Goal: Task Accomplishment & Management: Complete application form

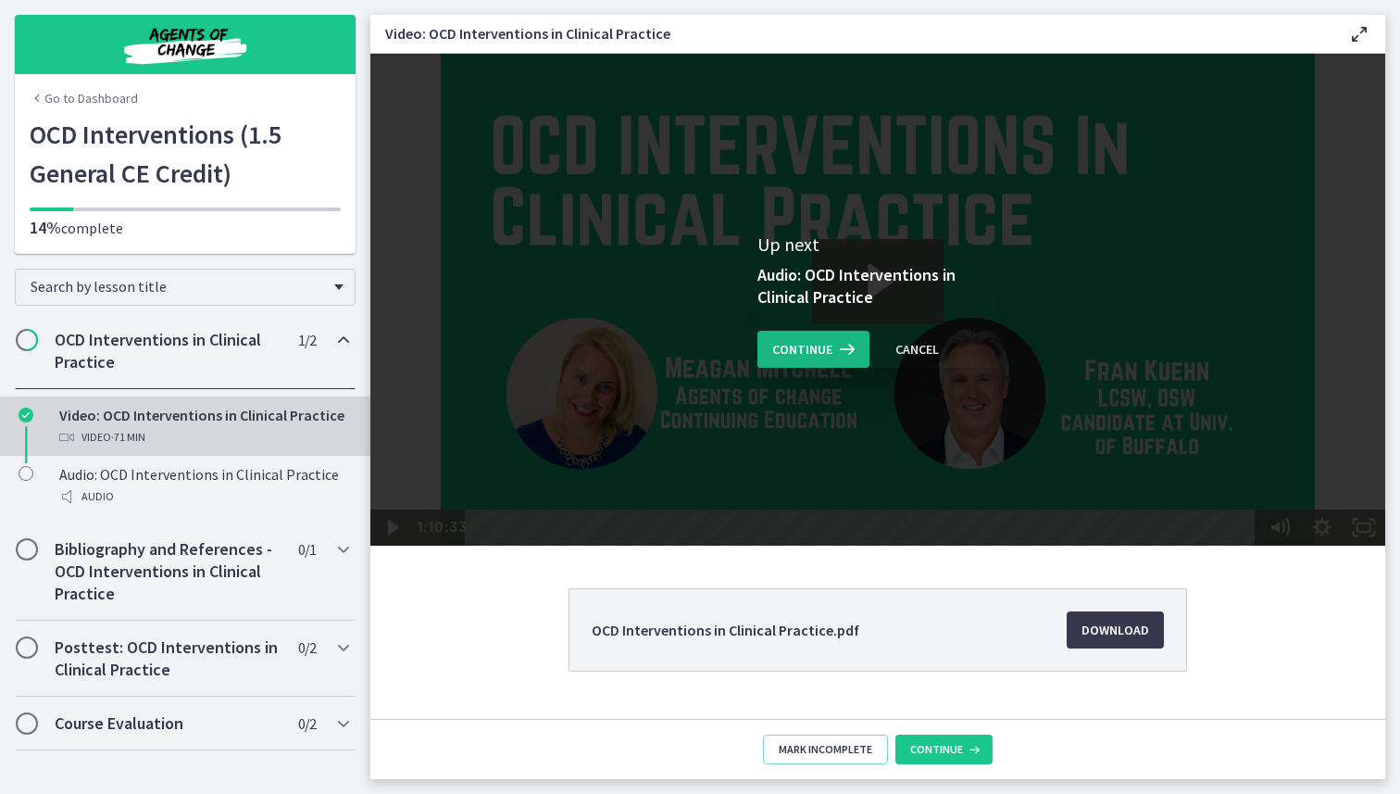
click at [787, 345] on span "Continue" at bounding box center [802, 349] width 60 height 22
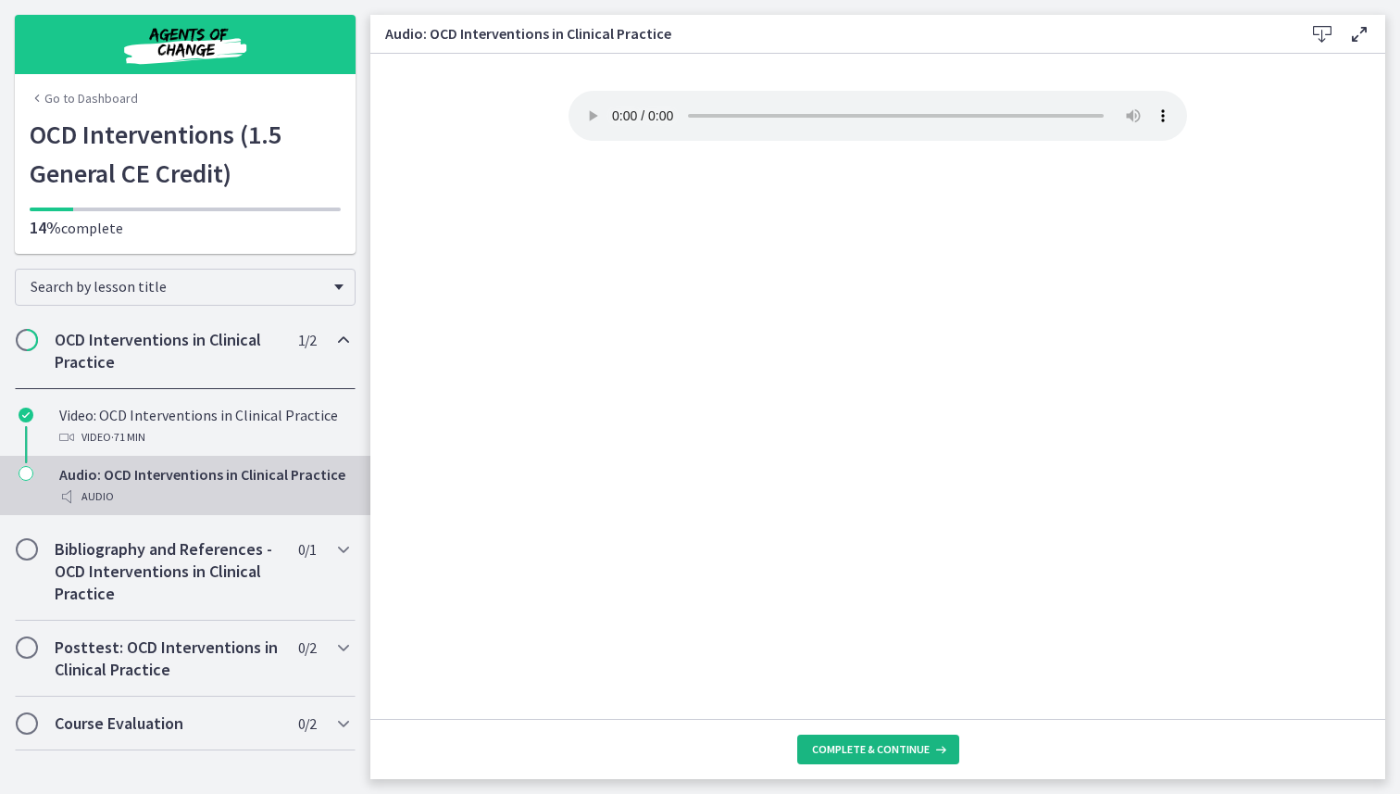
click at [875, 747] on span "Complete & continue" at bounding box center [871, 749] width 118 height 15
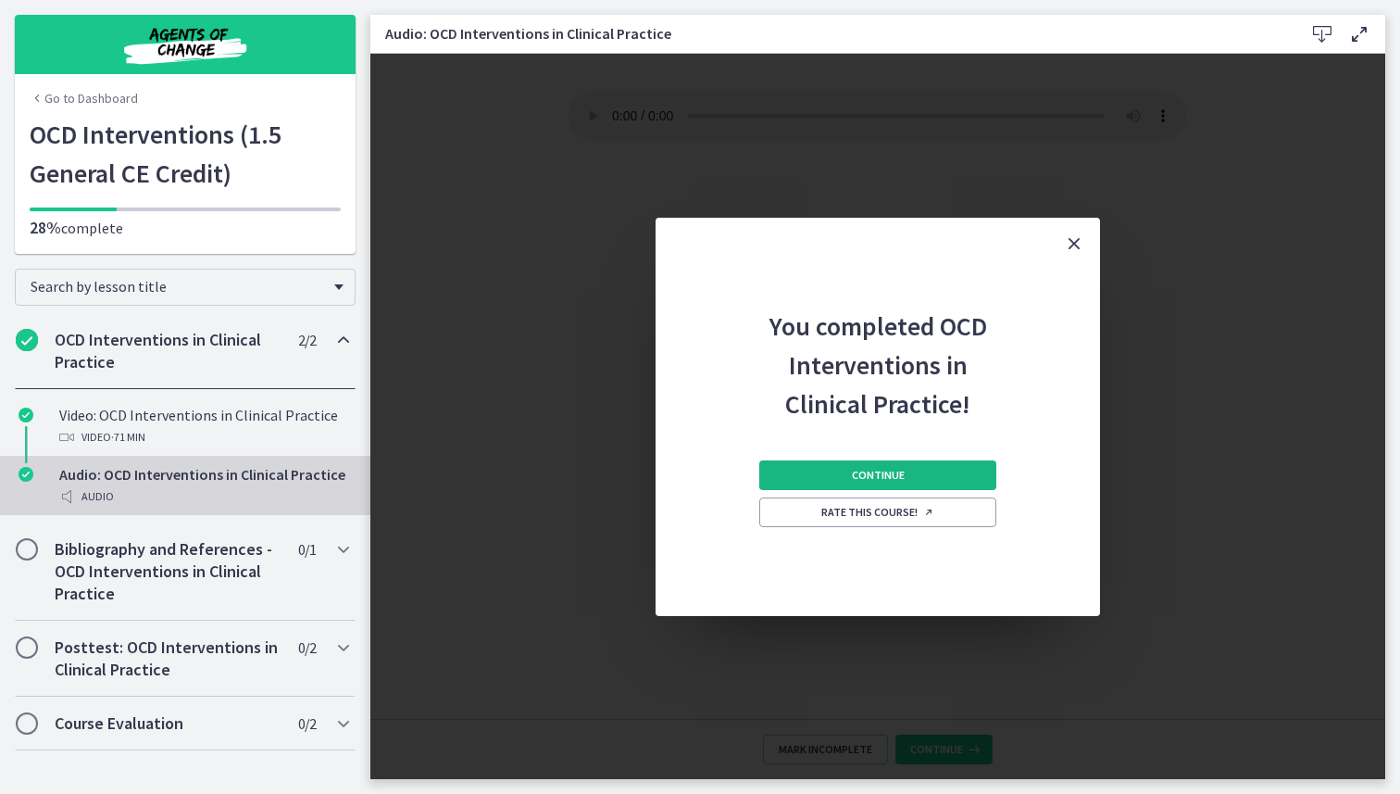
click at [918, 474] on button "Continue" at bounding box center [878, 475] width 237 height 30
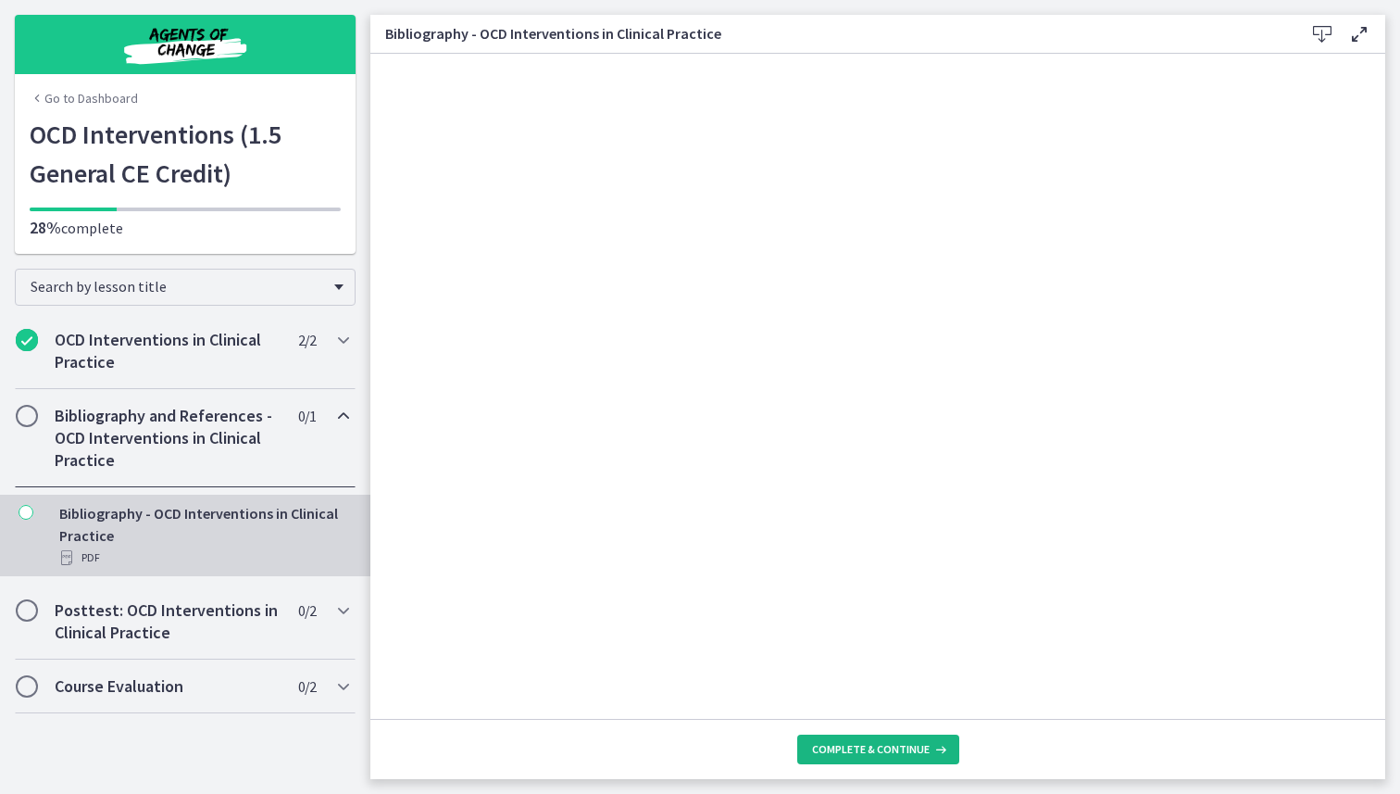
click at [889, 759] on button "Complete & continue" at bounding box center [878, 749] width 162 height 30
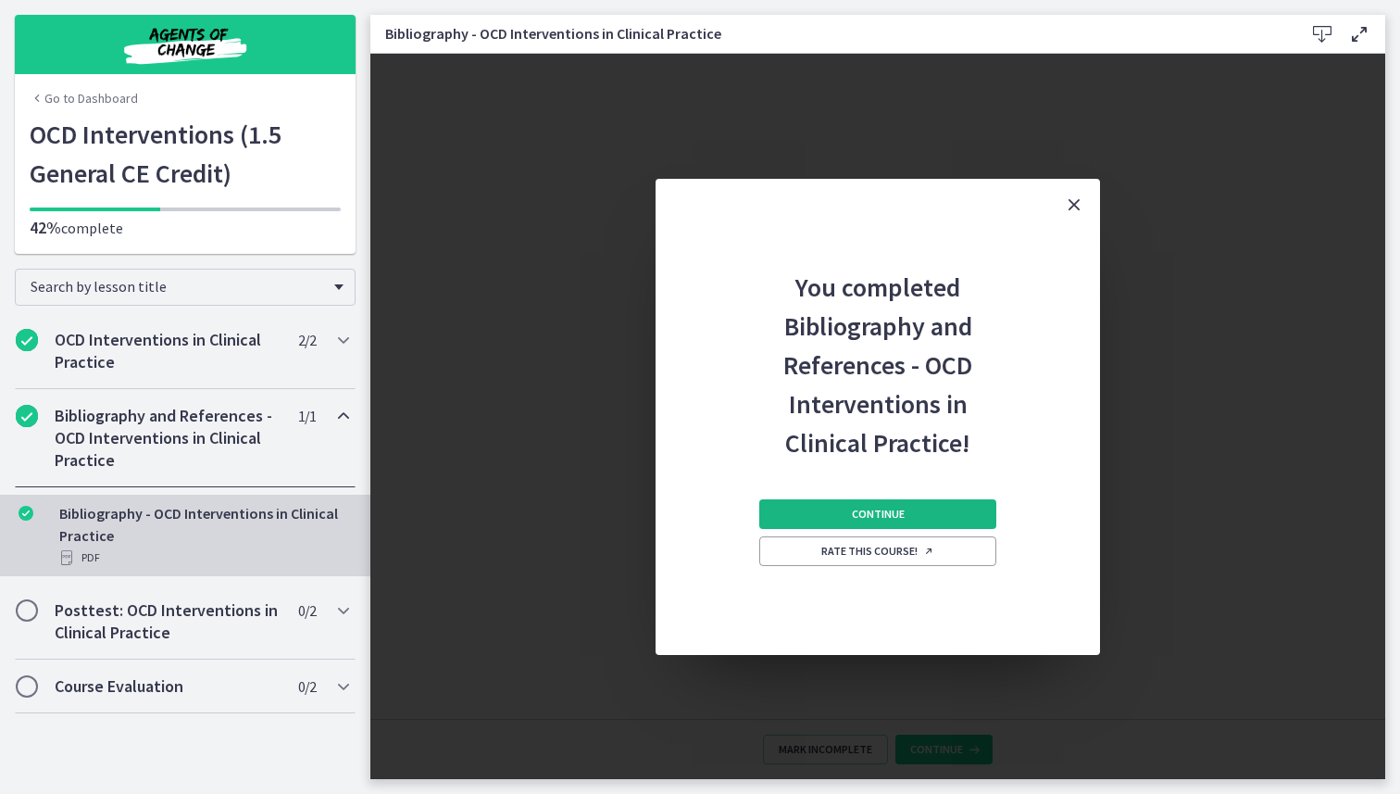
click at [920, 523] on button "Continue" at bounding box center [878, 514] width 237 height 30
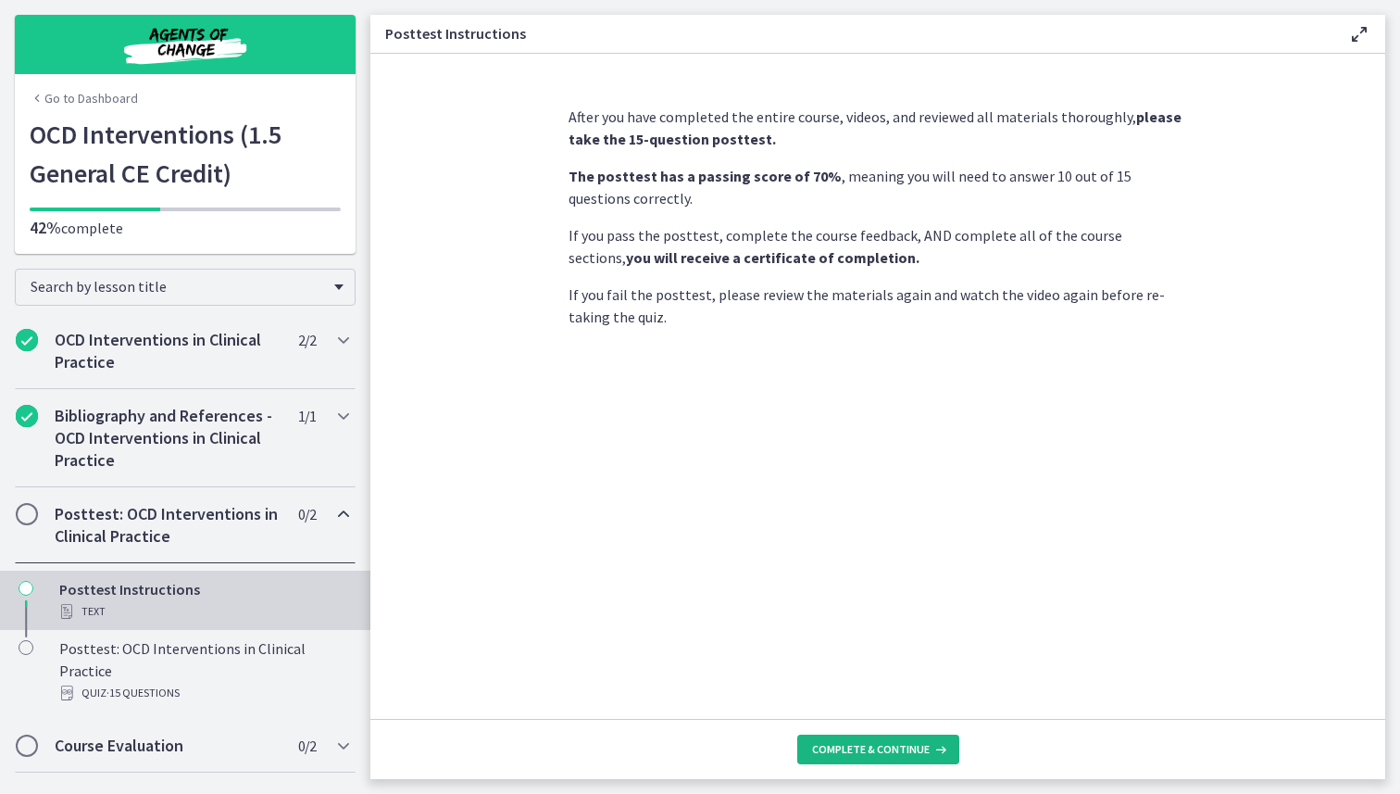
click at [887, 740] on button "Complete & continue" at bounding box center [878, 749] width 162 height 30
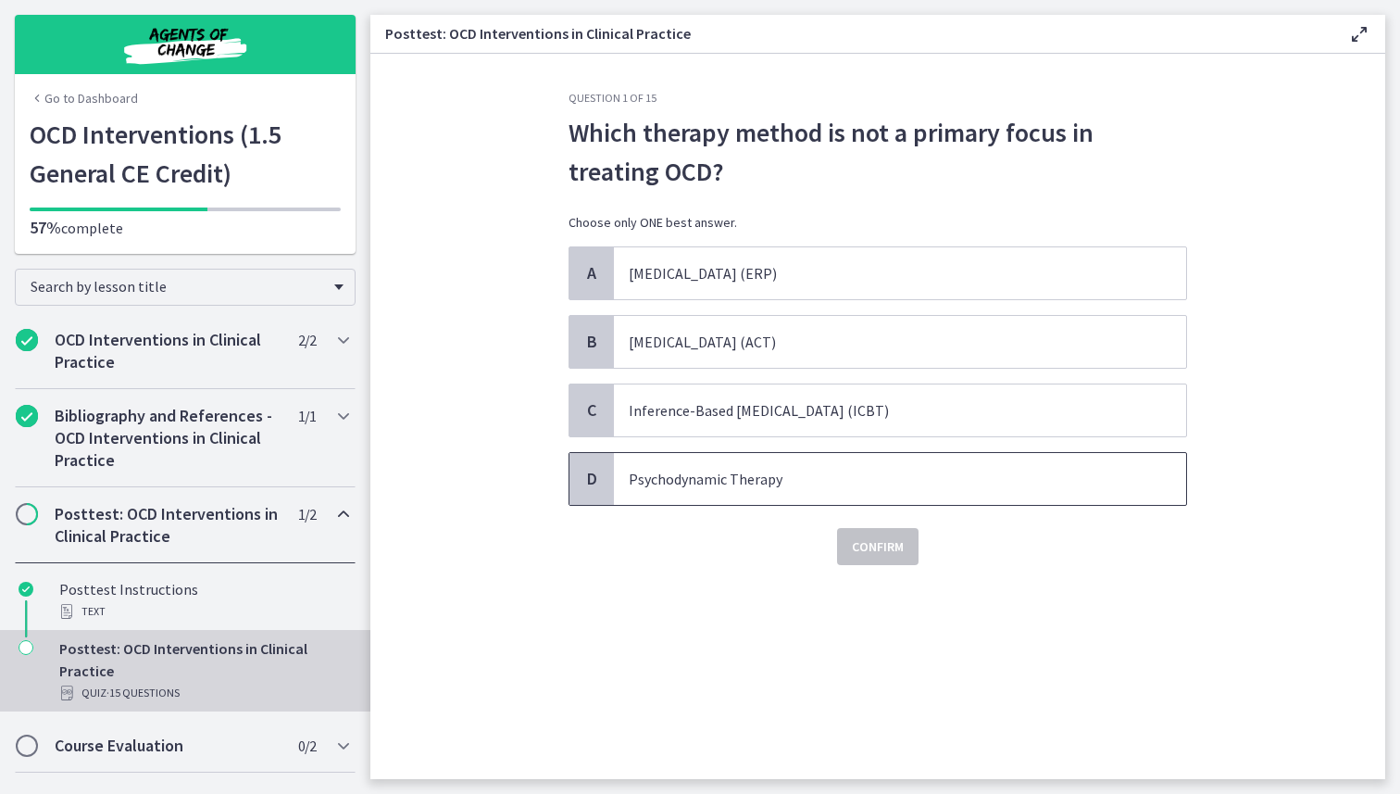
click at [850, 479] on span "Psychodynamic Therapy" at bounding box center [900, 479] width 572 height 52
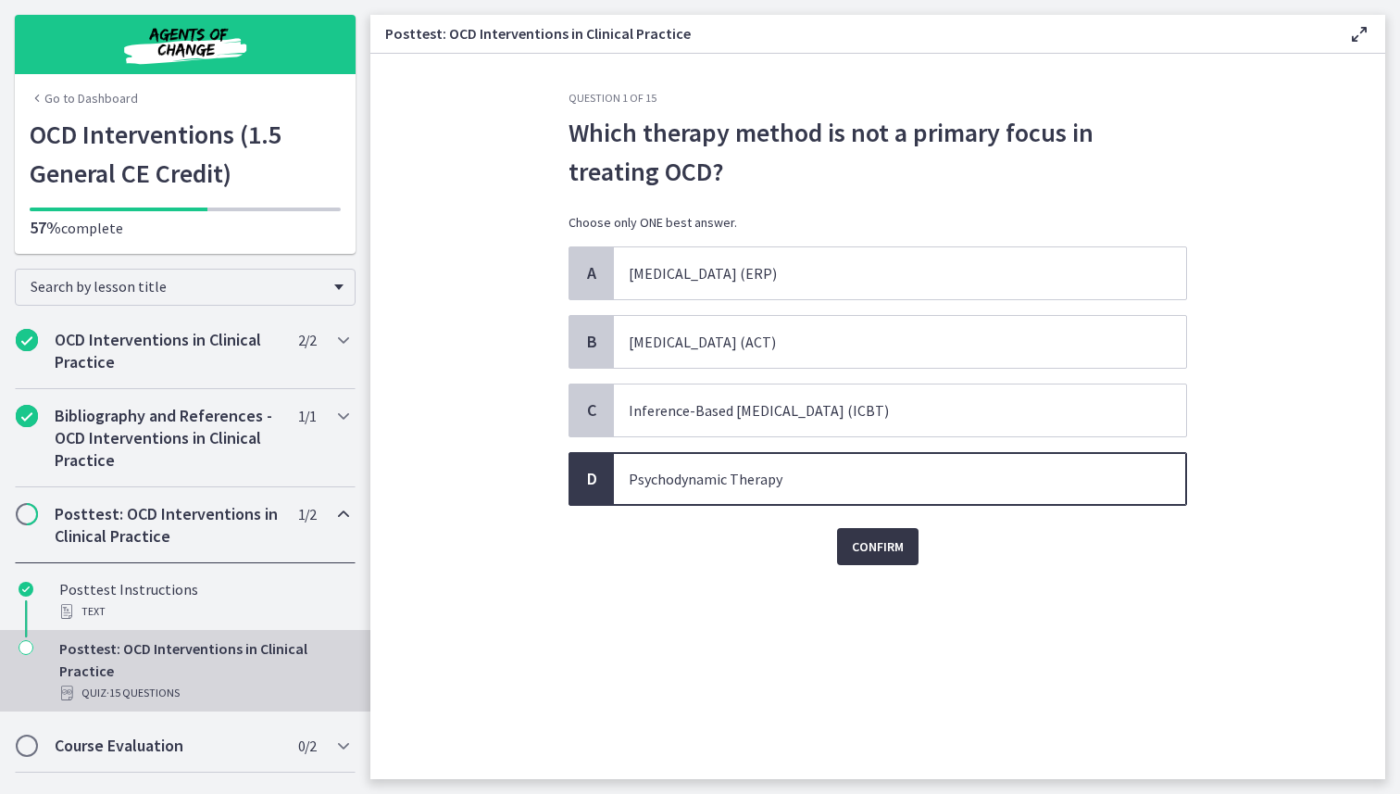
click at [871, 547] on span "Confirm" at bounding box center [878, 546] width 52 height 22
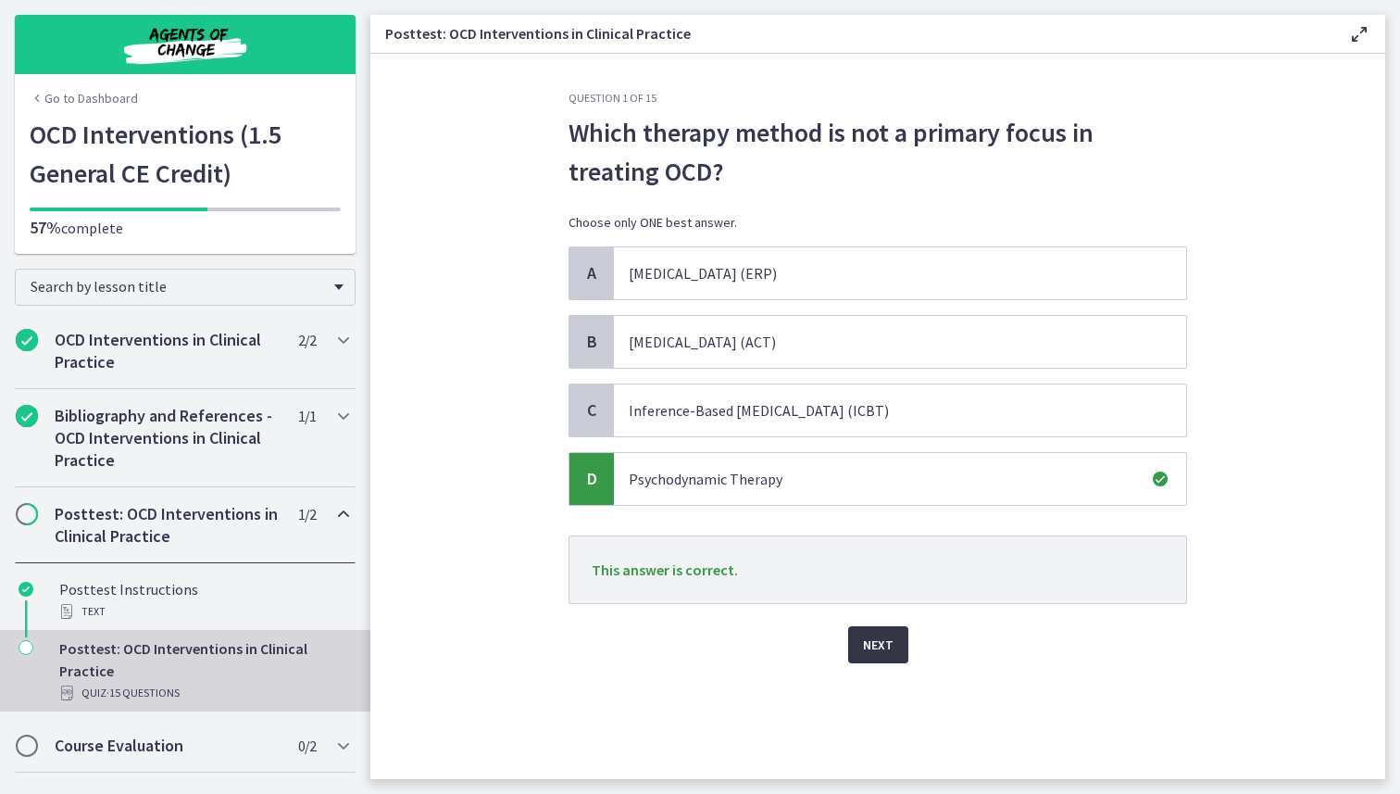
click at [881, 647] on span "Next" at bounding box center [878, 645] width 31 height 22
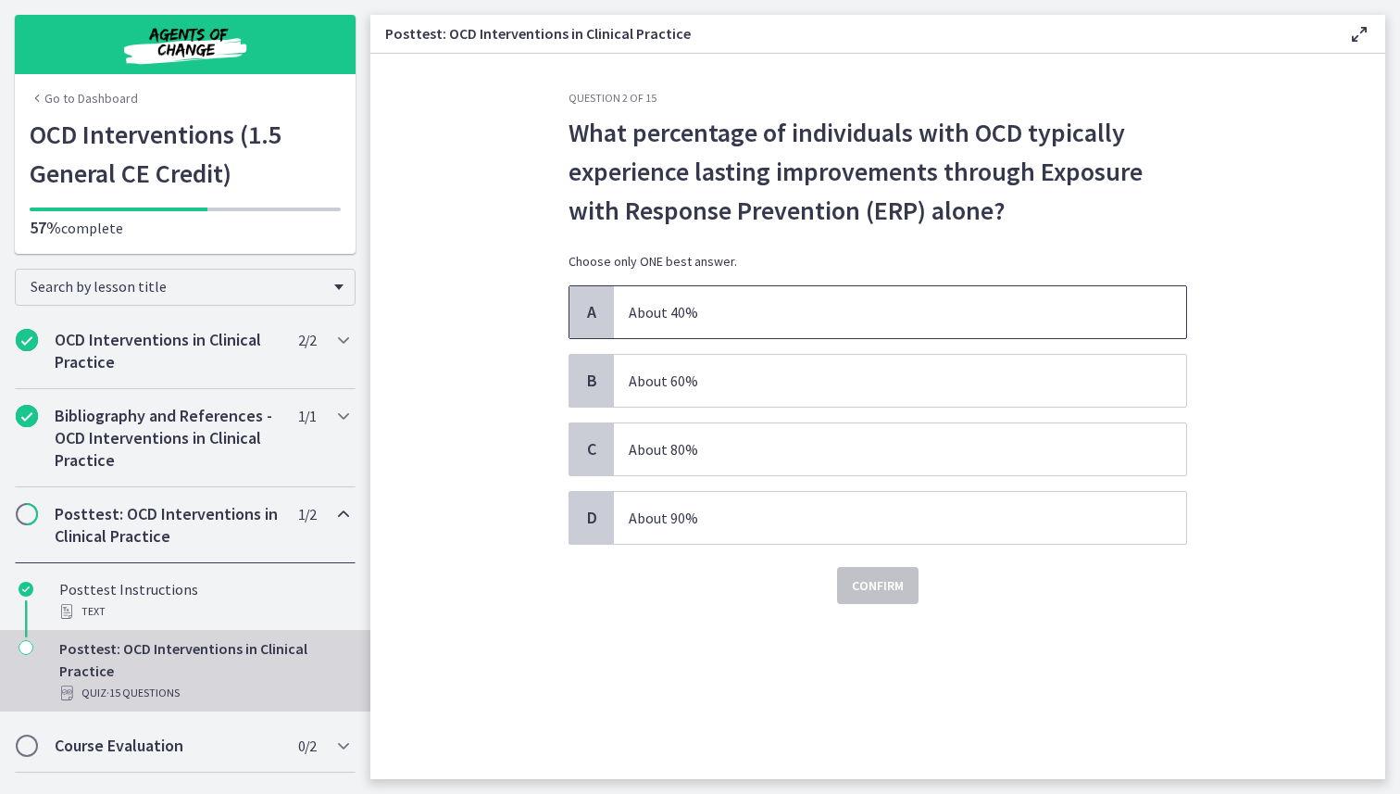
click at [864, 305] on span "About 40%" at bounding box center [900, 312] width 572 height 52
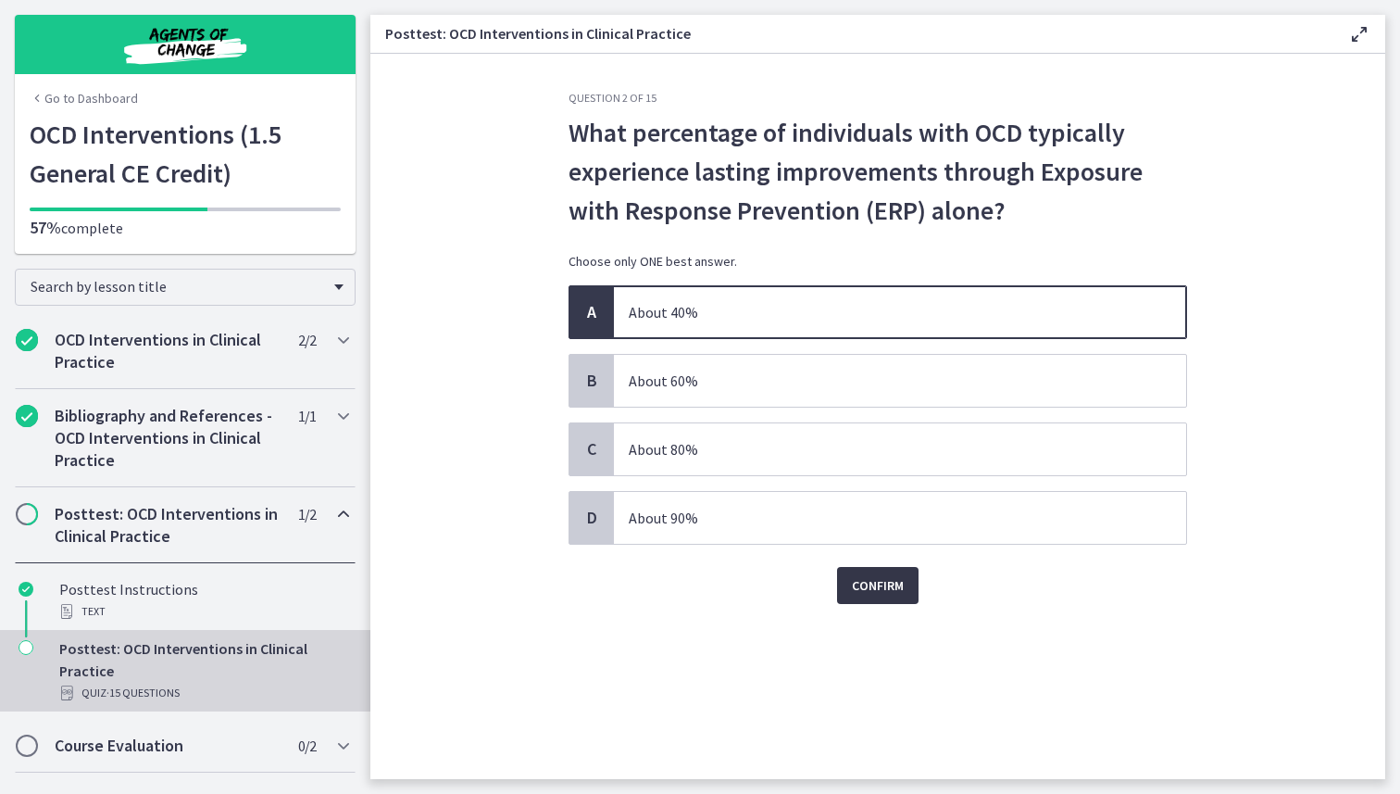
click at [910, 580] on button "Confirm" at bounding box center [878, 585] width 82 height 37
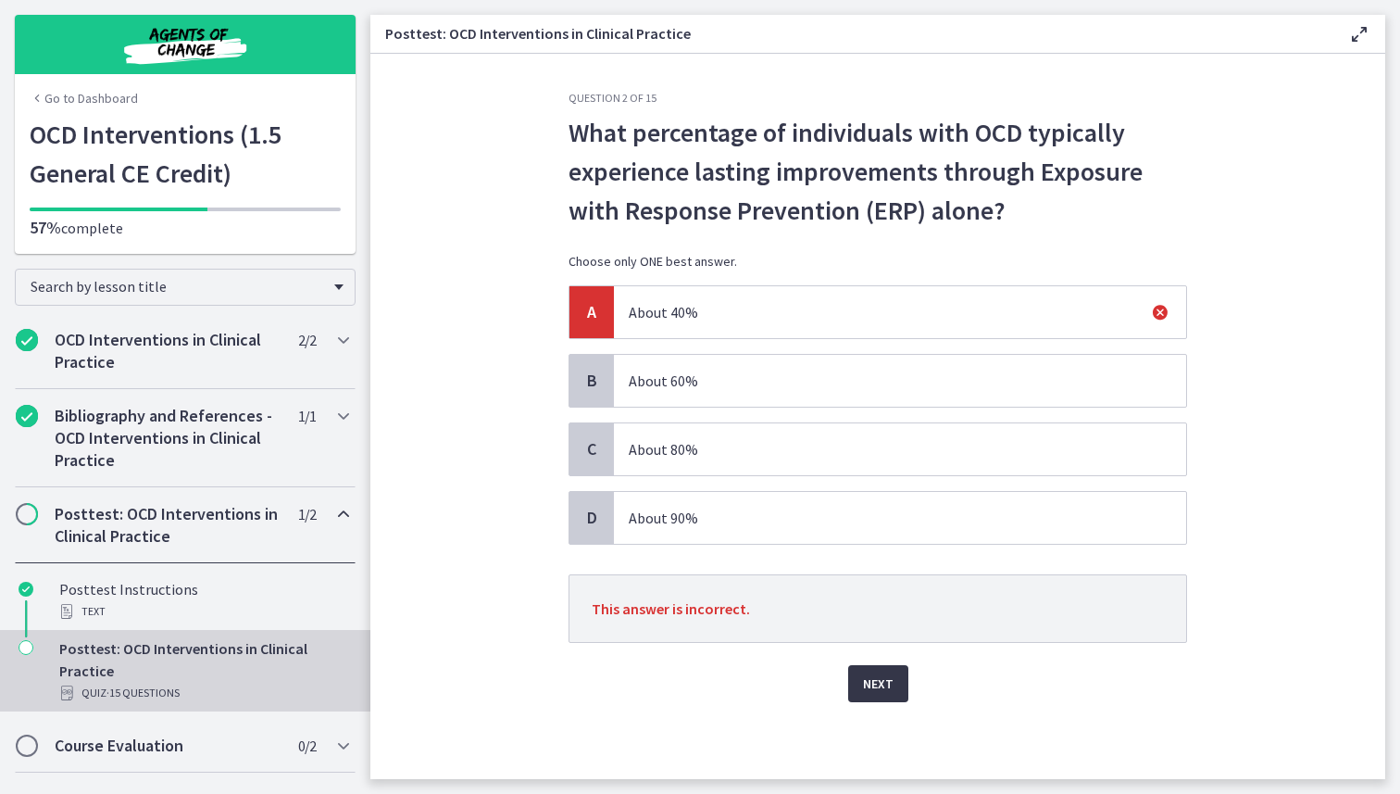
click at [885, 689] on span "Next" at bounding box center [878, 683] width 31 height 22
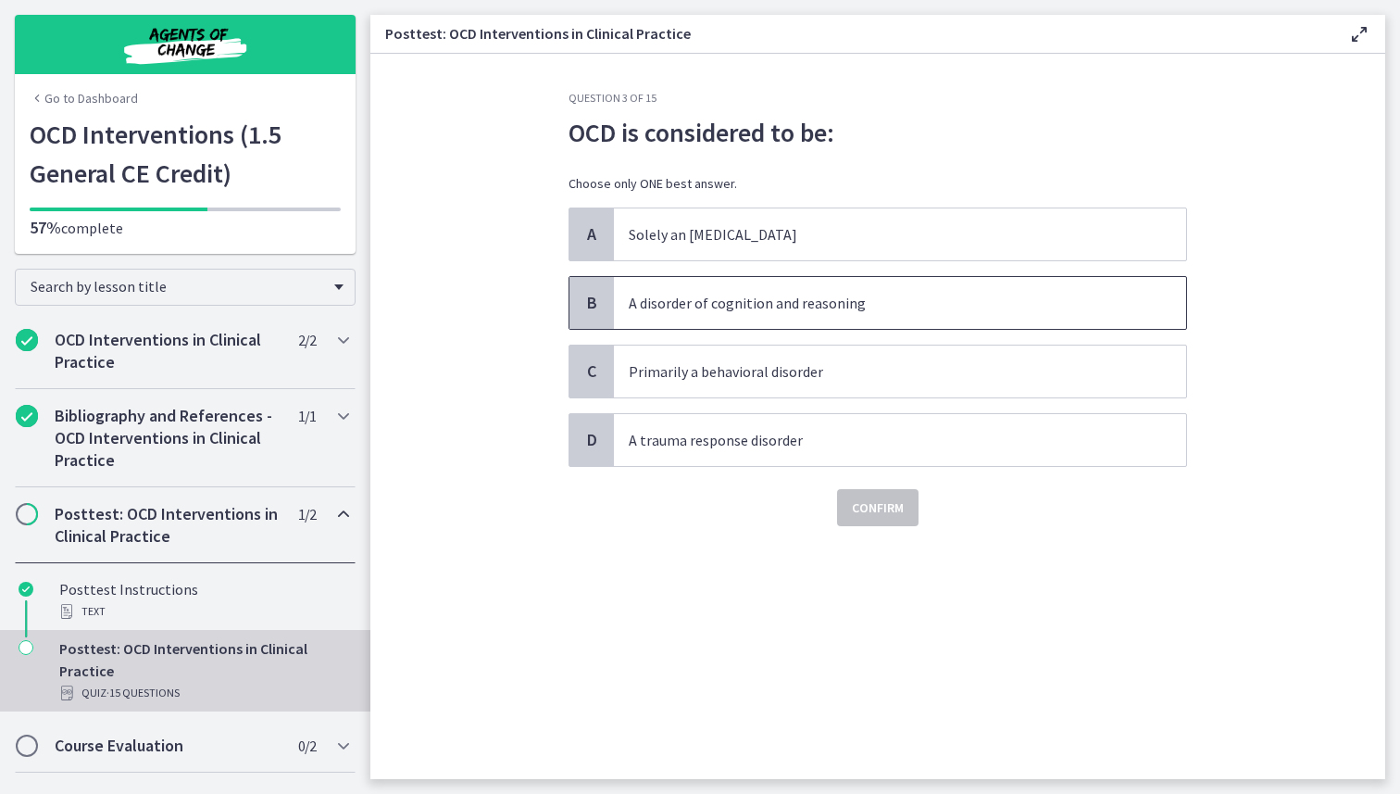
click at [890, 301] on span "A disorder of cognition and reasoning" at bounding box center [900, 303] width 572 height 52
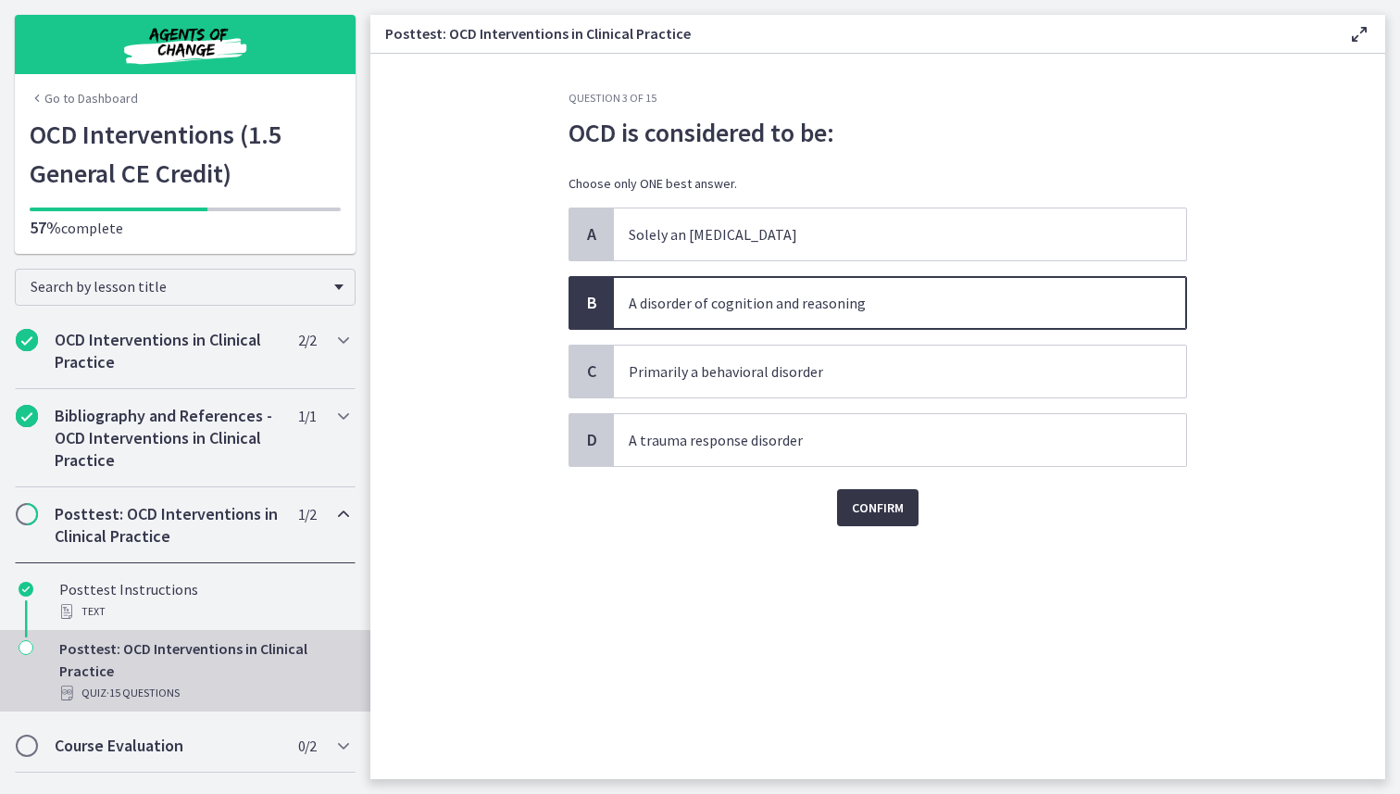
click at [896, 506] on span "Confirm" at bounding box center [878, 507] width 52 height 22
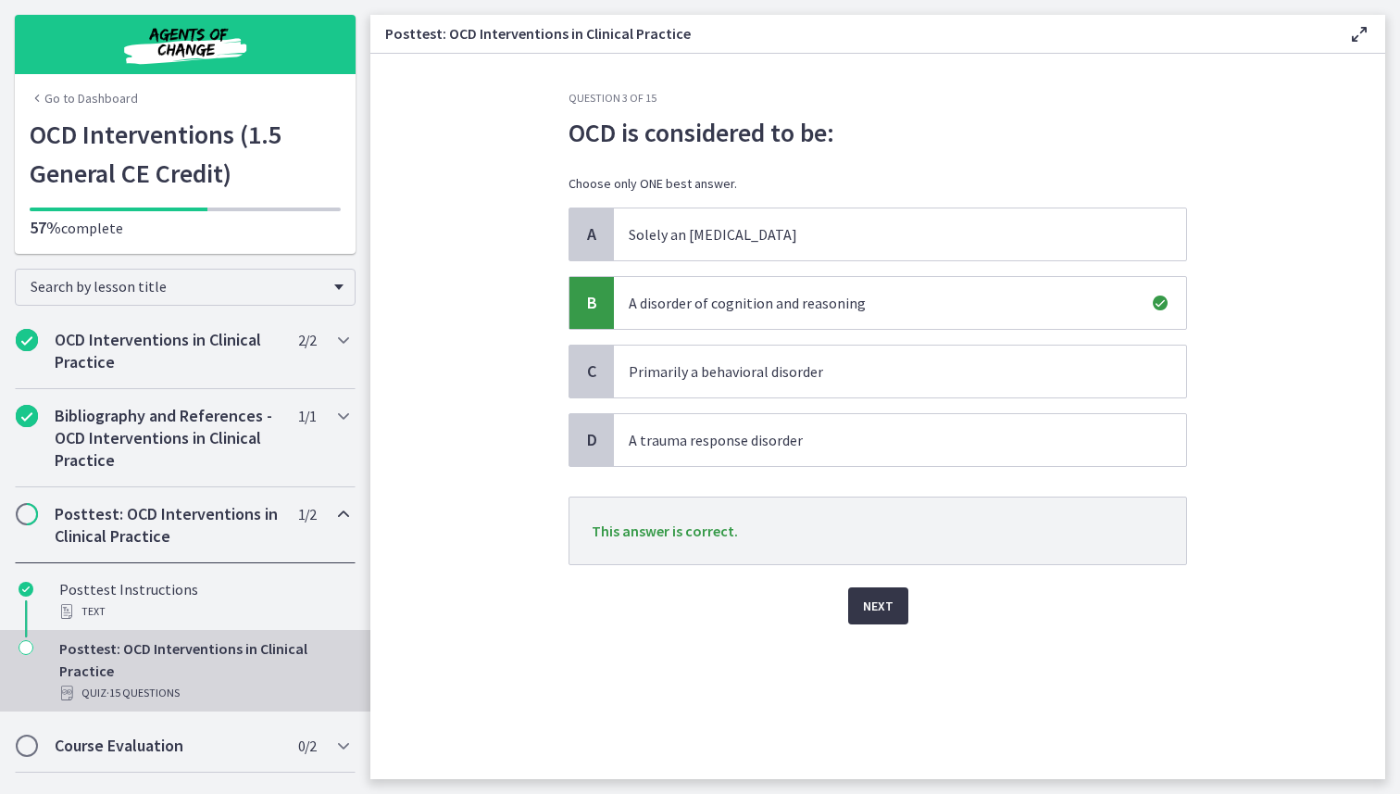
click at [888, 601] on span "Next" at bounding box center [878, 606] width 31 height 22
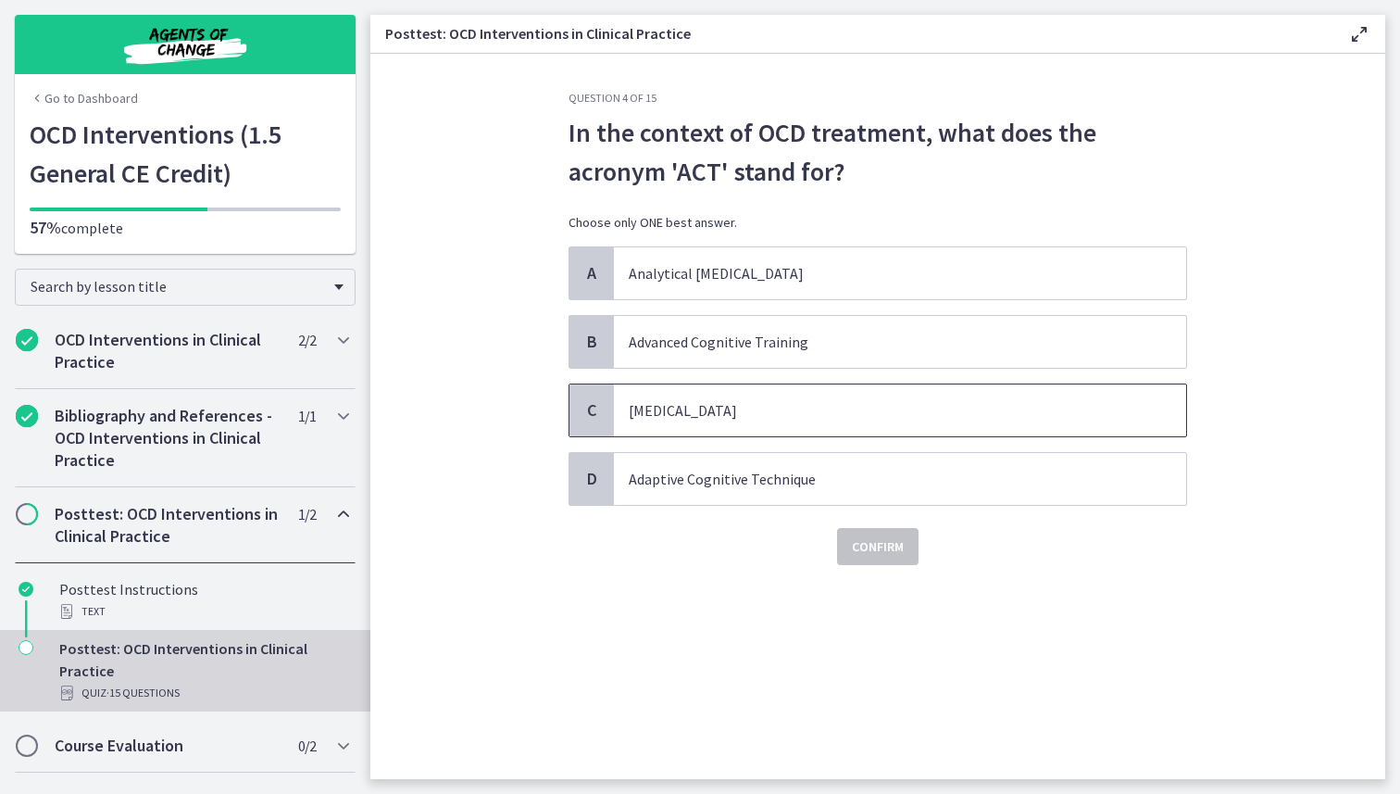
click at [860, 407] on span "[MEDICAL_DATA]" at bounding box center [900, 410] width 572 height 52
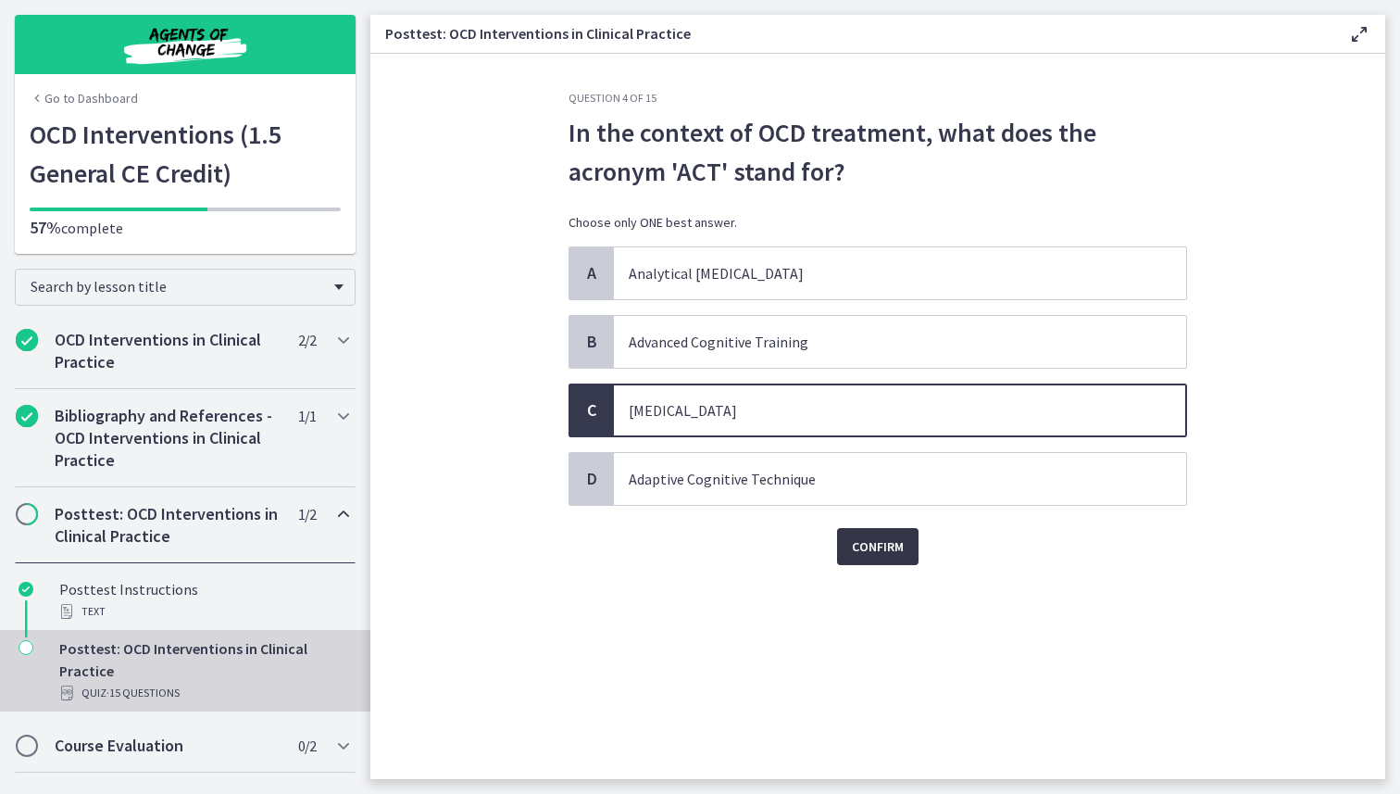
click at [868, 544] on span "Confirm" at bounding box center [878, 546] width 52 height 22
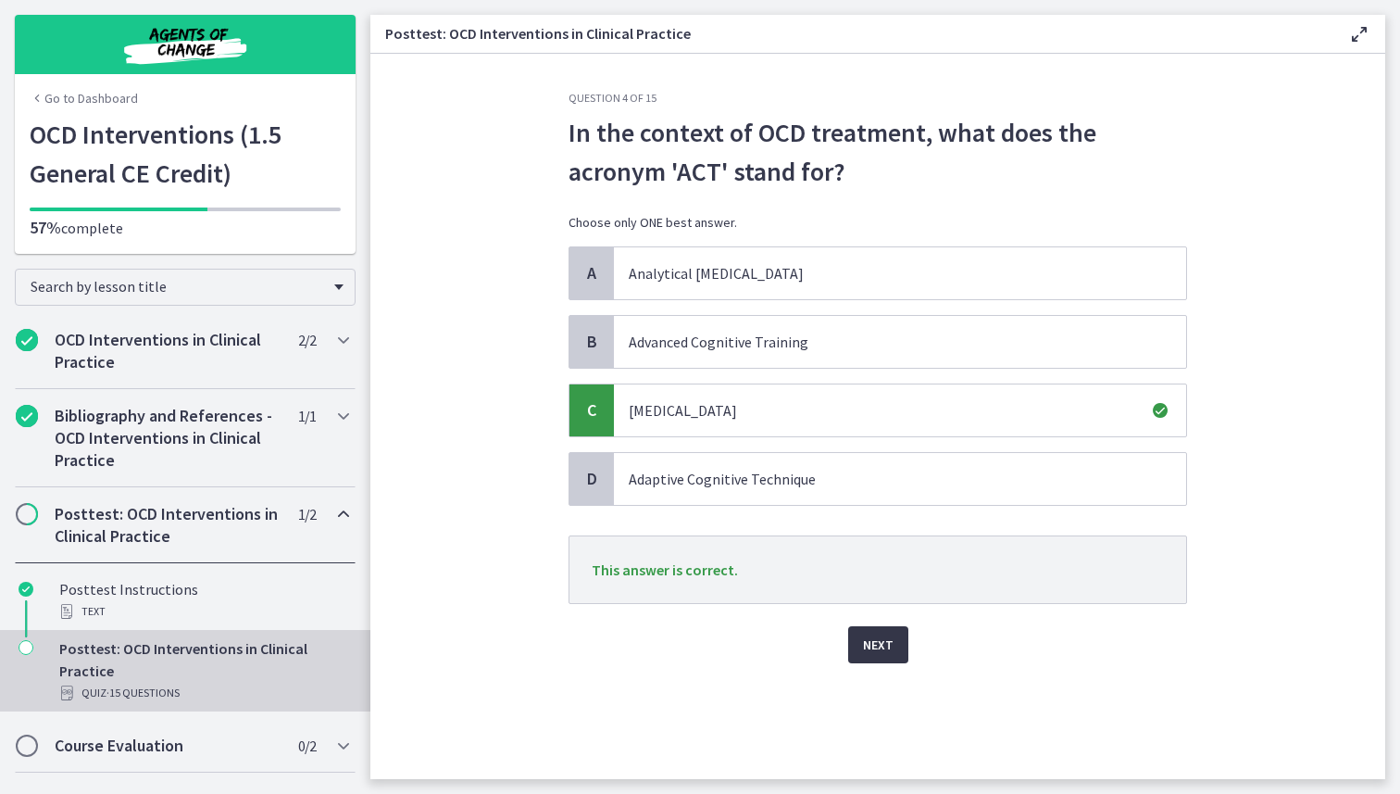
click at [881, 644] on span "Next" at bounding box center [878, 645] width 31 height 22
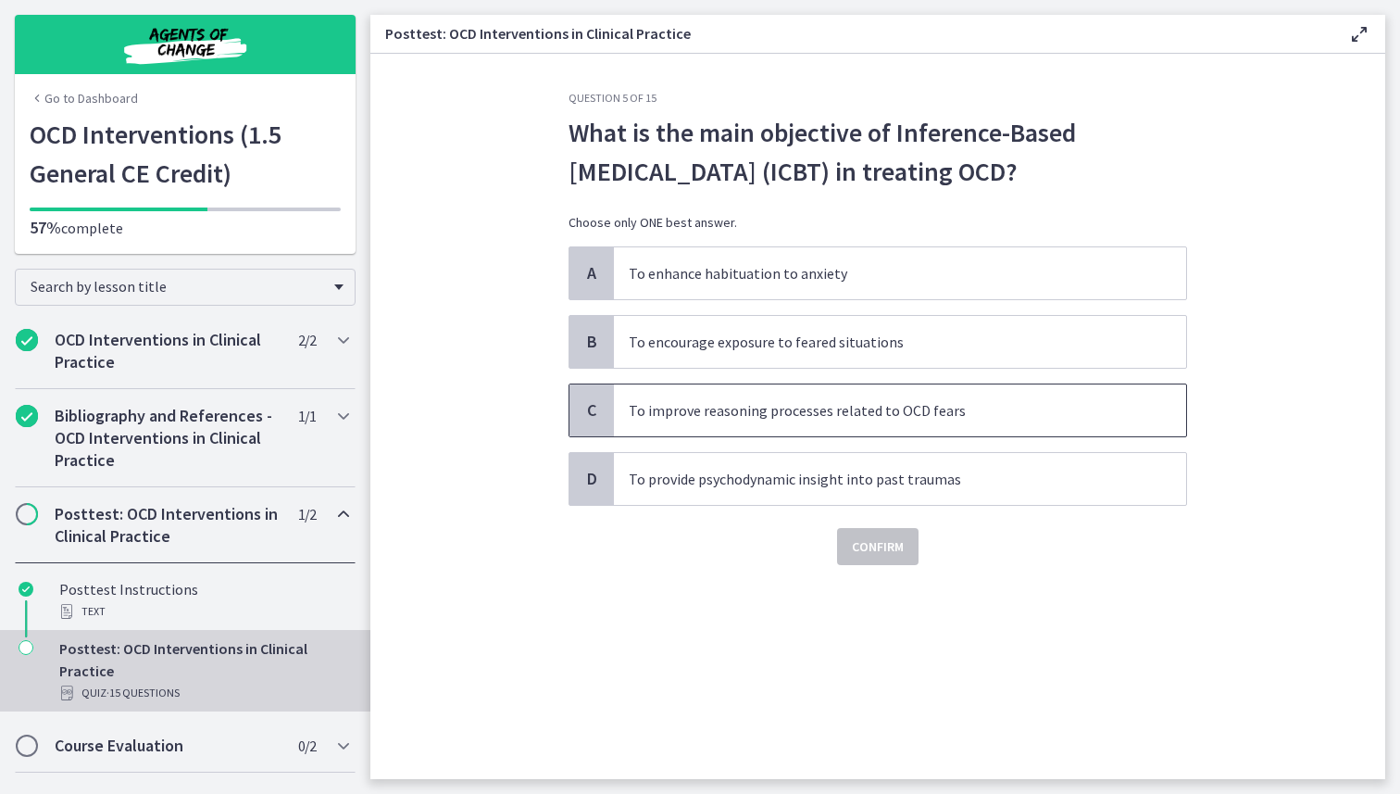
click at [968, 410] on span "To improve reasoning processes related to OCD fears" at bounding box center [900, 410] width 572 height 52
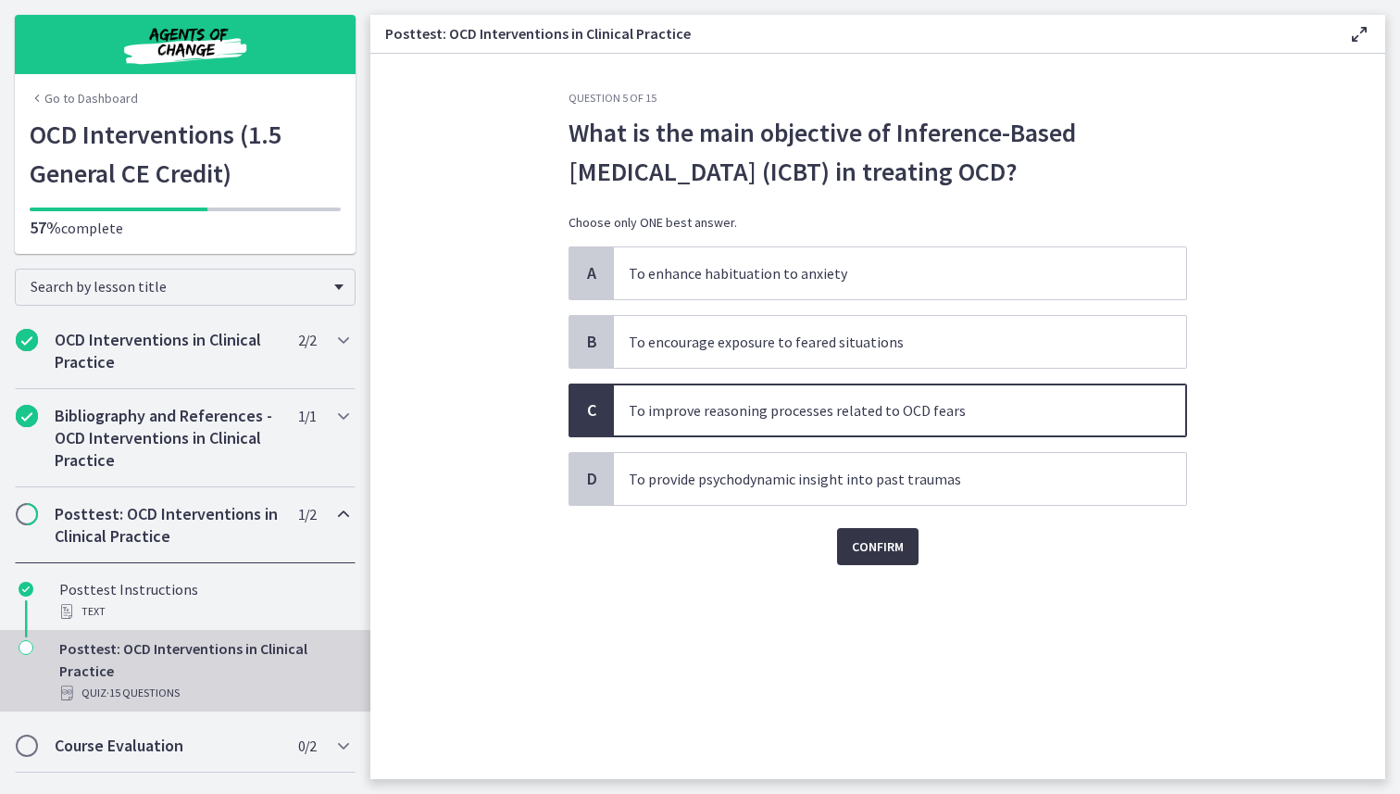
click at [903, 557] on span "Confirm" at bounding box center [878, 546] width 52 height 22
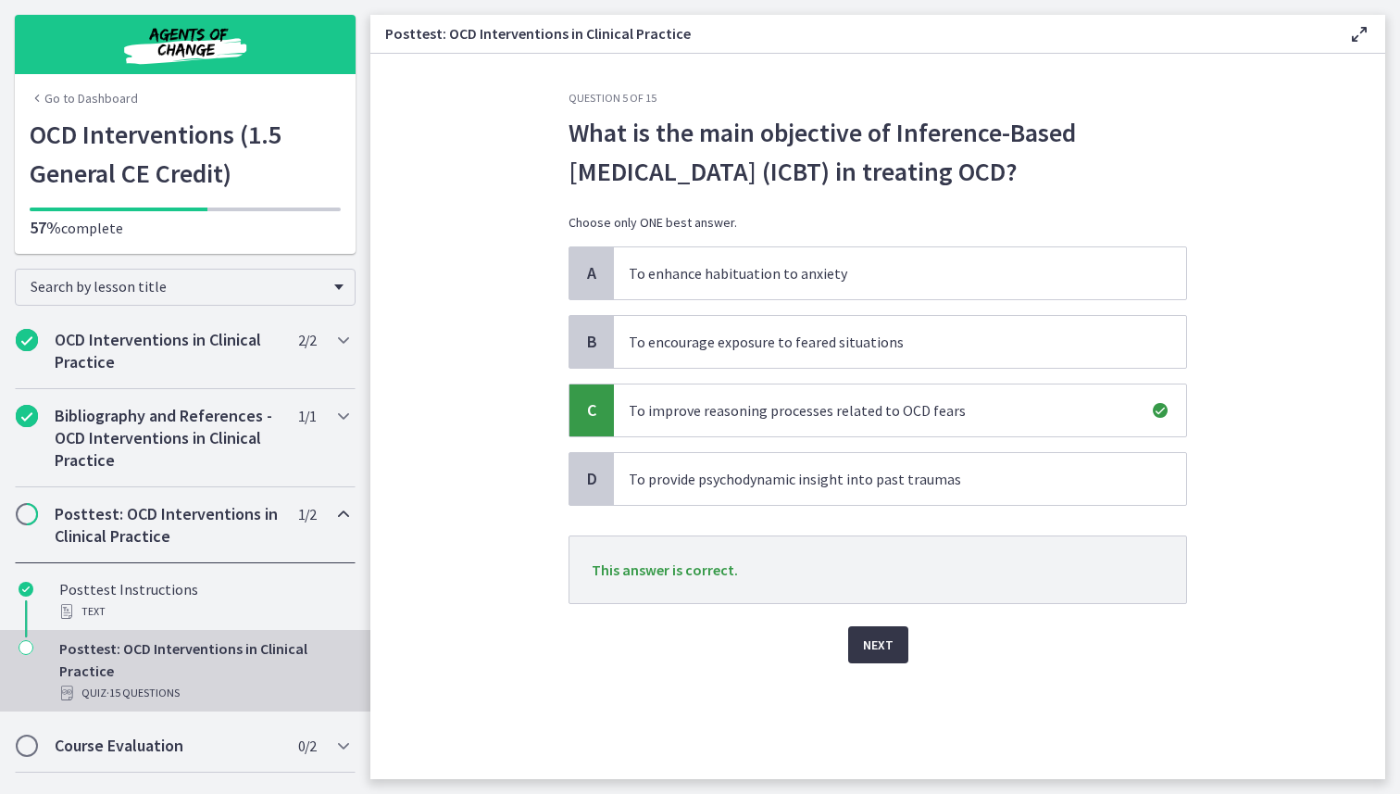
click at [882, 642] on span "Next" at bounding box center [878, 645] width 31 height 22
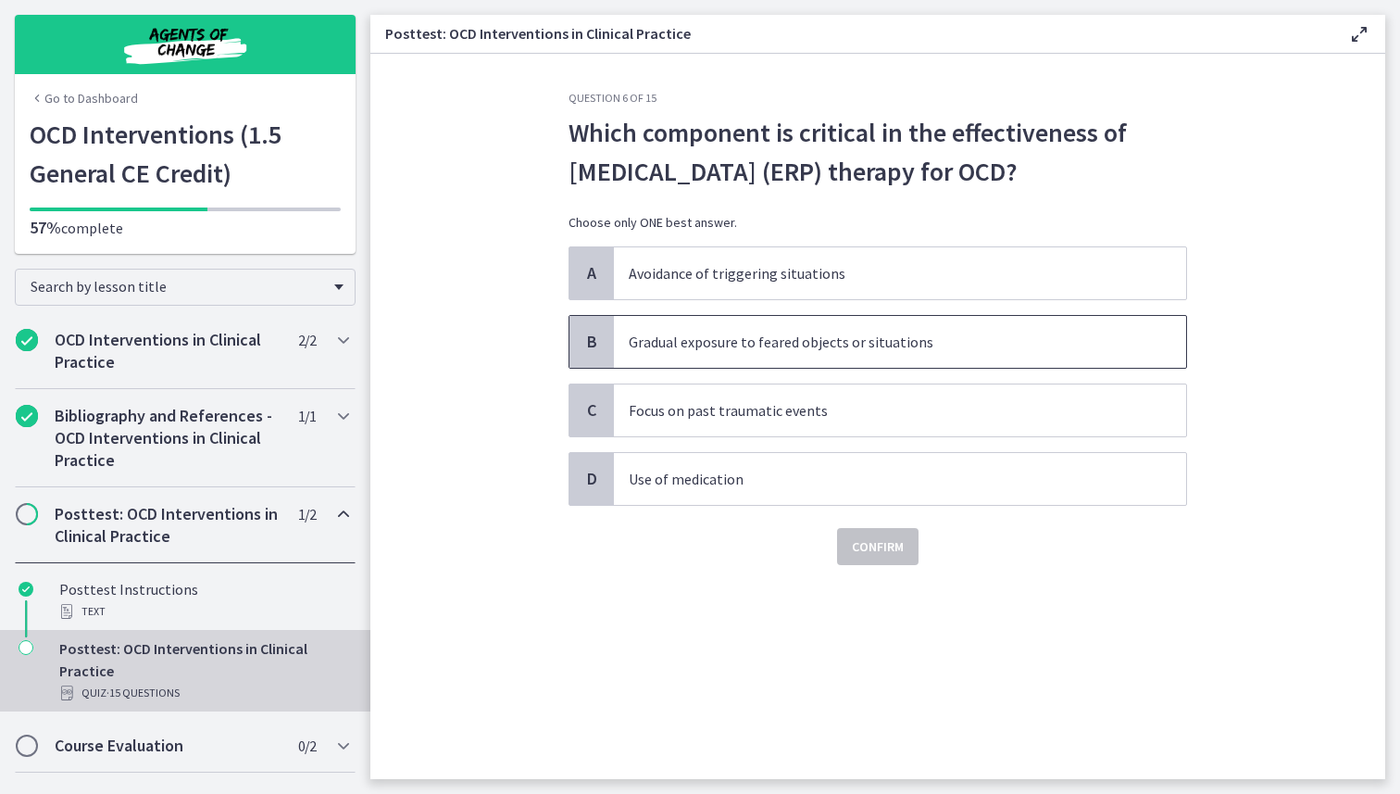
click at [914, 368] on span "Gradual exposure to feared objects or situations" at bounding box center [900, 342] width 572 height 52
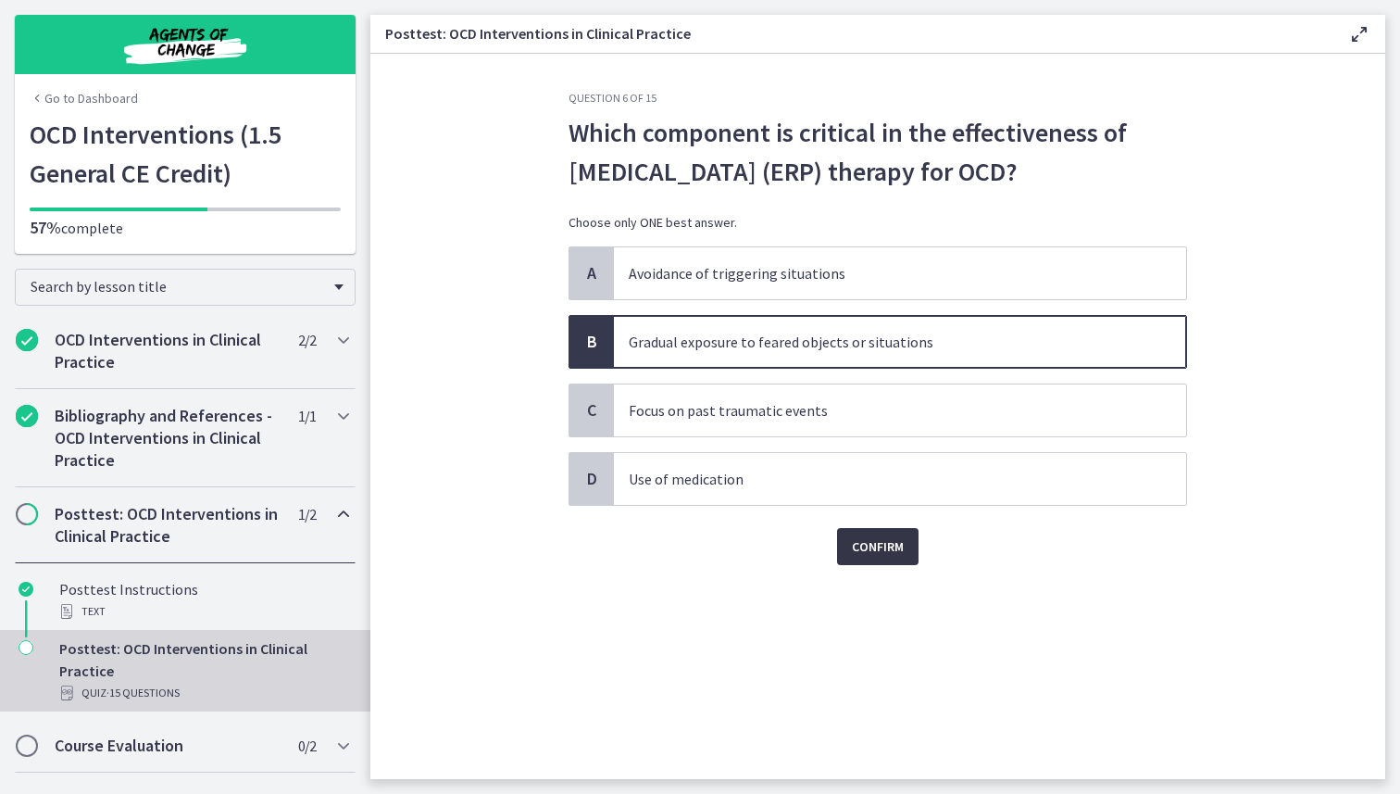
click at [883, 558] on span "Confirm" at bounding box center [878, 546] width 52 height 22
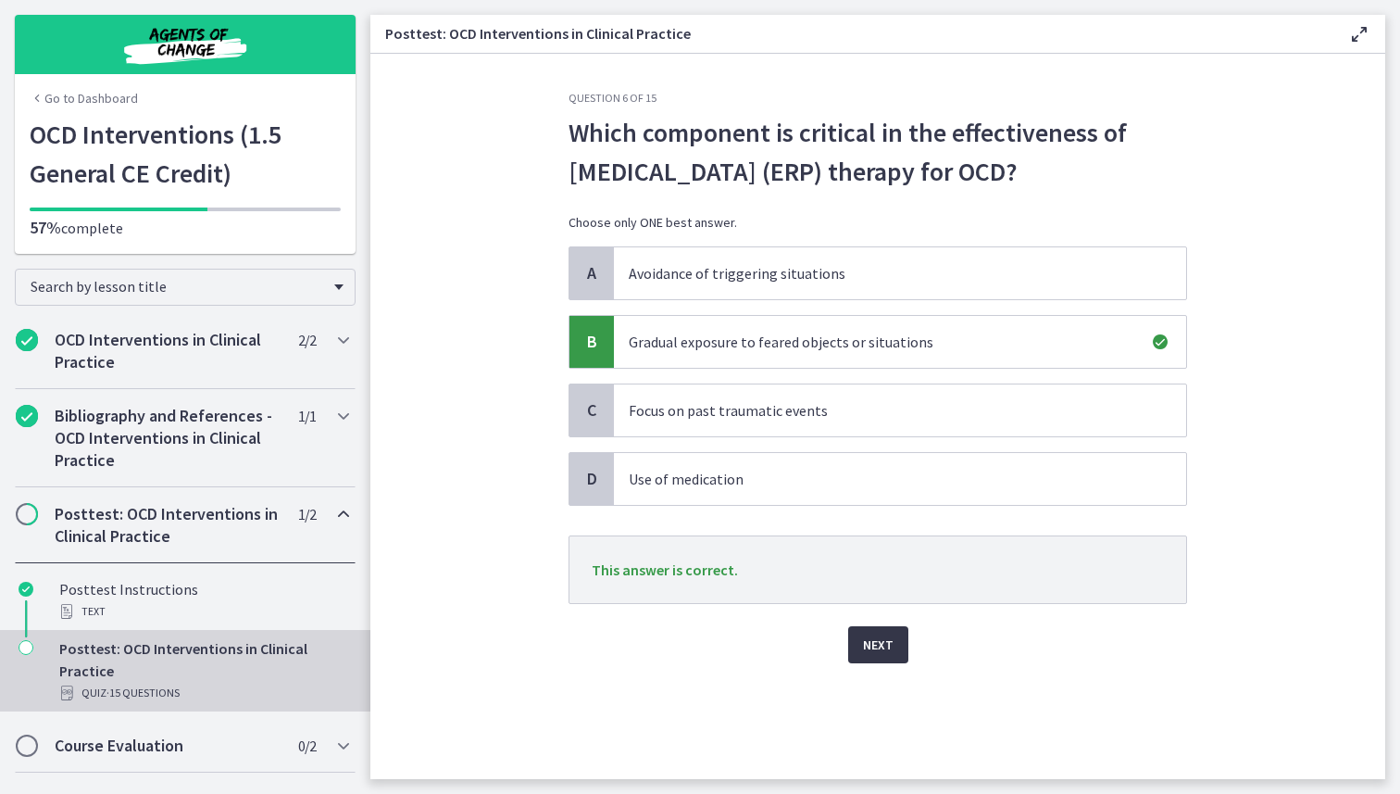
click at [894, 663] on button "Next" at bounding box center [878, 644] width 60 height 37
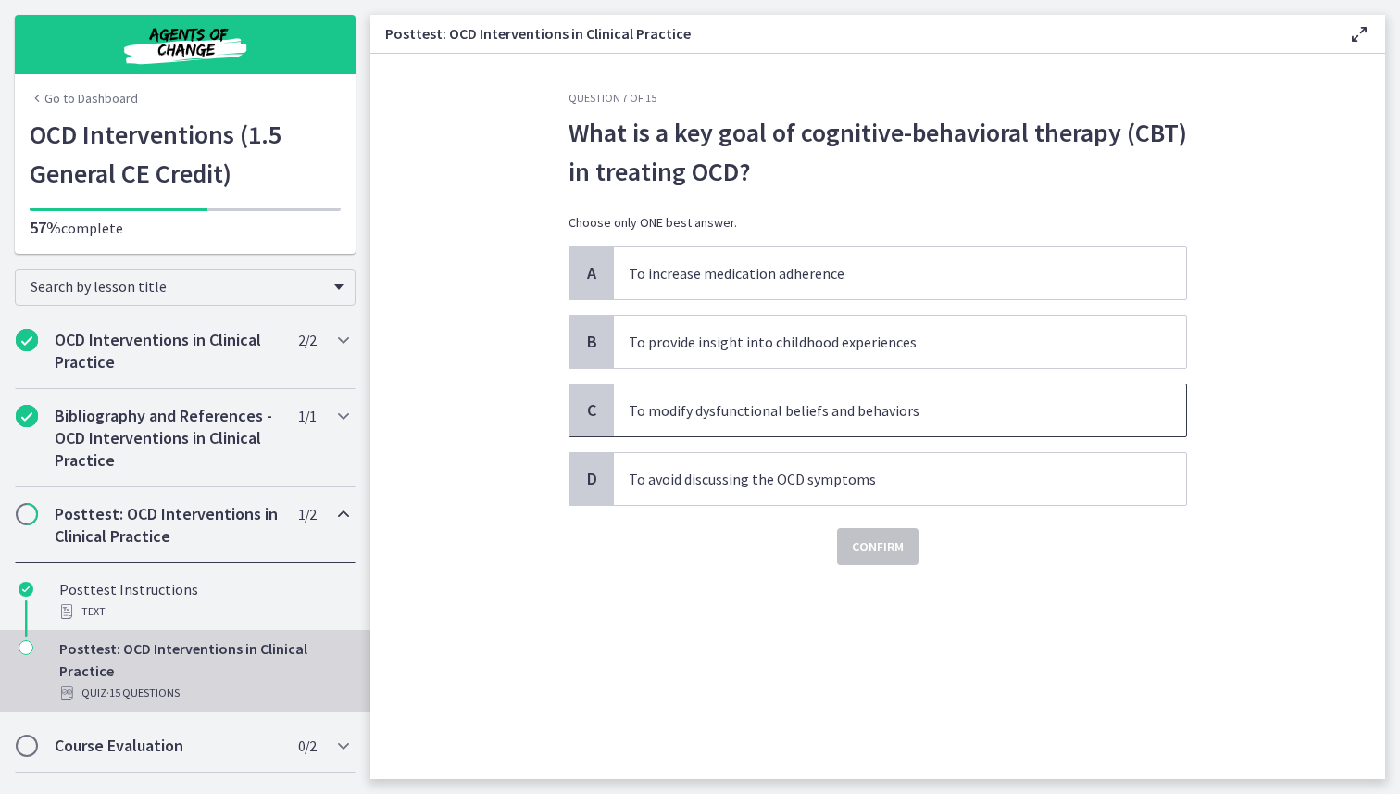
click at [887, 408] on span "To modify dysfunctional beliefs and behaviors" at bounding box center [900, 410] width 572 height 52
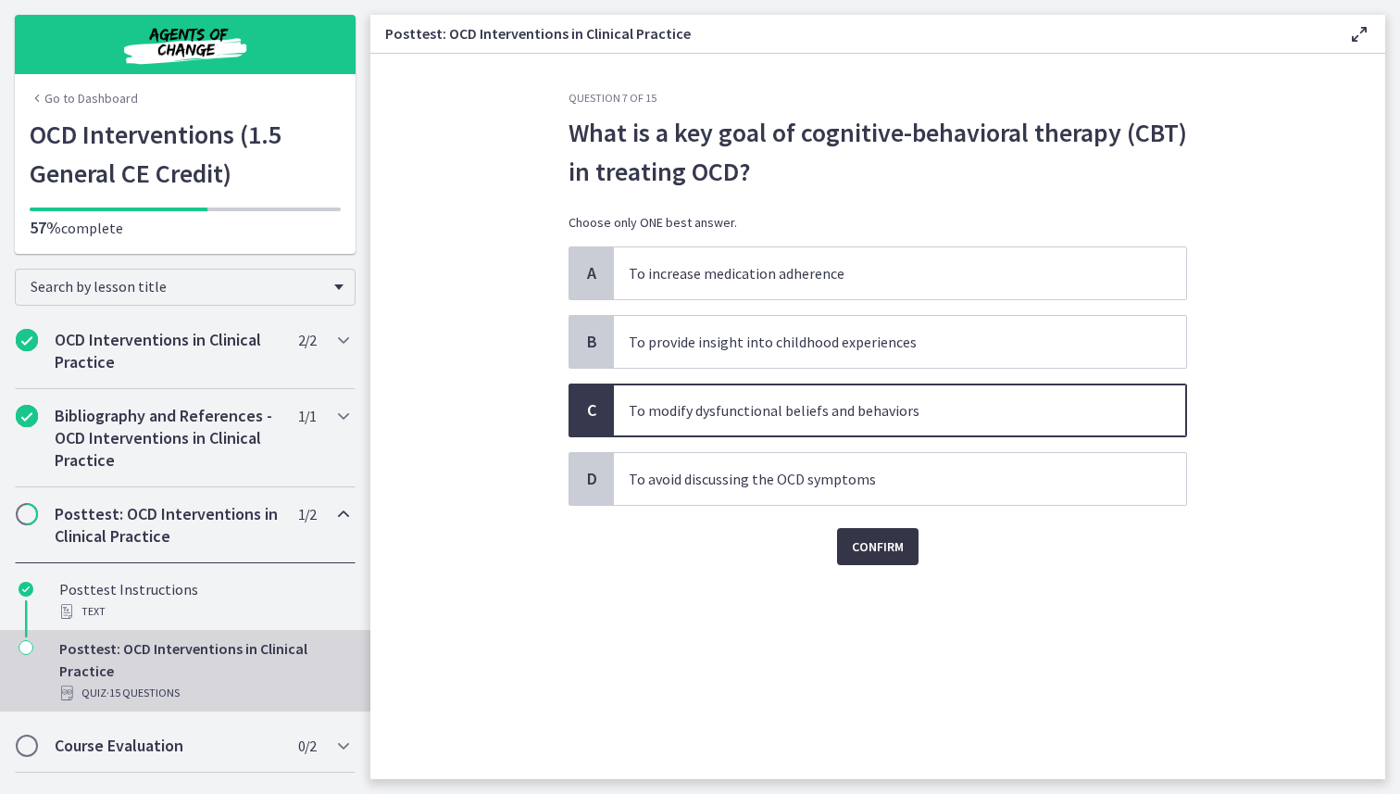
click at [880, 538] on span "Confirm" at bounding box center [878, 546] width 52 height 22
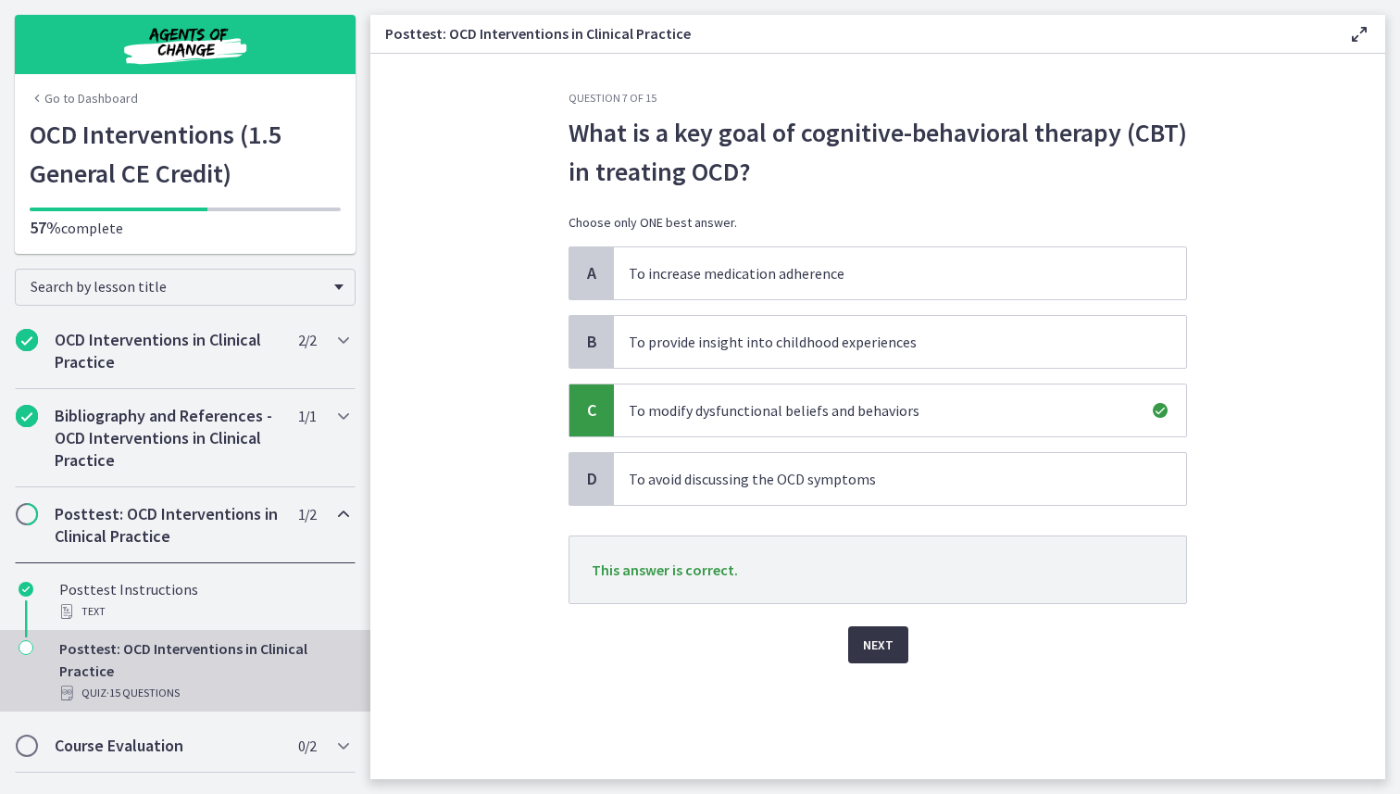
click at [869, 649] on span "Next" at bounding box center [878, 645] width 31 height 22
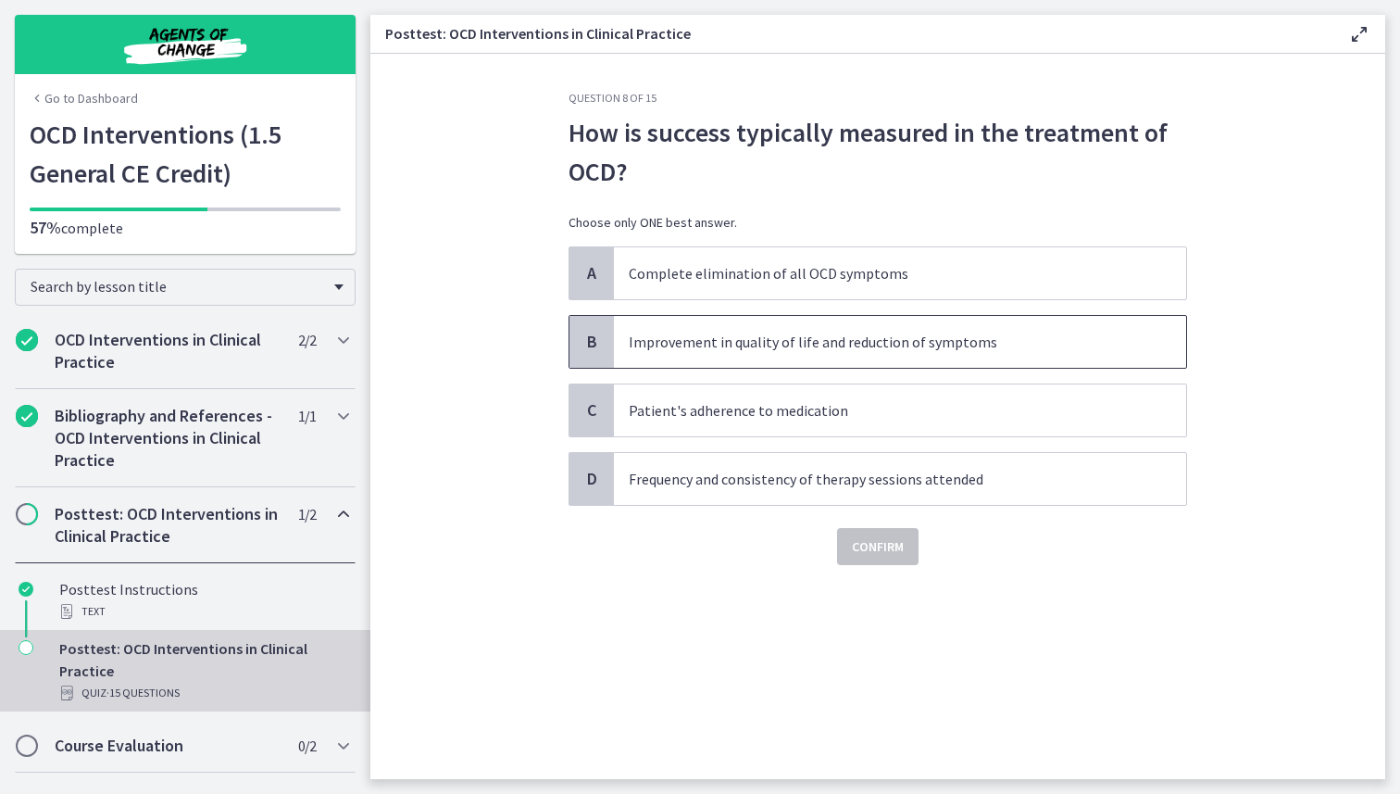
click at [960, 333] on span "Improvement in quality of life and reduction of symptoms" at bounding box center [900, 342] width 572 height 52
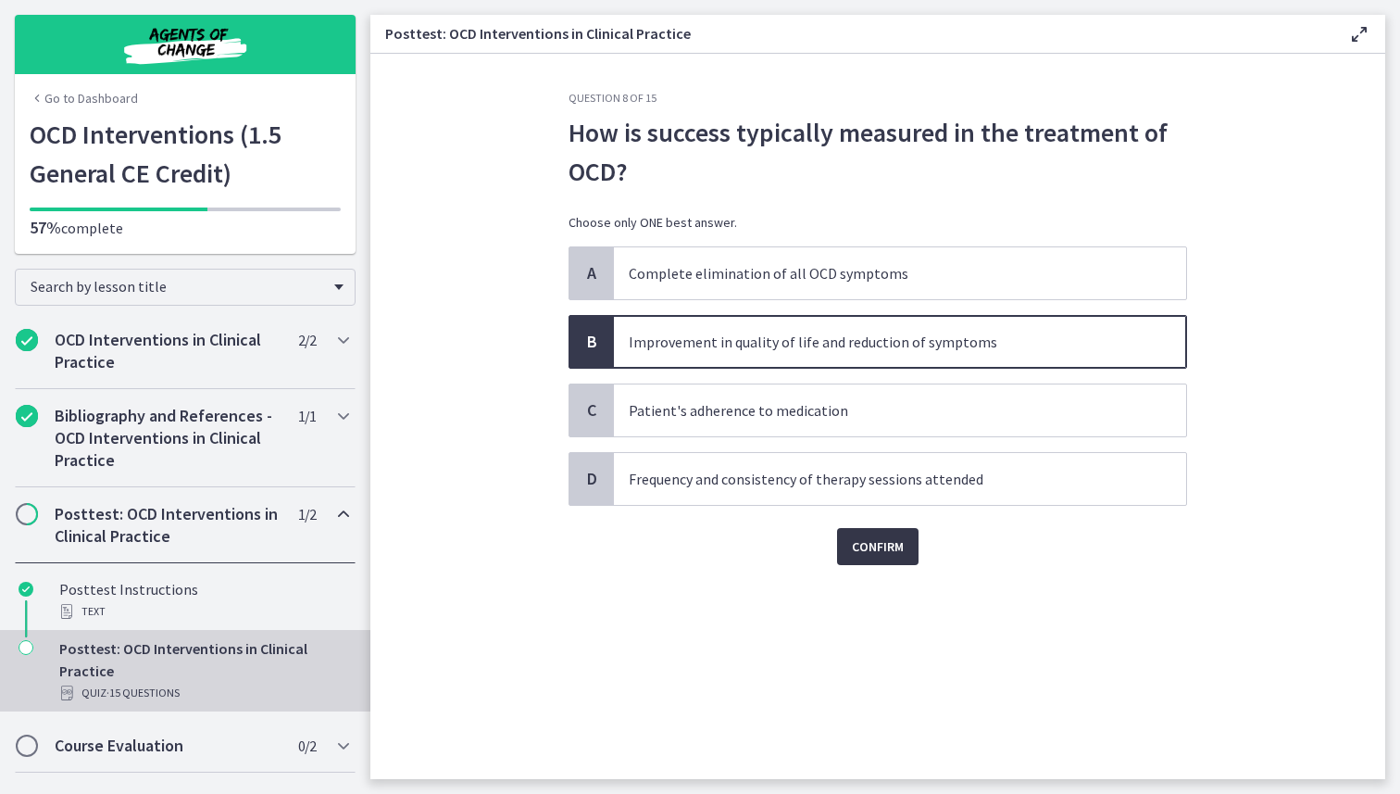
click at [893, 544] on span "Confirm" at bounding box center [878, 546] width 52 height 22
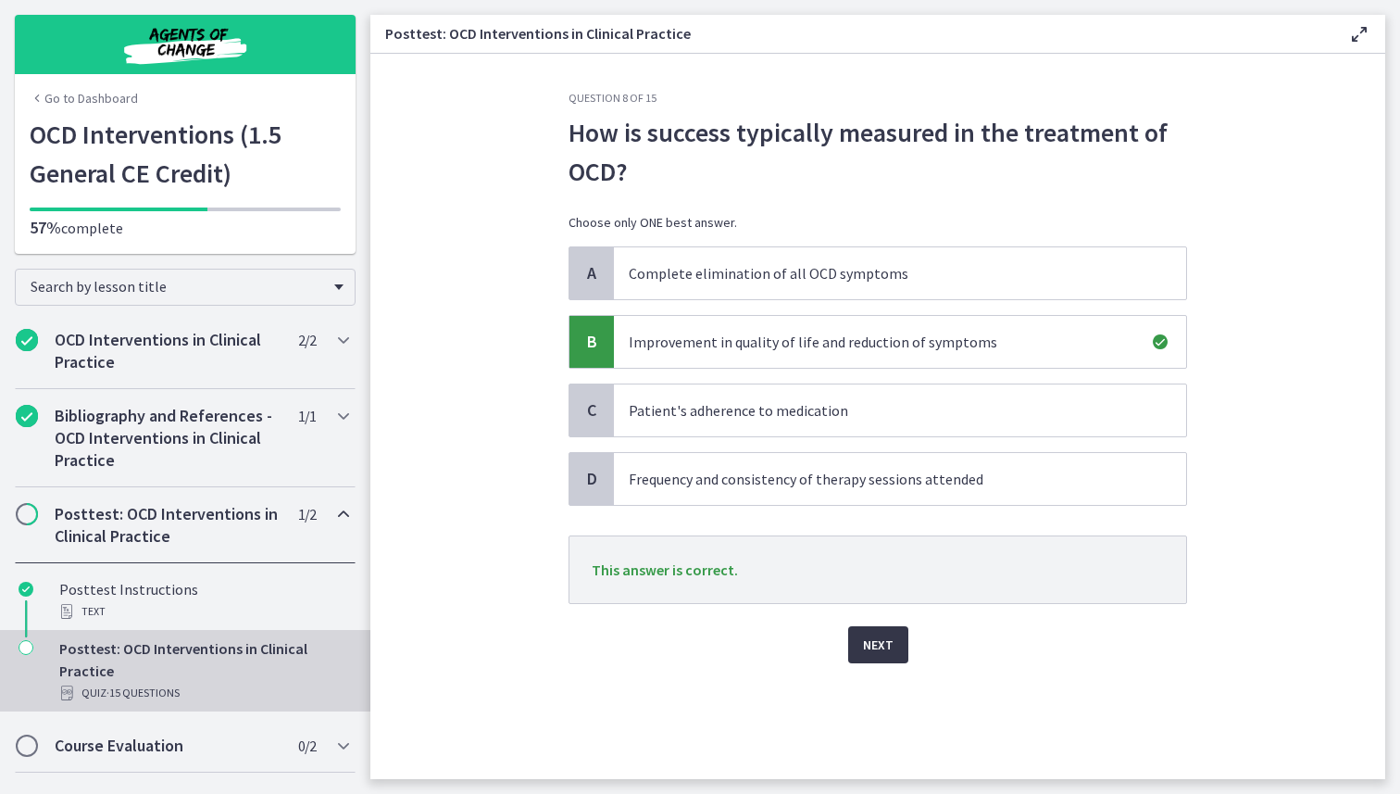
click at [889, 636] on span "Next" at bounding box center [878, 645] width 31 height 22
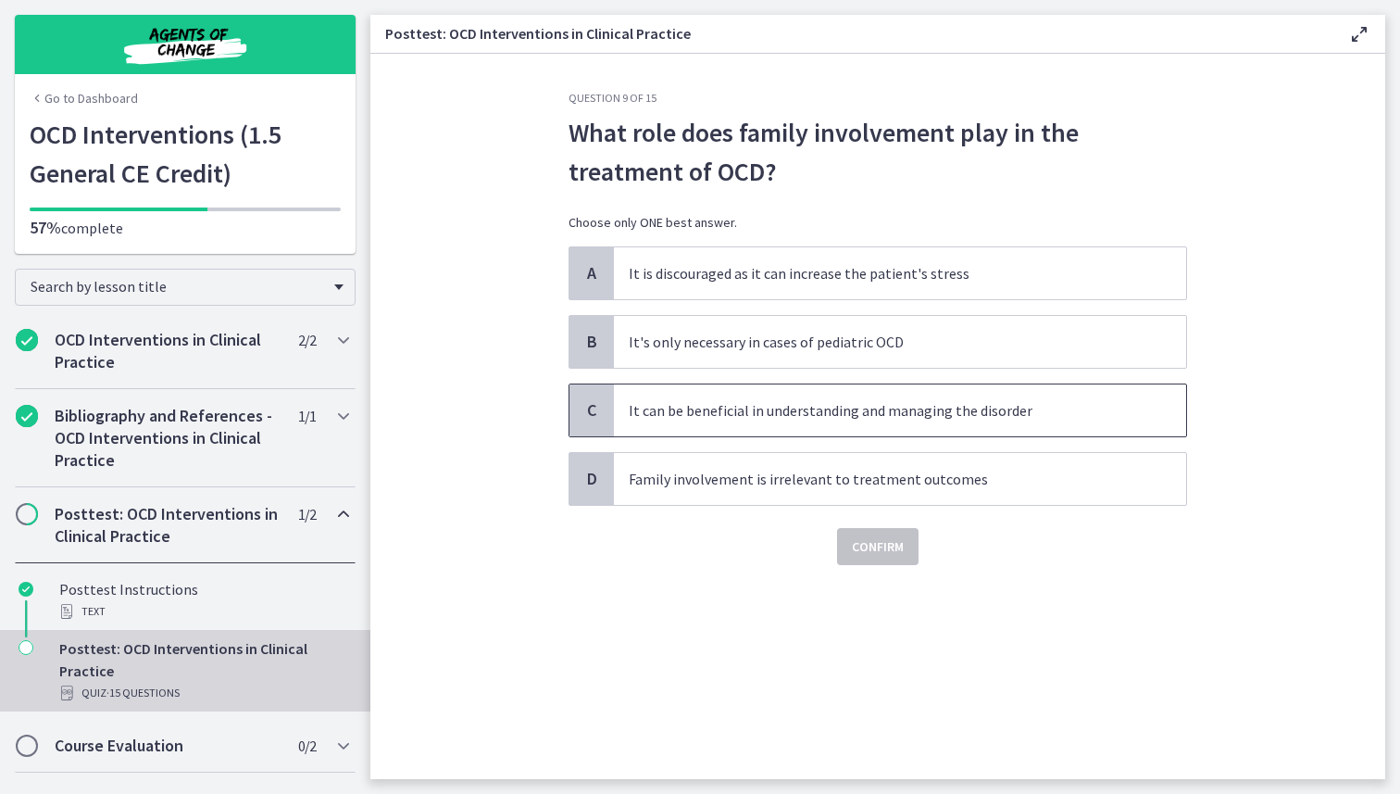
click at [986, 411] on span "It can be beneficial in understanding and managing the disorder" at bounding box center [900, 410] width 572 height 52
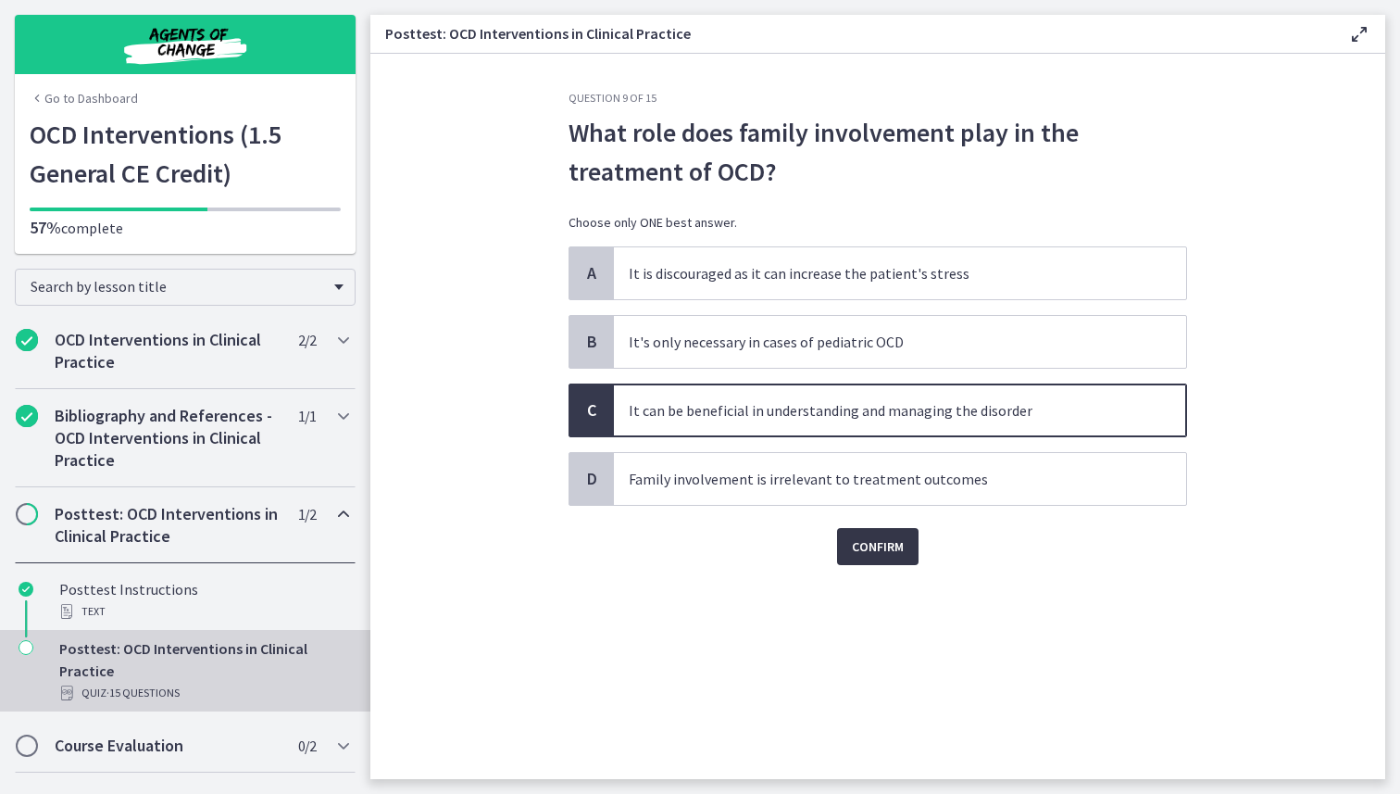
click at [909, 545] on button "Confirm" at bounding box center [878, 546] width 82 height 37
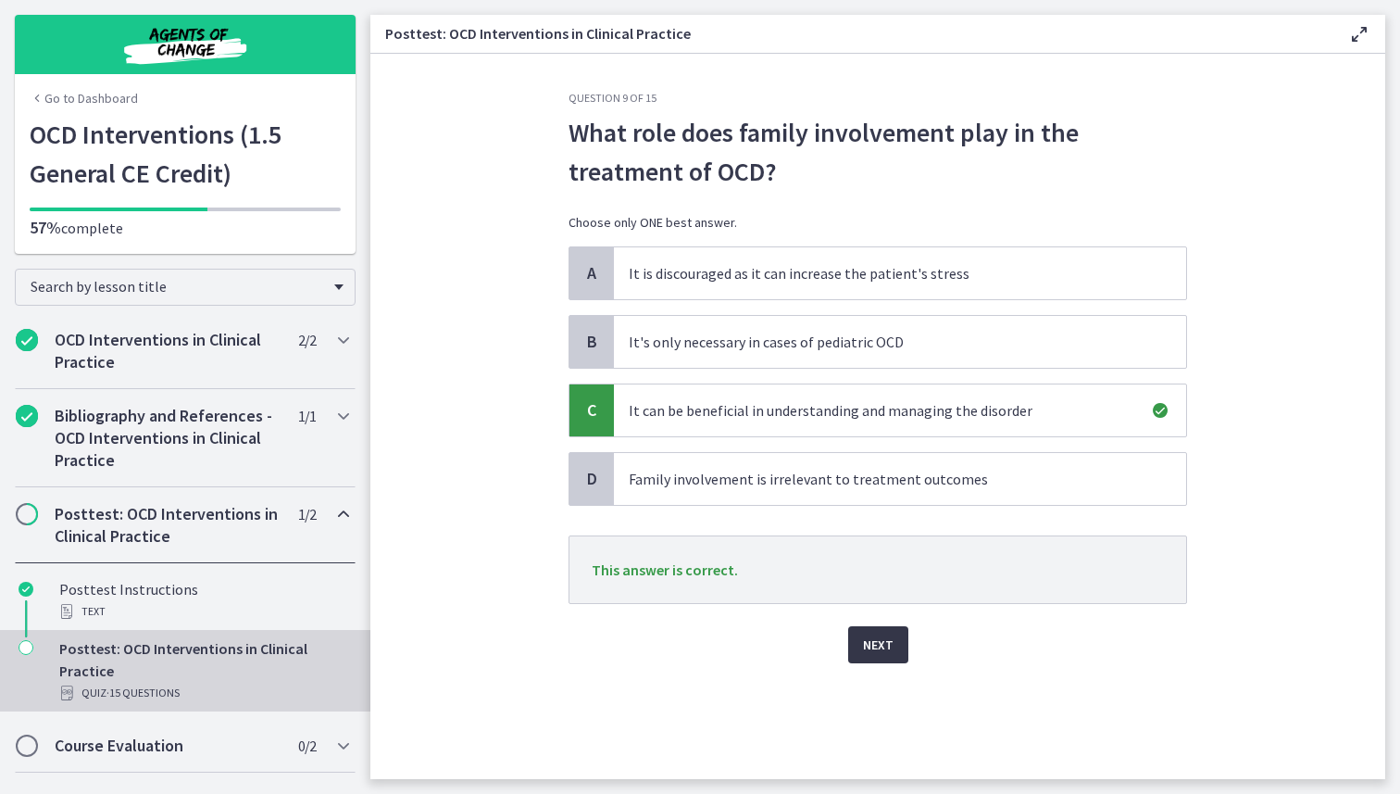
click at [882, 641] on span "Next" at bounding box center [878, 645] width 31 height 22
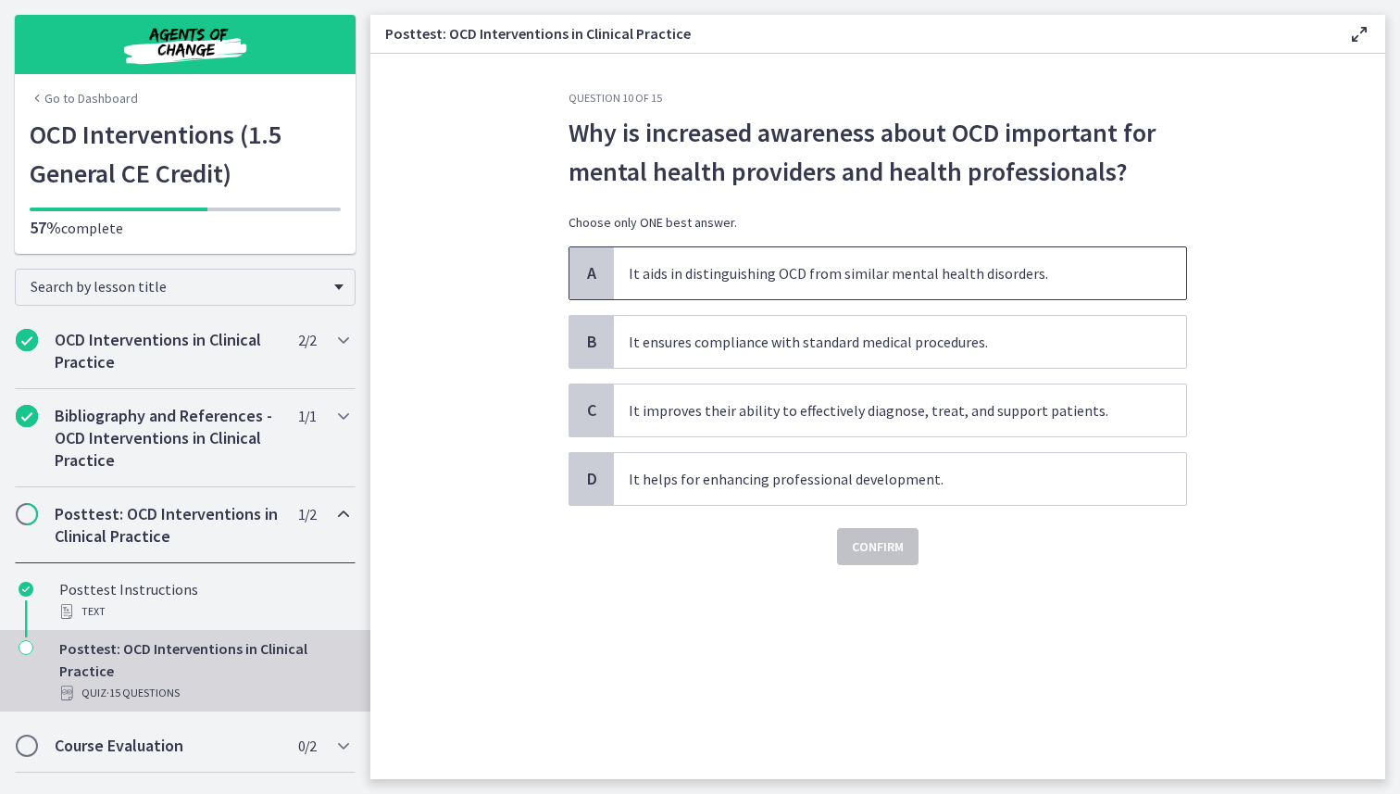
click at [957, 286] on span "It aids in distinguishing OCD from similar mental health disorders." at bounding box center [900, 273] width 572 height 52
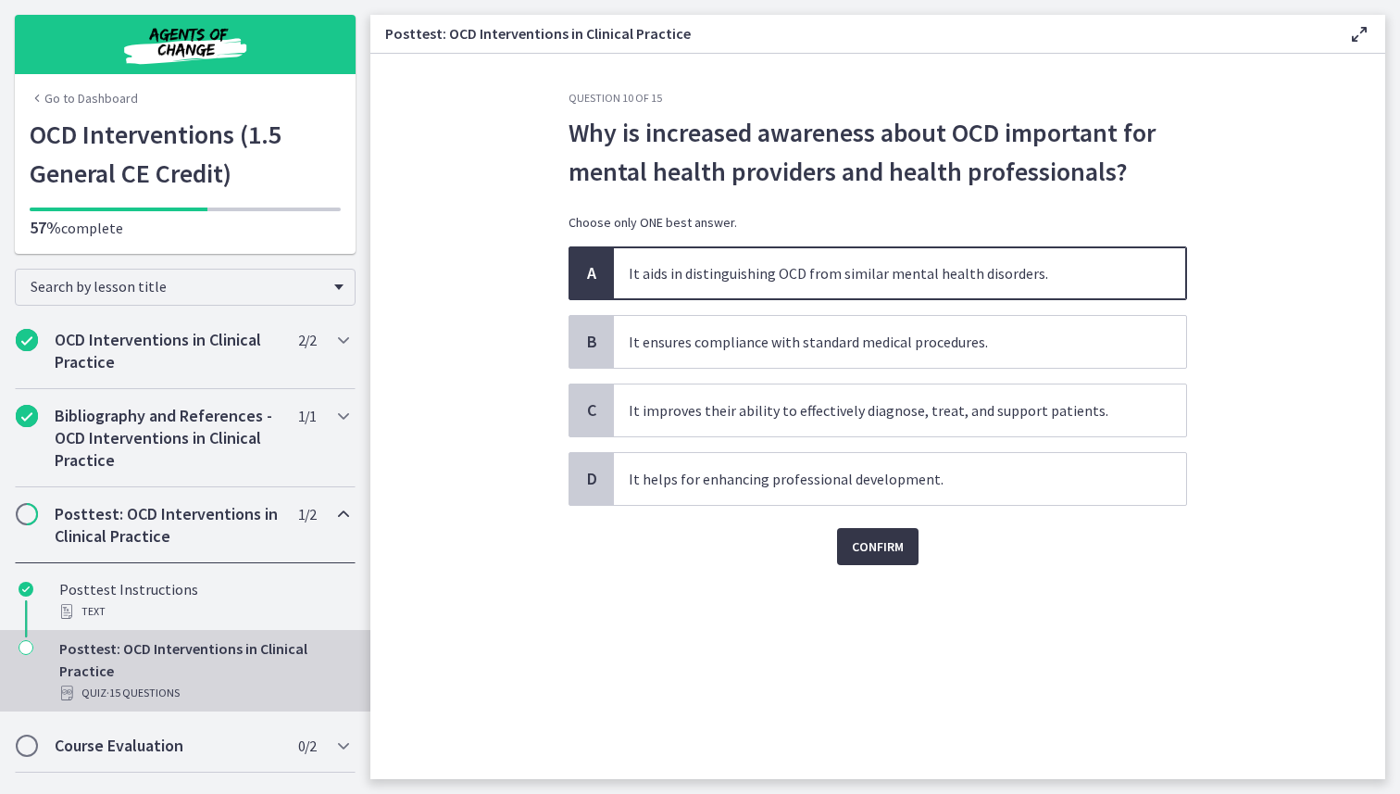
click at [907, 546] on button "Confirm" at bounding box center [878, 546] width 82 height 37
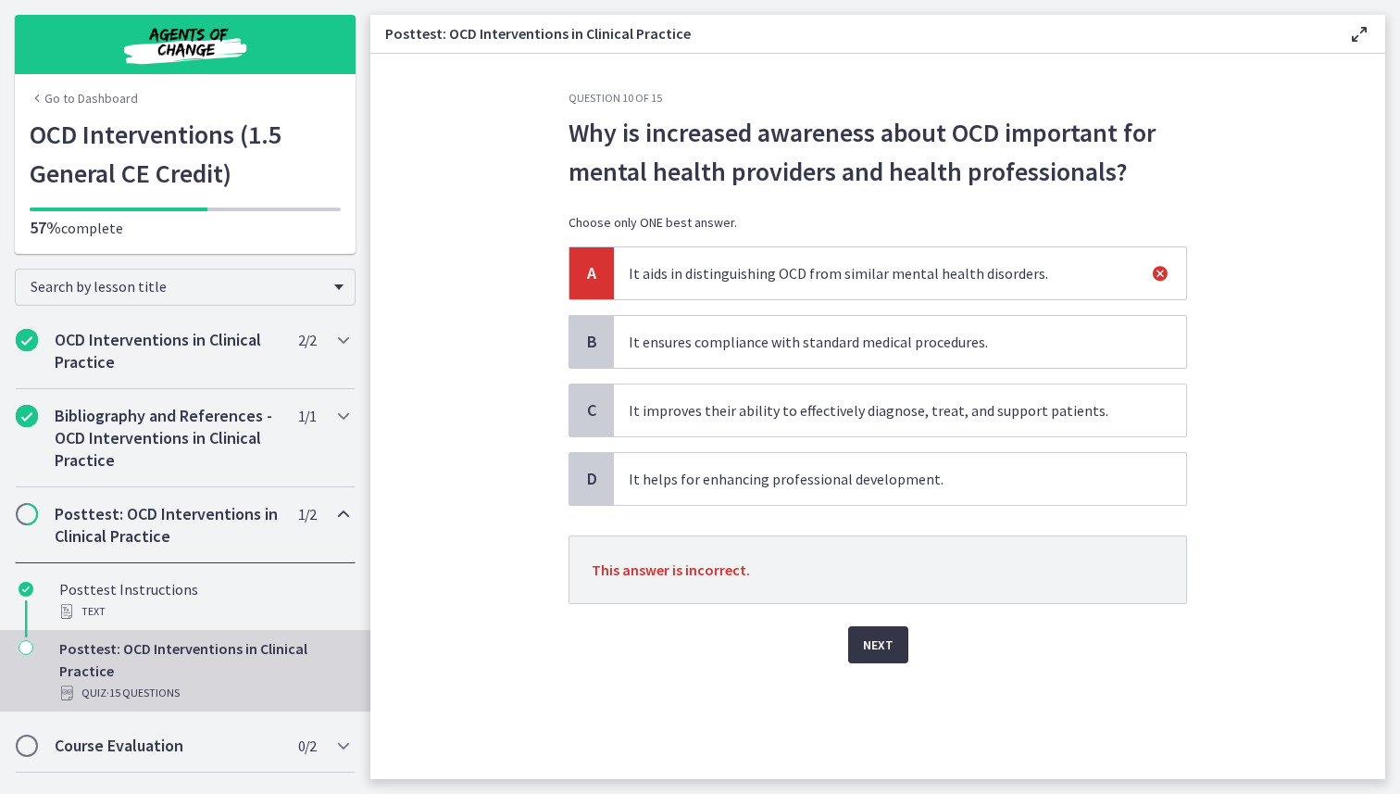
click at [871, 649] on span "Next" at bounding box center [878, 645] width 31 height 22
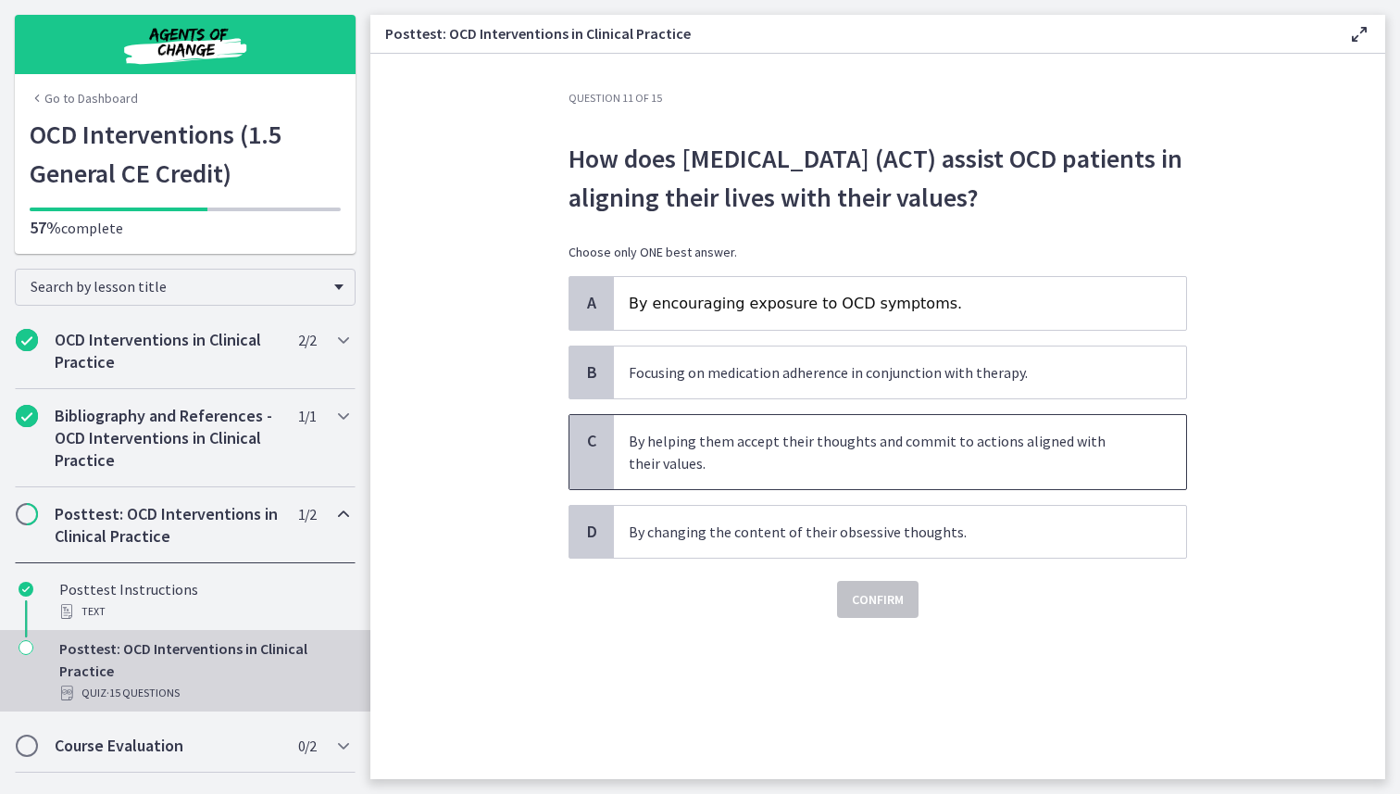
click at [938, 470] on p "By helping them accept their thoughts and commit to actions aligned with their …" at bounding box center [882, 452] width 506 height 44
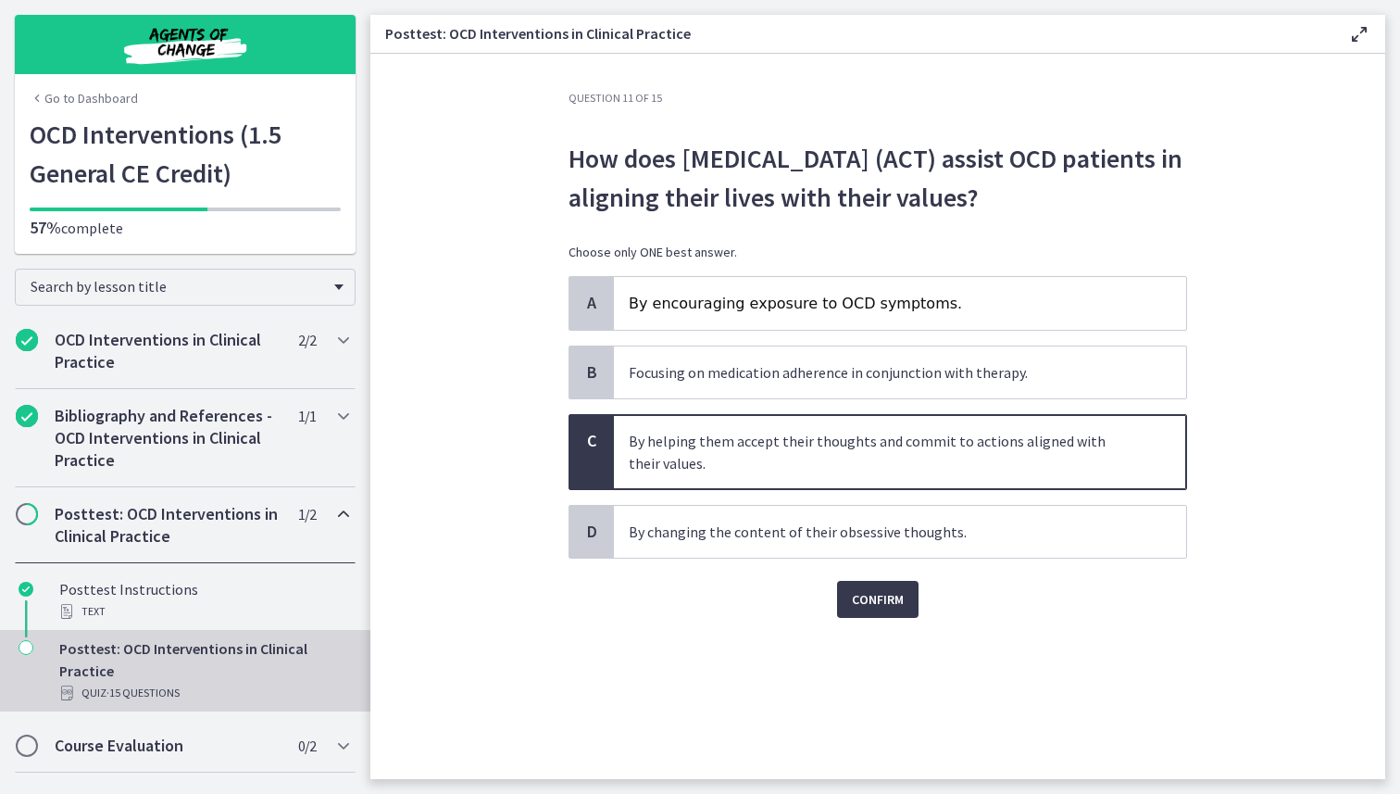
click at [885, 664] on div "Question 11 of 15 How does [MEDICAL_DATA] (ACT) assist OCD patients in aligning…" at bounding box center [878, 435] width 648 height 688
click at [885, 618] on button "Confirm" at bounding box center [878, 599] width 82 height 37
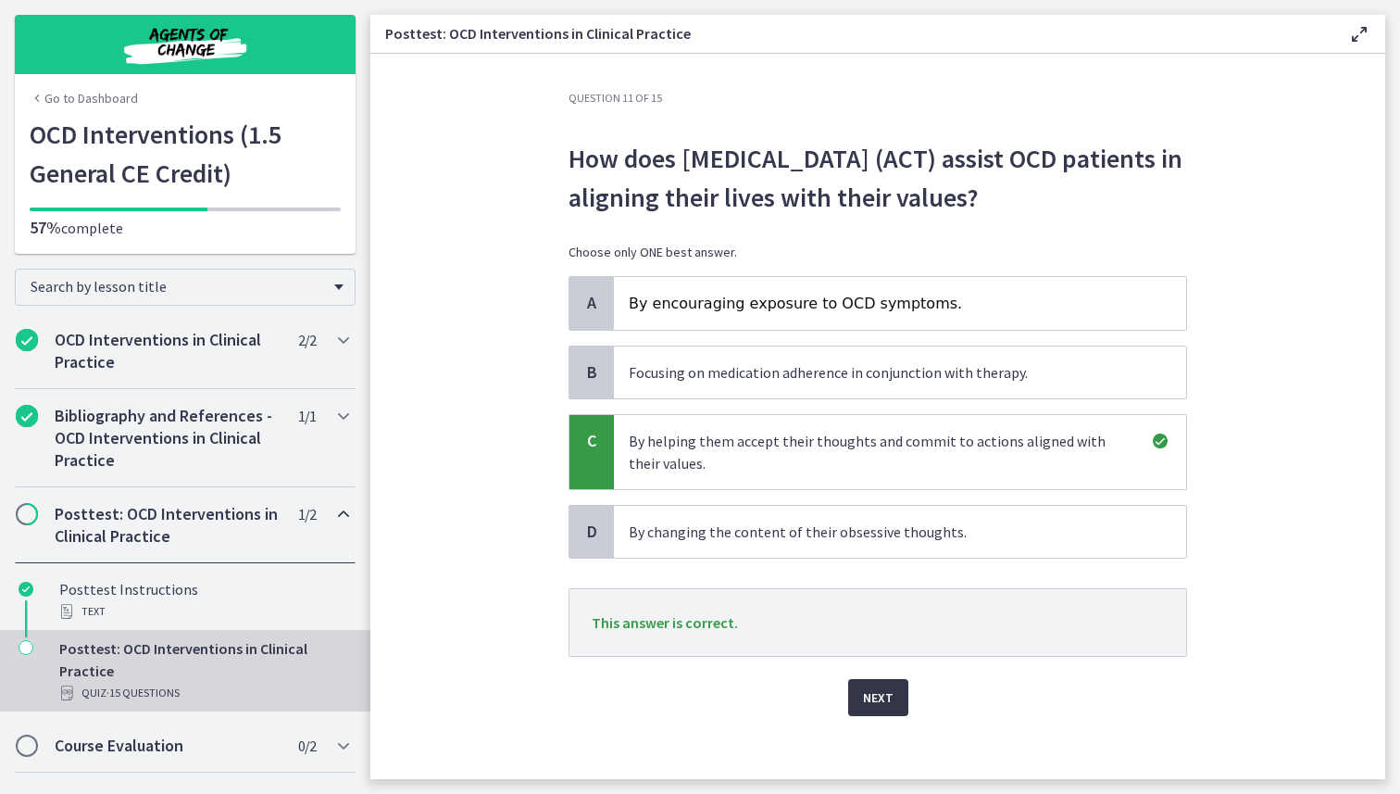
click at [883, 709] on span "Next" at bounding box center [878, 697] width 31 height 22
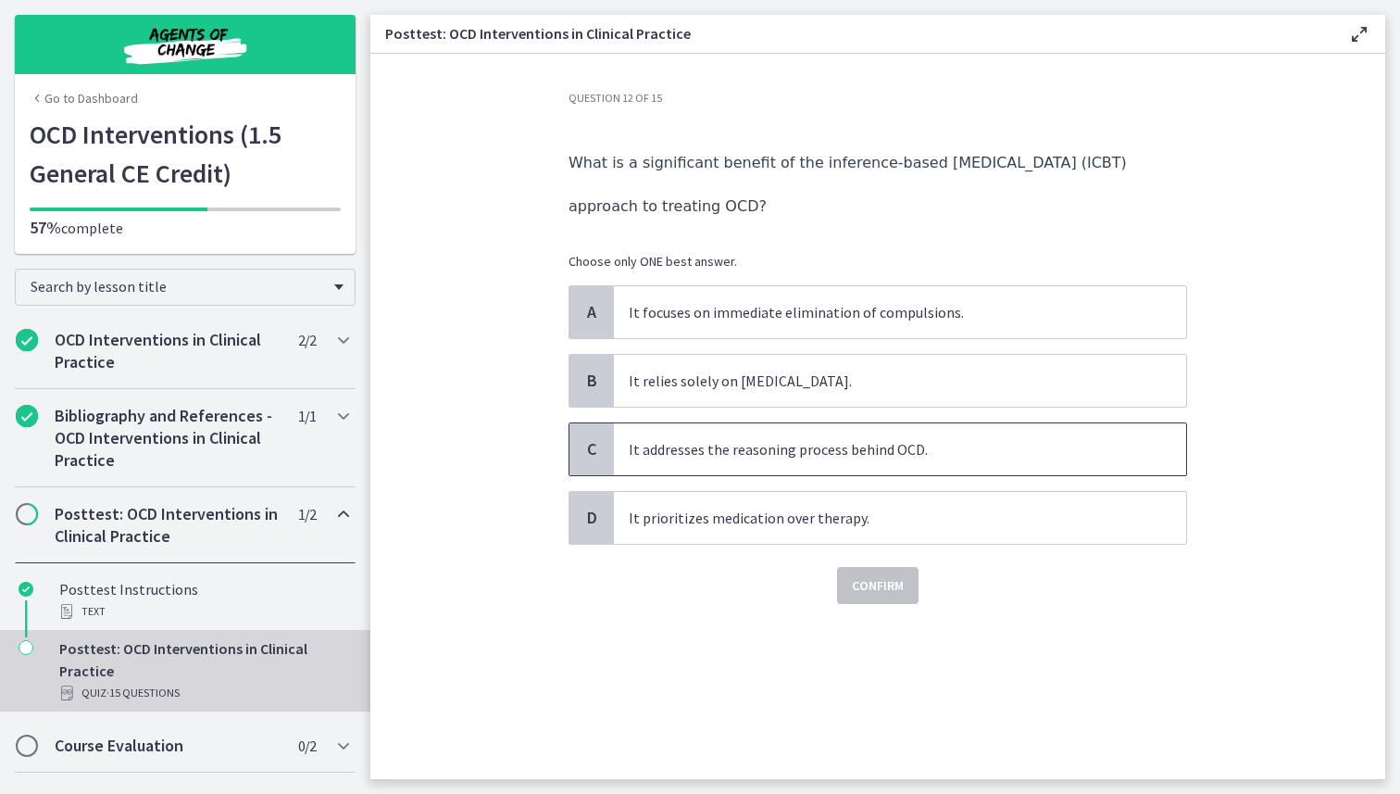
click at [891, 462] on span "It addresses the reasoning process behind OCD." at bounding box center [900, 449] width 572 height 52
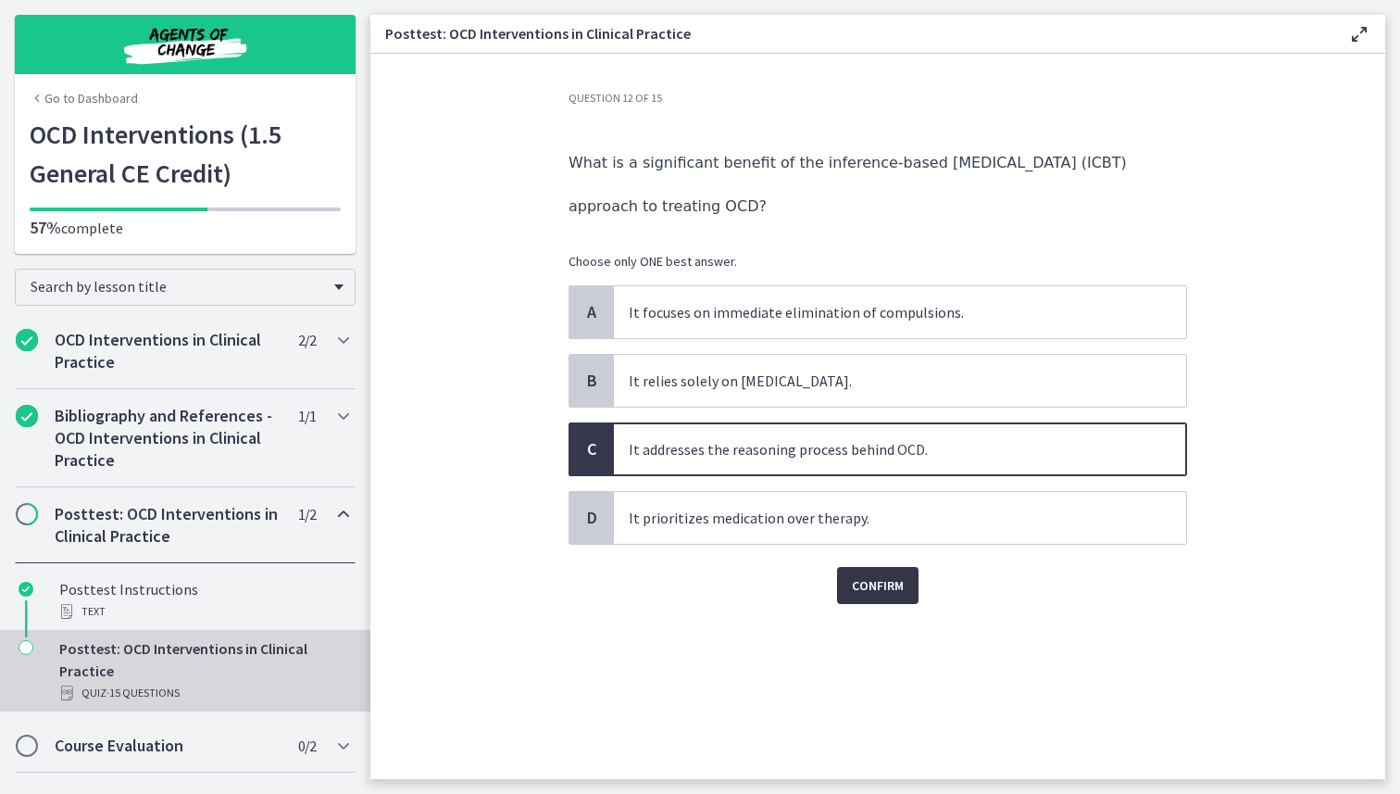
click at [888, 584] on span "Confirm" at bounding box center [878, 585] width 52 height 22
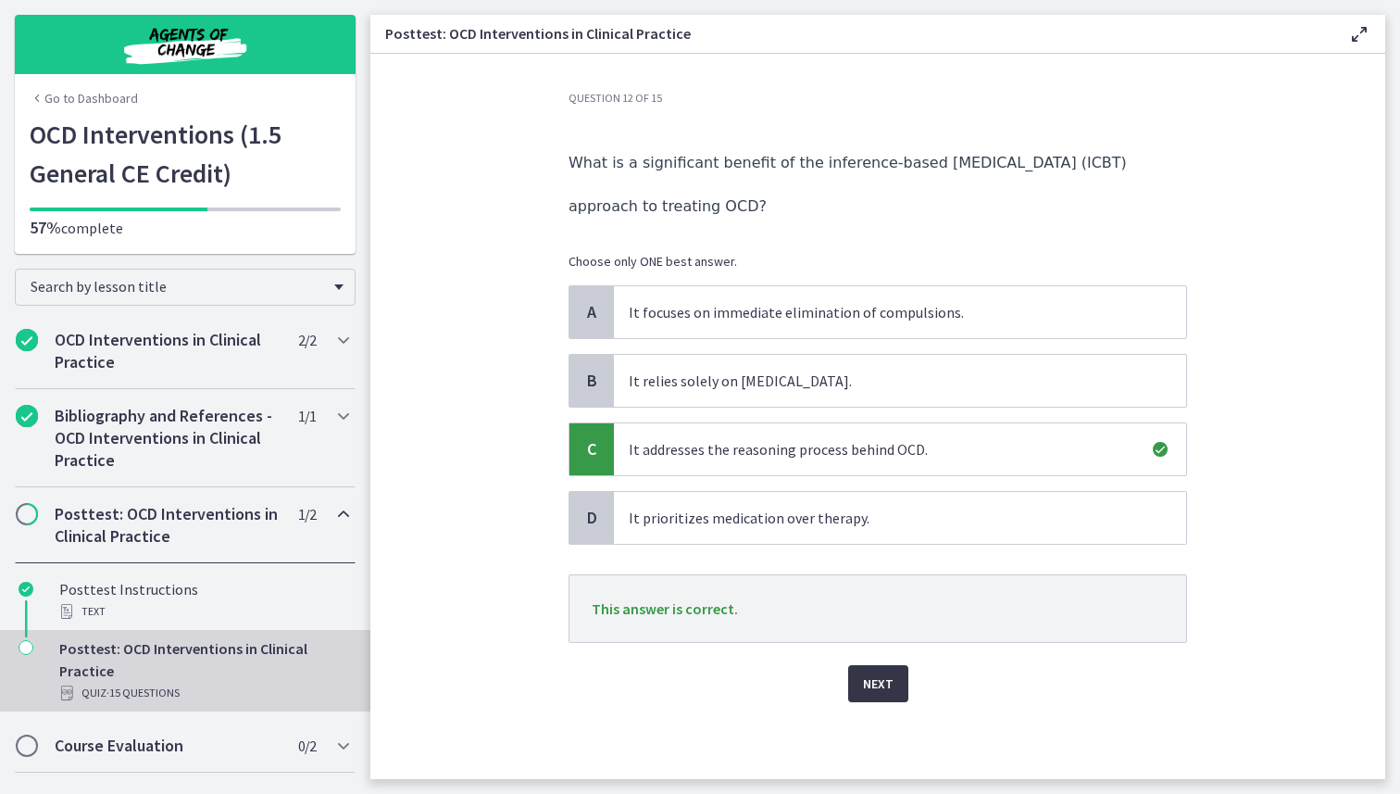
click at [883, 677] on span "Next" at bounding box center [878, 683] width 31 height 22
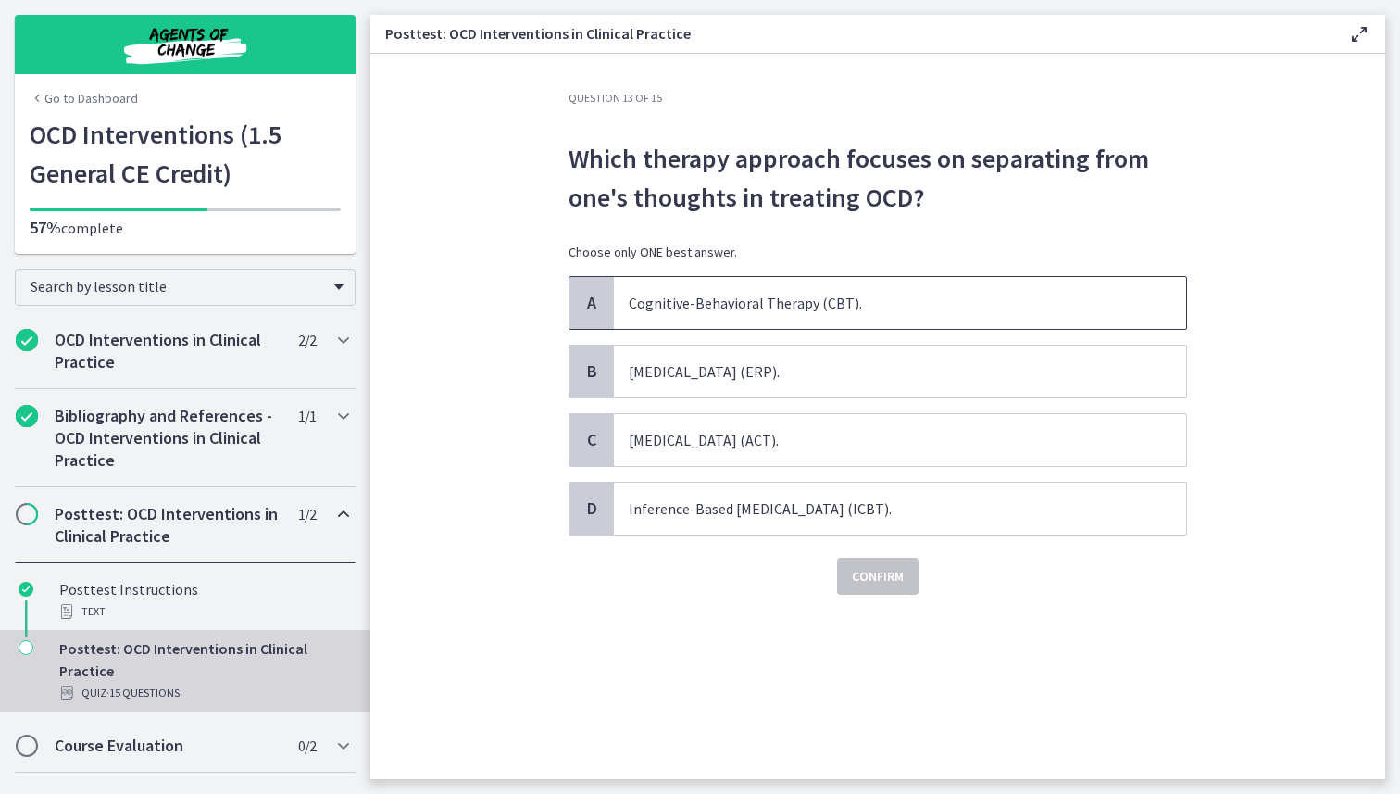
click at [883, 309] on p "Cognitive-Behavioral Therapy (CBT)." at bounding box center [882, 303] width 506 height 22
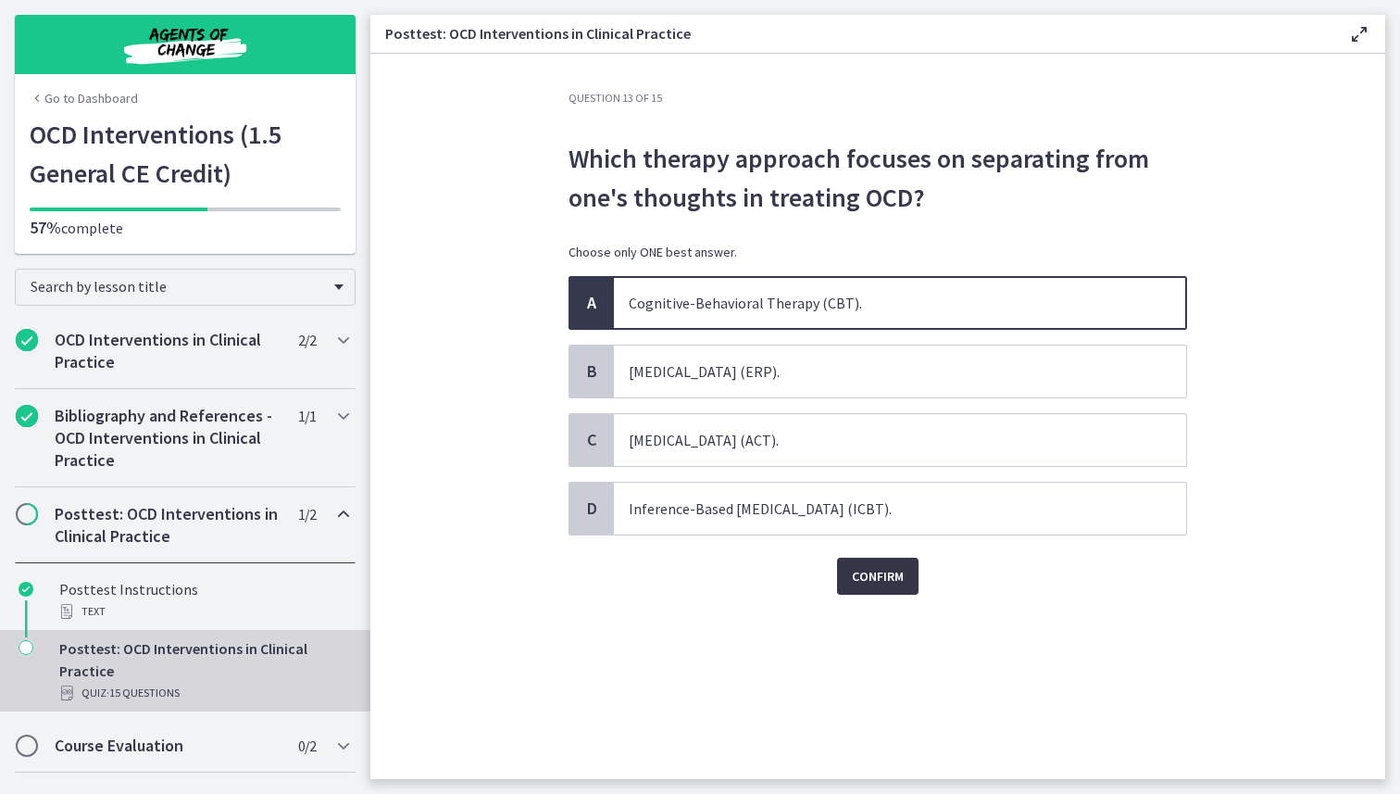
click at [898, 575] on span "Confirm" at bounding box center [878, 576] width 52 height 22
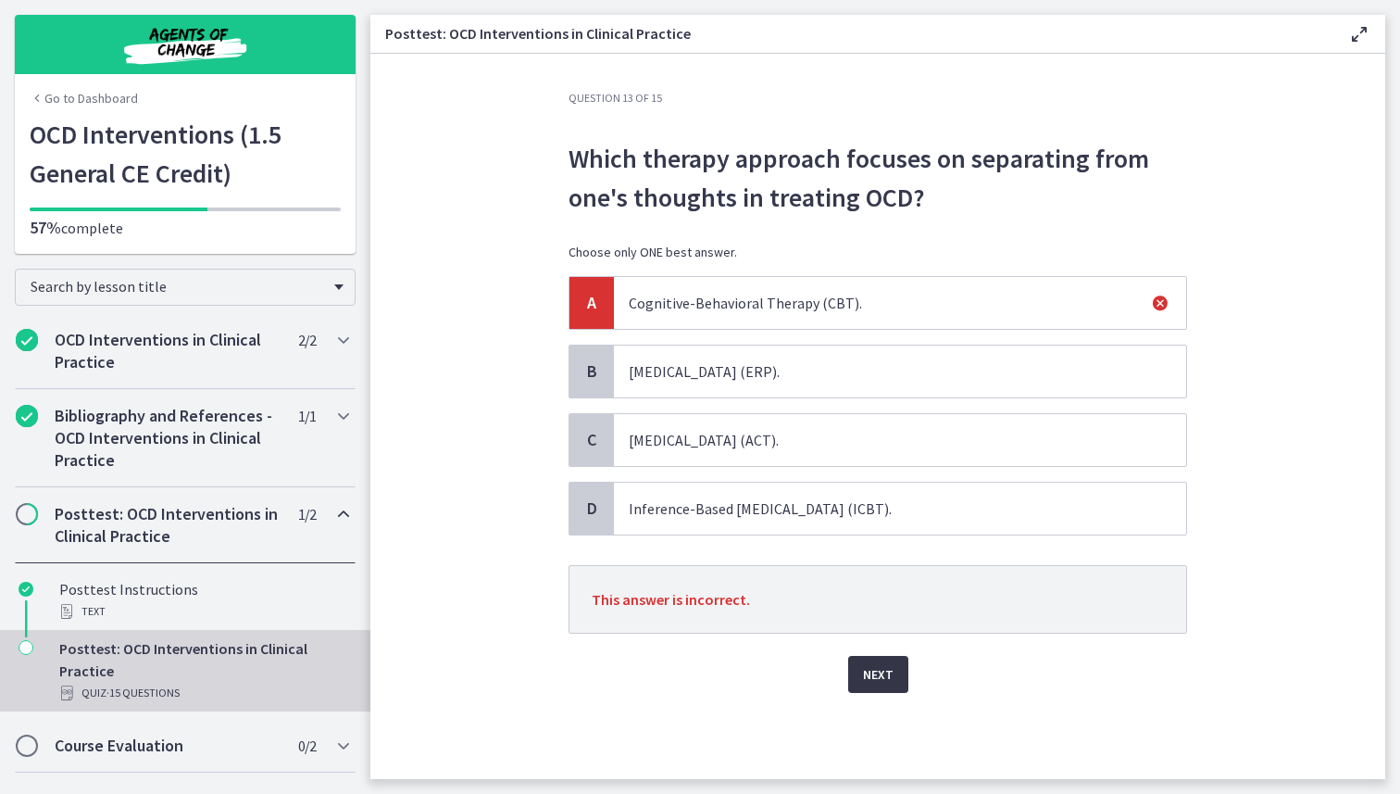
click at [888, 684] on span "Next" at bounding box center [878, 674] width 31 height 22
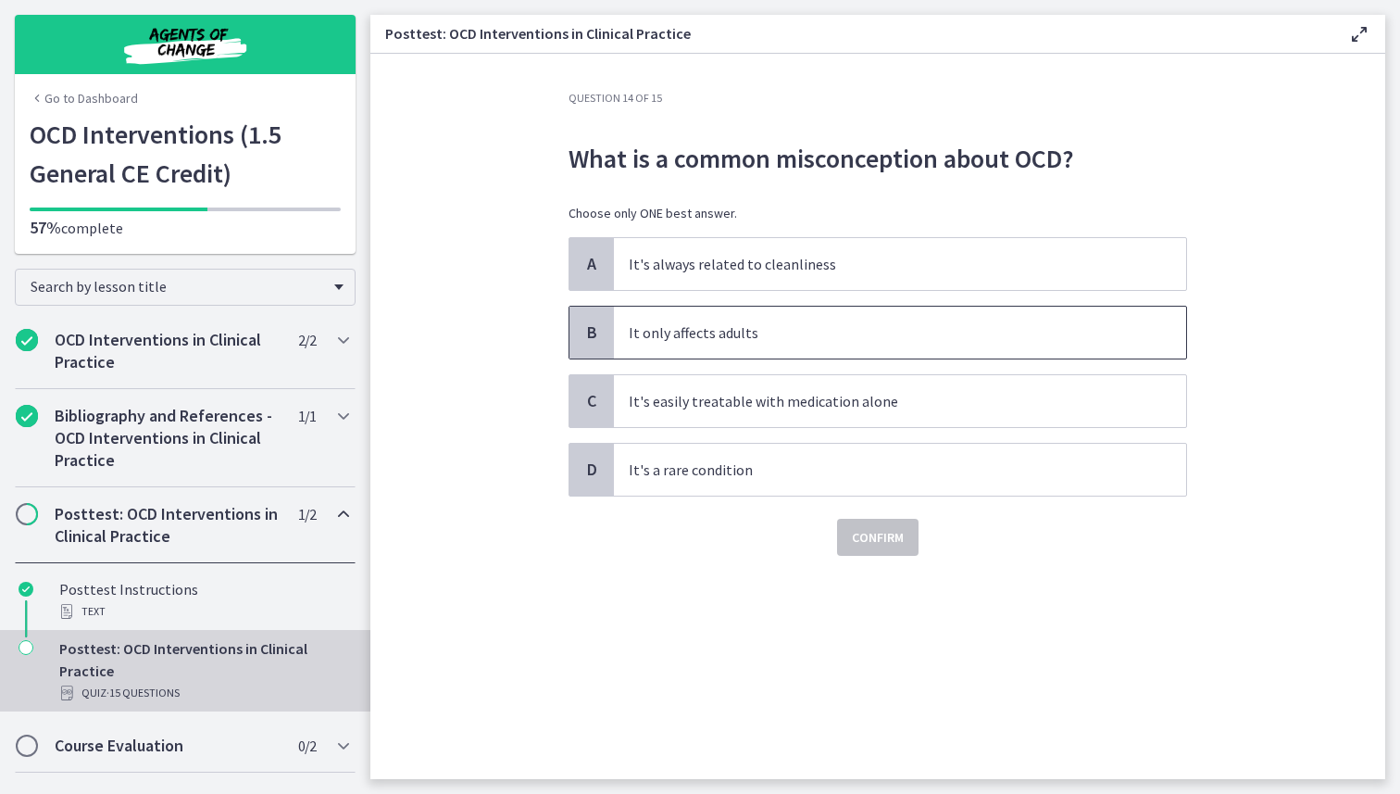
click at [905, 349] on span "It only affects adults" at bounding box center [900, 333] width 572 height 52
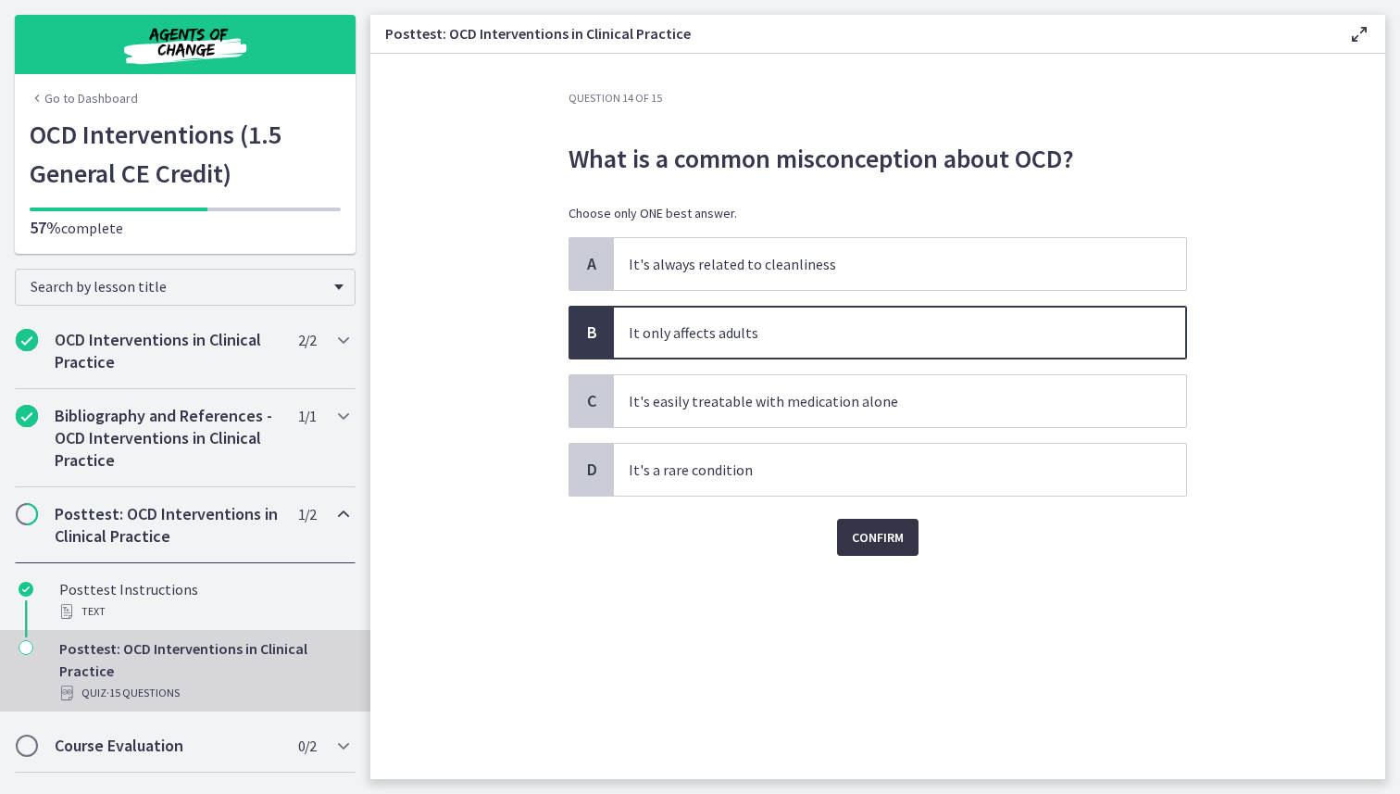
click at [864, 532] on span "Confirm" at bounding box center [878, 537] width 52 height 22
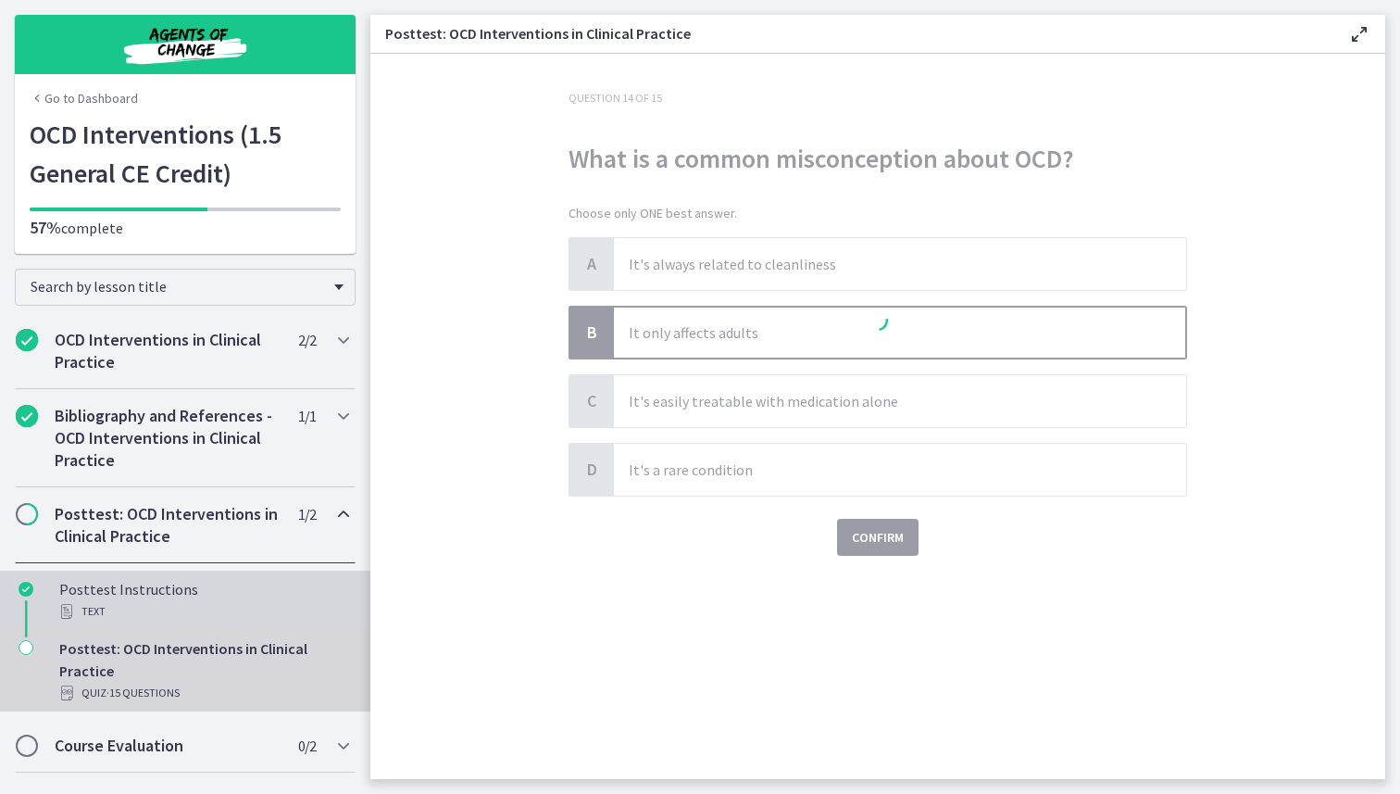
click at [147, 607] on div "Text" at bounding box center [203, 611] width 289 height 22
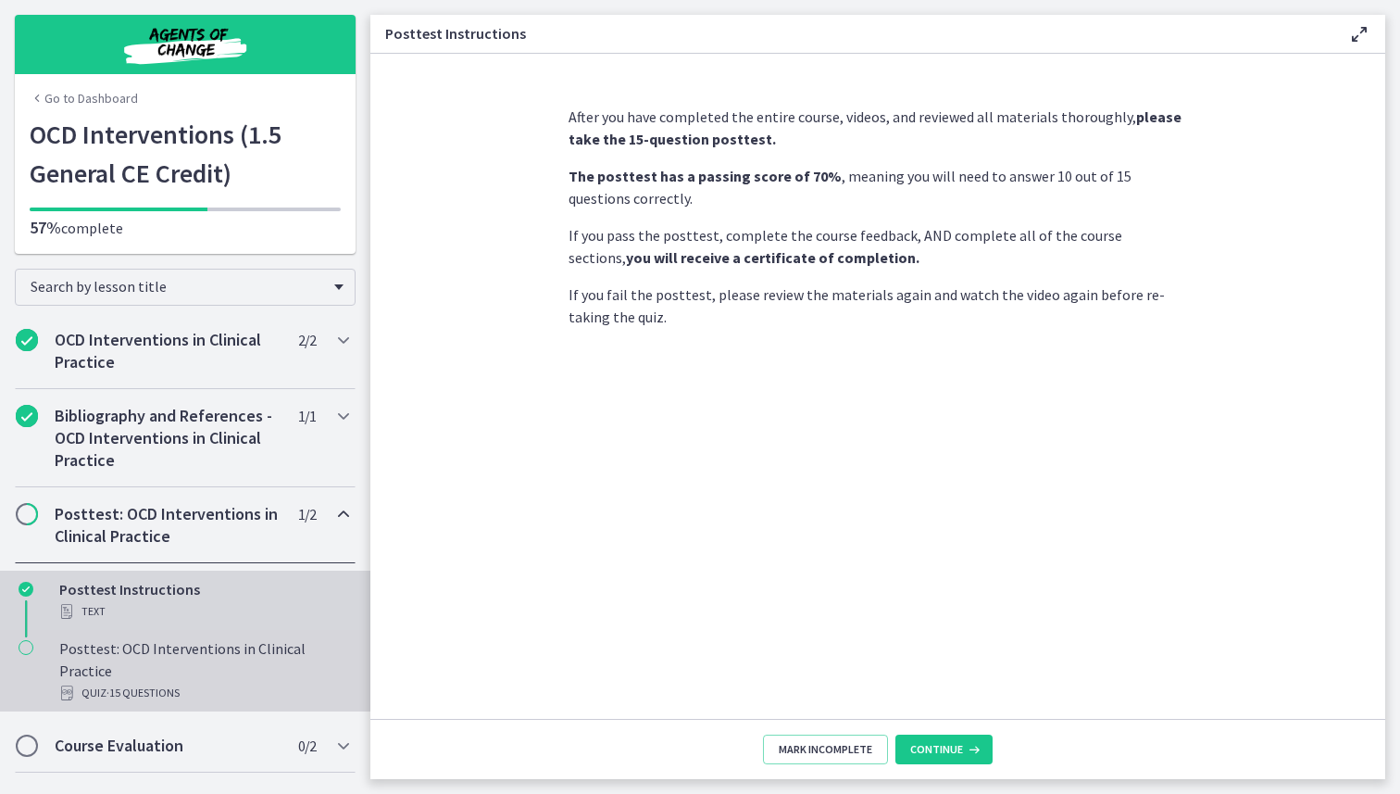
click at [133, 682] on span "· 15 Questions" at bounding box center [143, 693] width 73 height 22
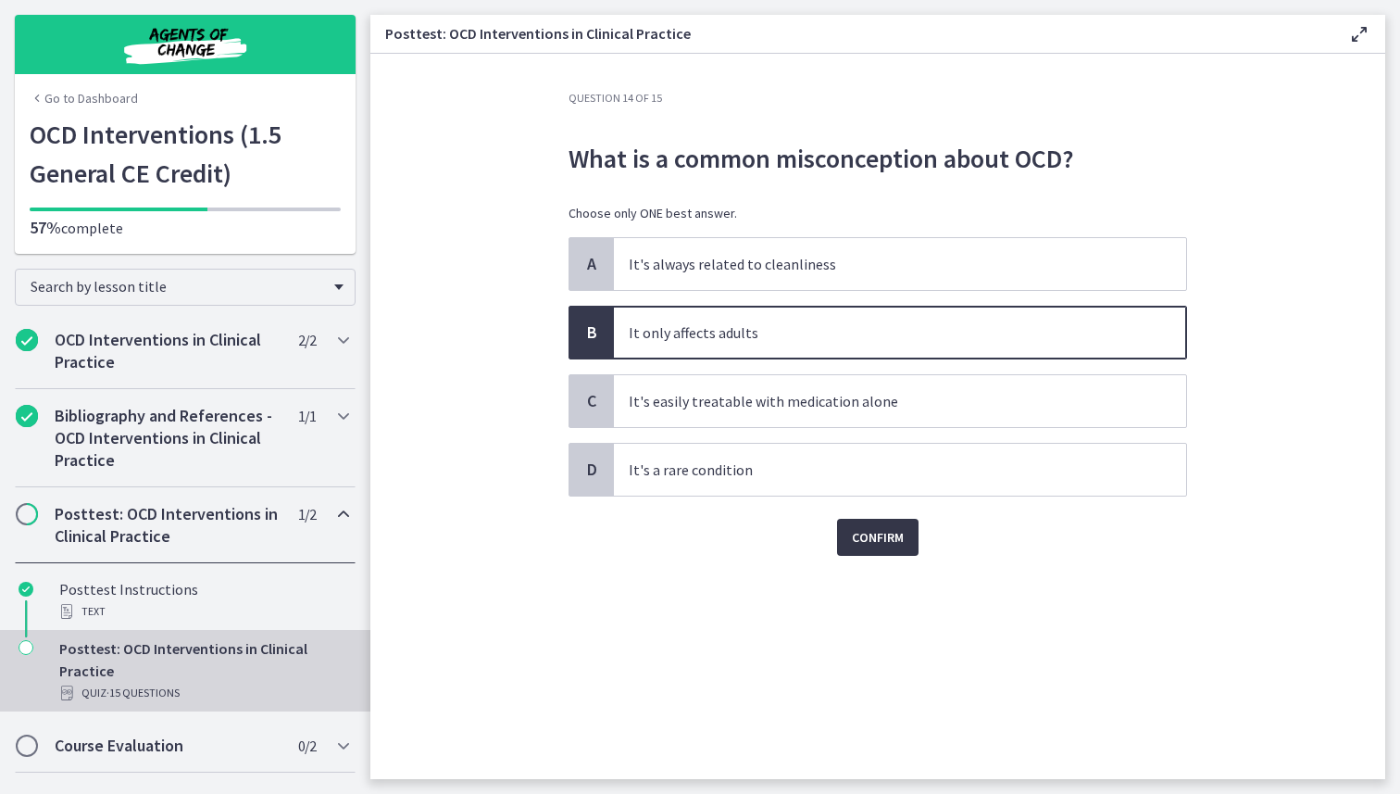
click at [839, 548] on button "Confirm" at bounding box center [878, 537] width 82 height 37
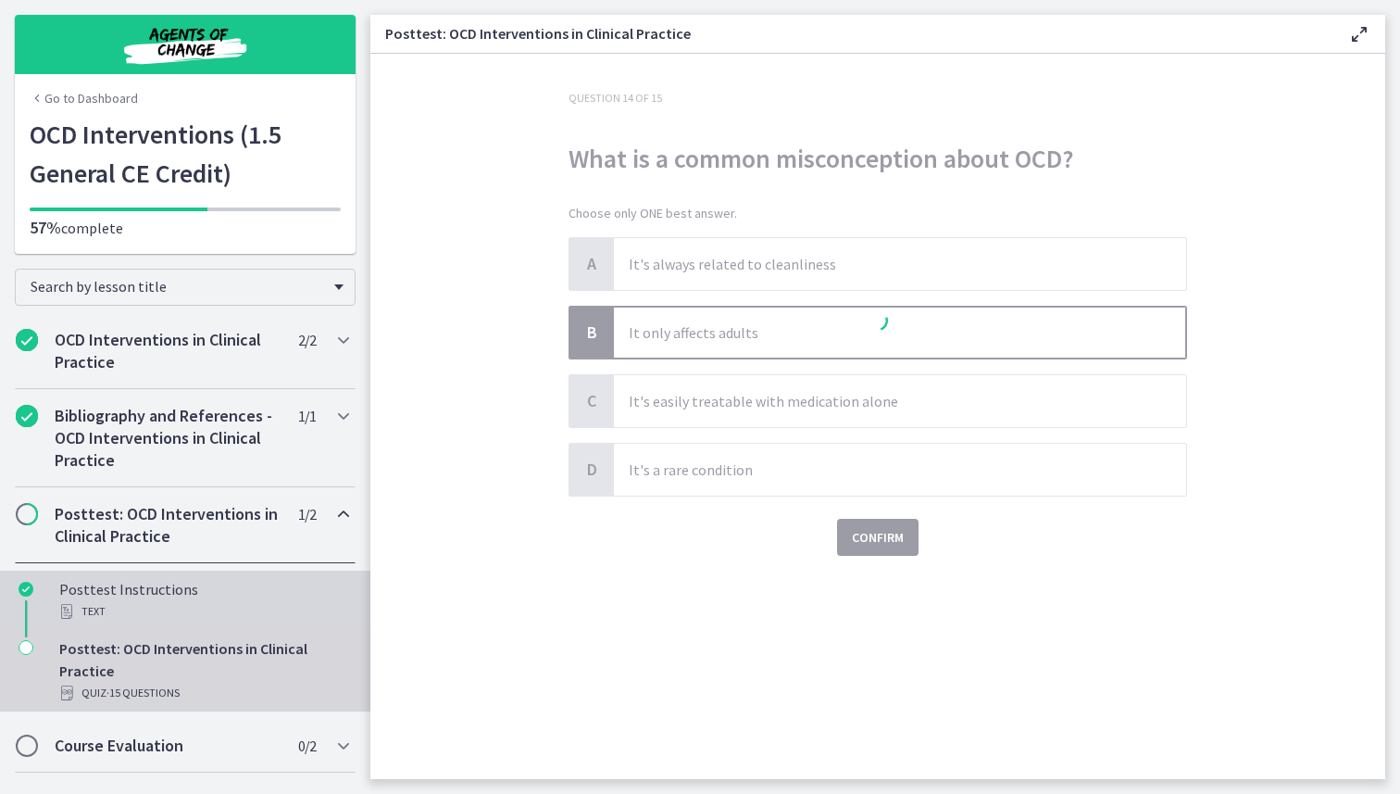
click at [225, 580] on div "Posttest Instructions Text" at bounding box center [203, 600] width 289 height 44
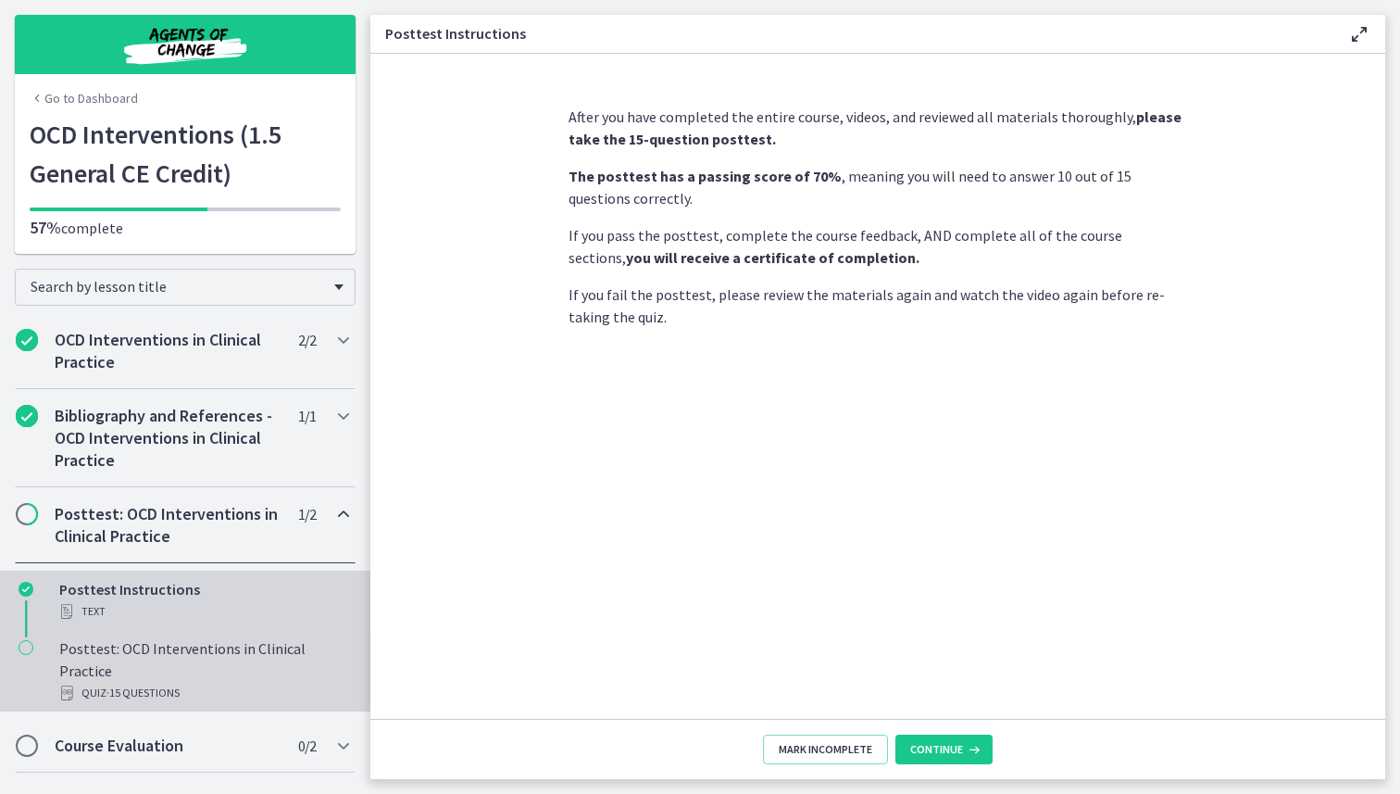
click at [165, 682] on span "· 15 Questions" at bounding box center [143, 693] width 73 height 22
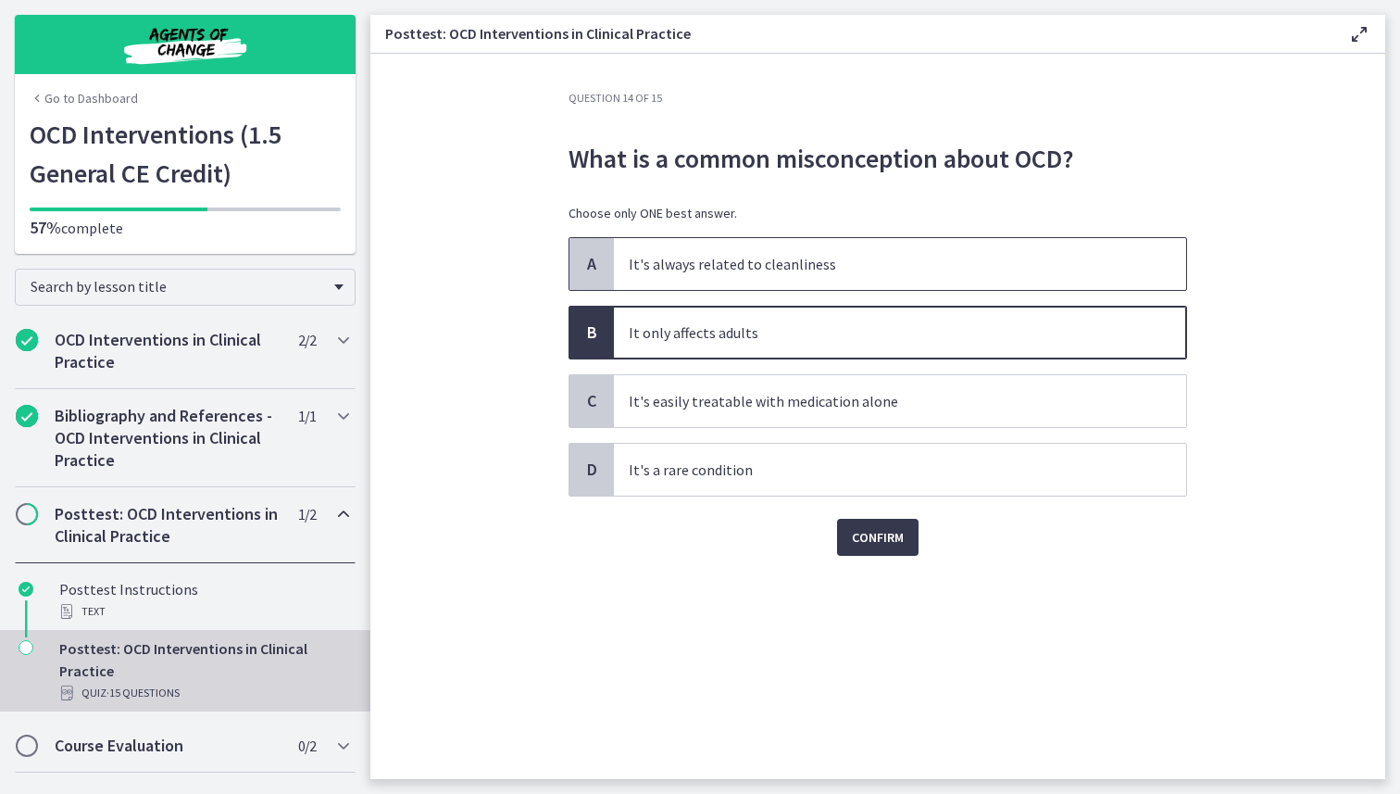
click at [672, 281] on span "It's always related to cleanliness" at bounding box center [900, 264] width 572 height 52
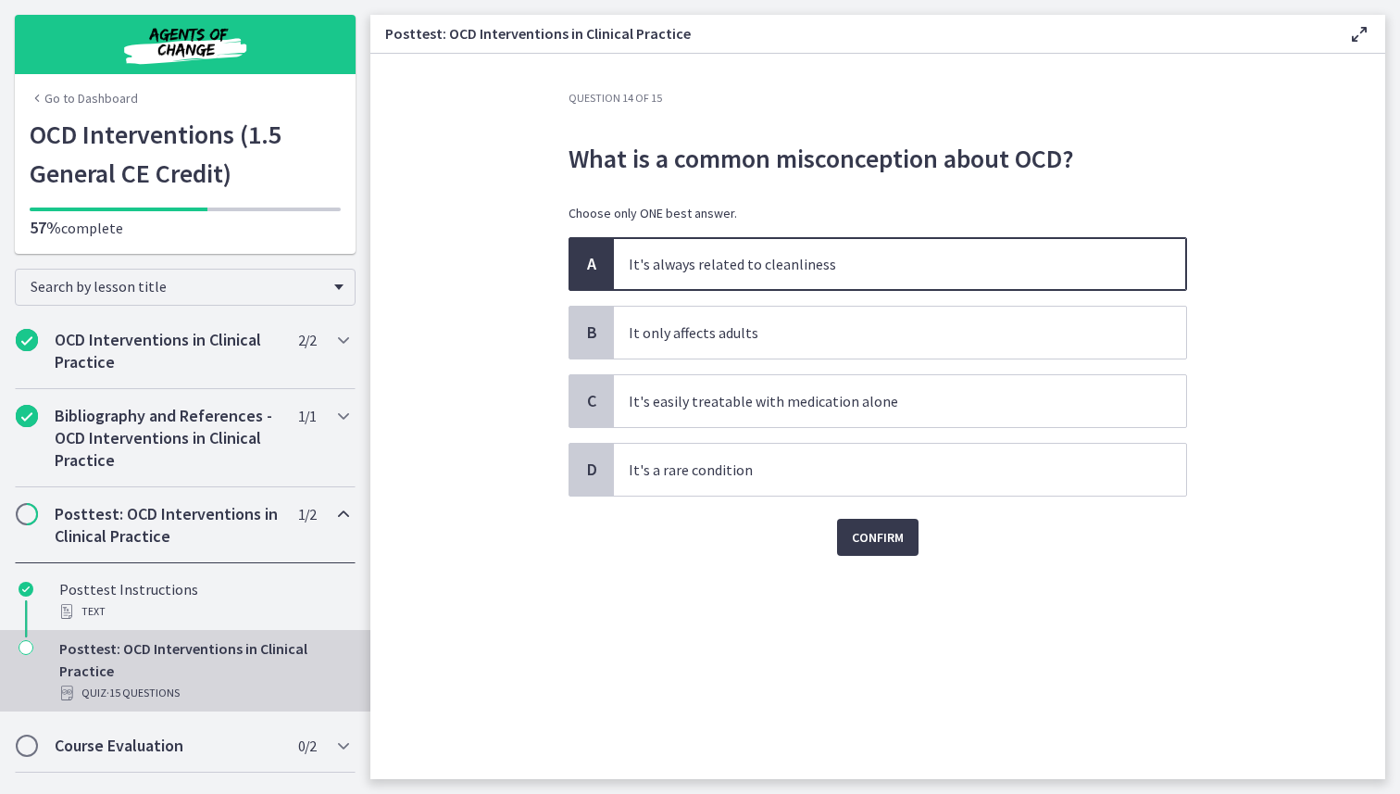
click at [886, 574] on div "Question 14 of 15 What is a common misconception about OCD? Choose only ONE bes…" at bounding box center [878, 435] width 648 height 688
click at [886, 544] on span "Confirm" at bounding box center [878, 537] width 52 height 22
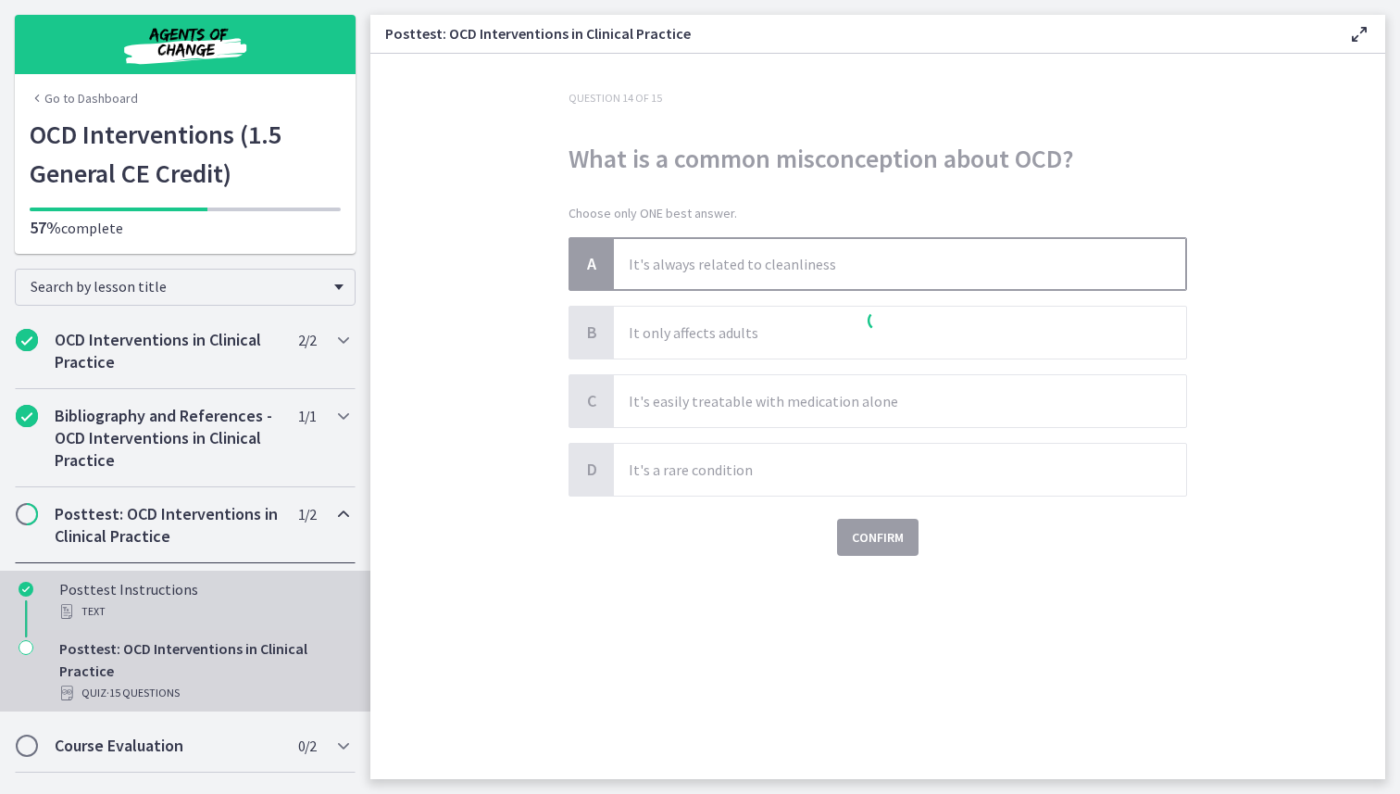
click at [211, 592] on div "Posttest Instructions Text" at bounding box center [203, 600] width 289 height 44
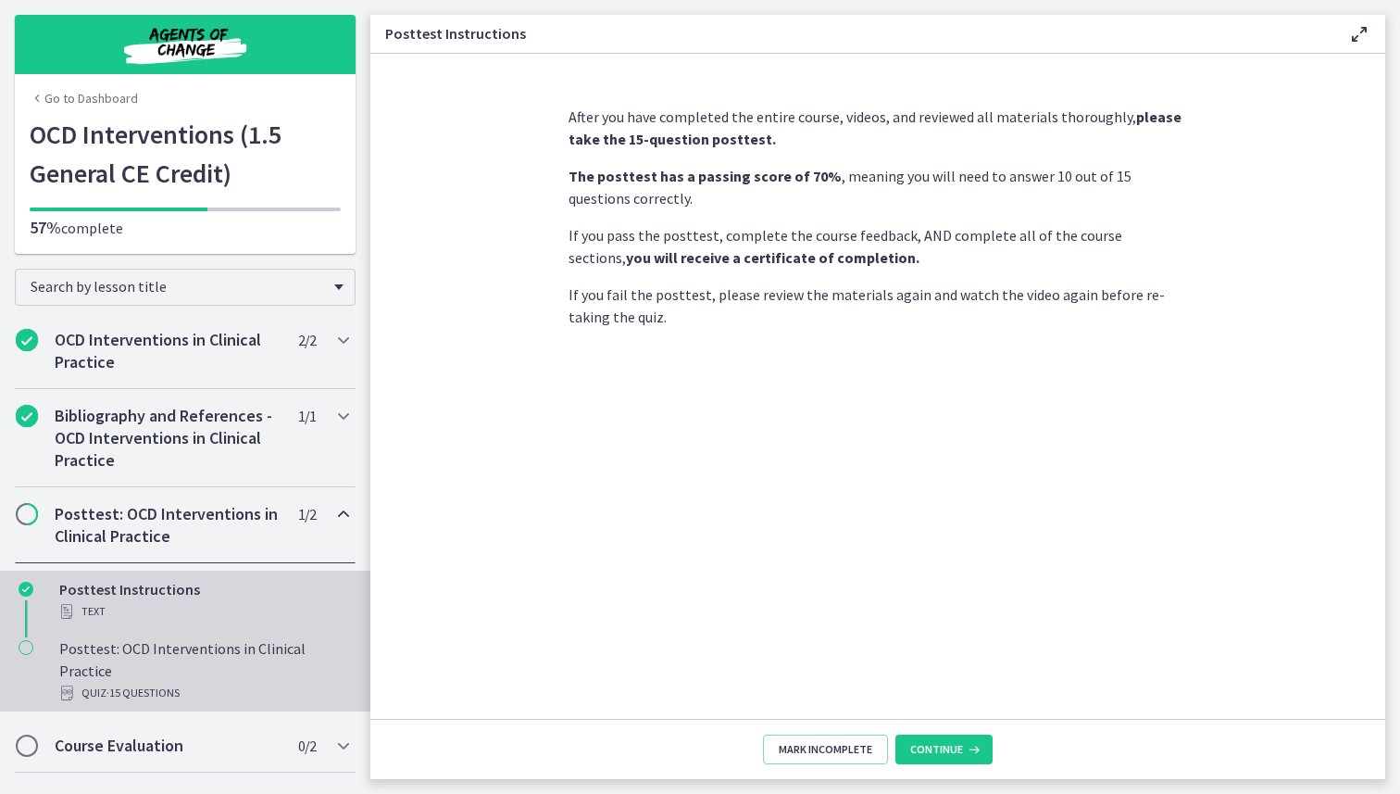
click at [212, 655] on div "Posttest: OCD Interventions in Clinical Practice Quiz · 15 Questions" at bounding box center [203, 670] width 289 height 67
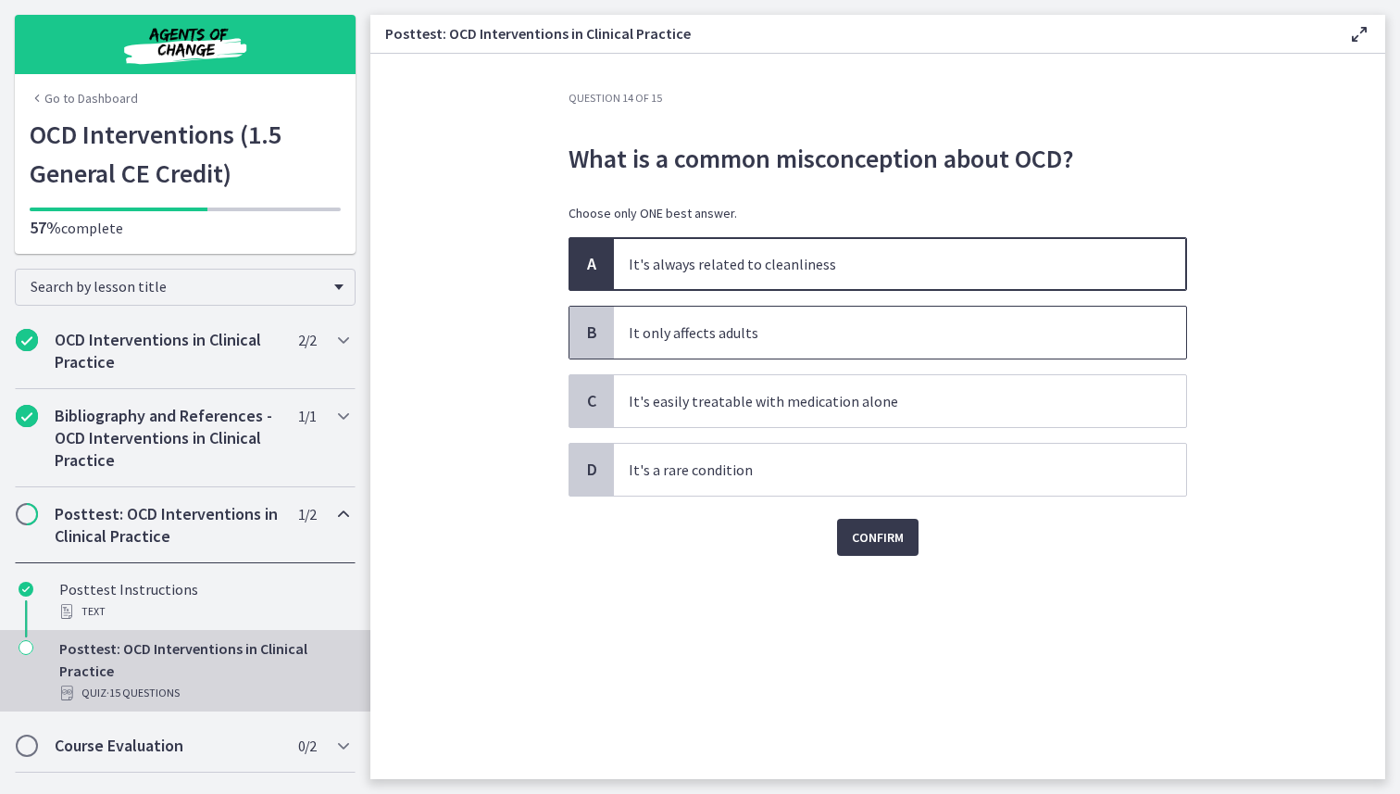
click at [618, 338] on span "It only affects adults" at bounding box center [900, 333] width 572 height 52
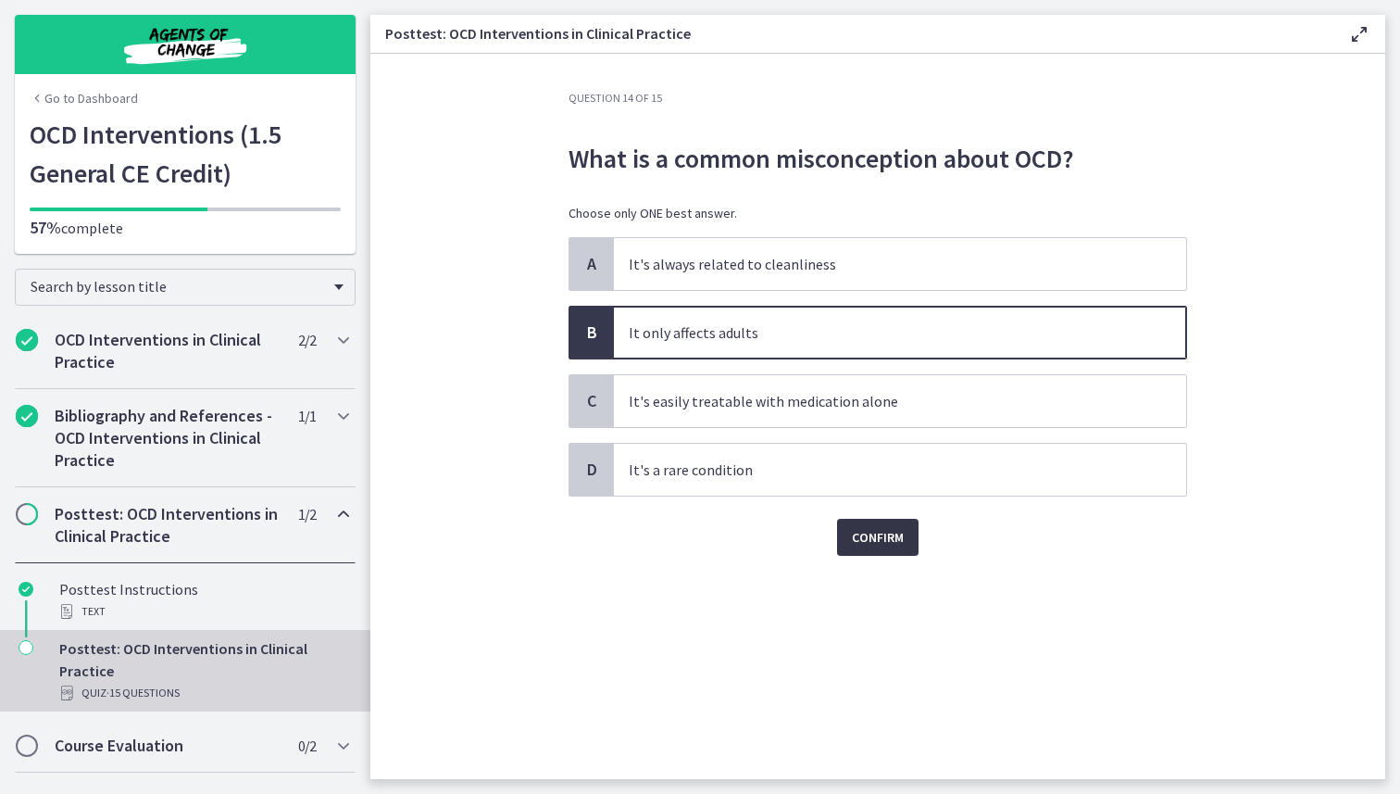
click at [910, 537] on button "Confirm" at bounding box center [878, 537] width 82 height 37
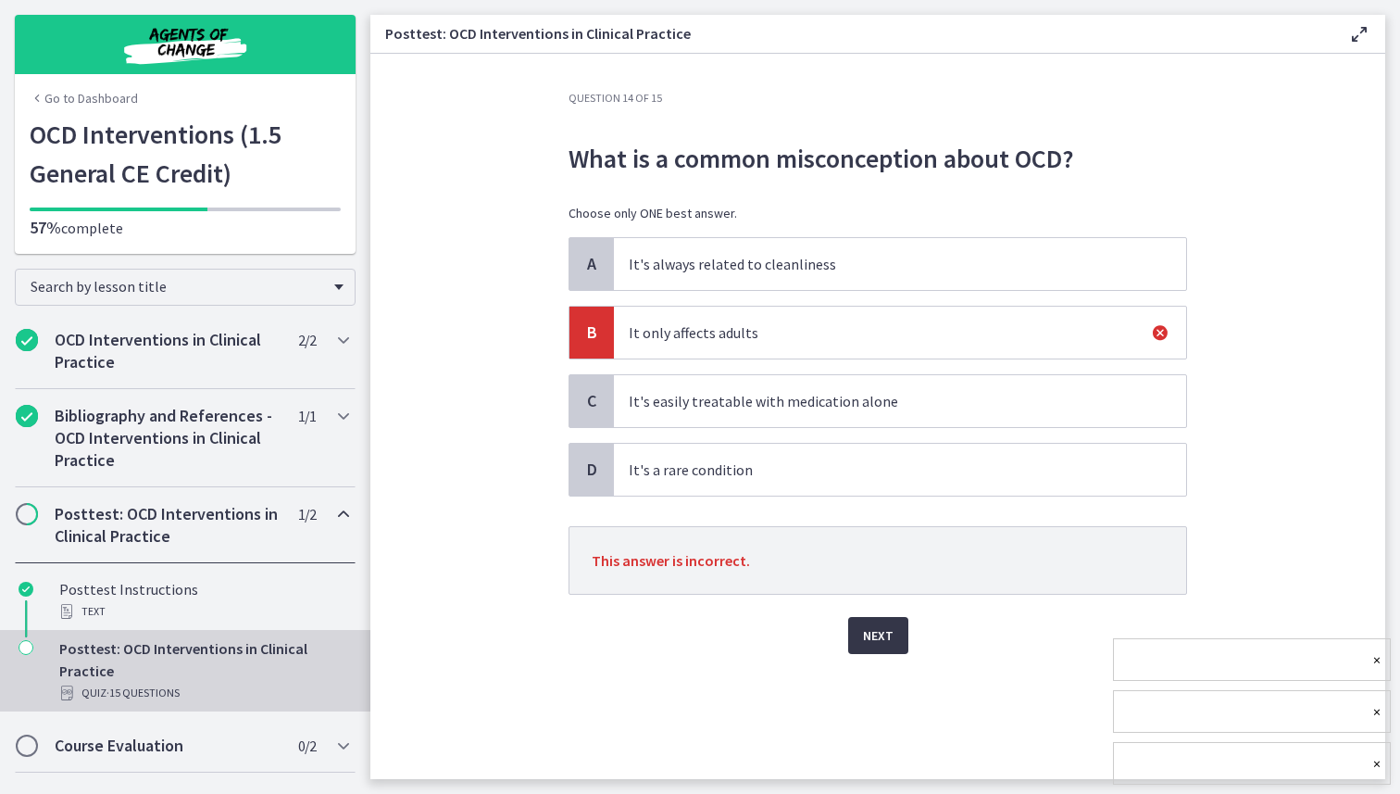
click at [899, 644] on button "Next" at bounding box center [878, 635] width 60 height 37
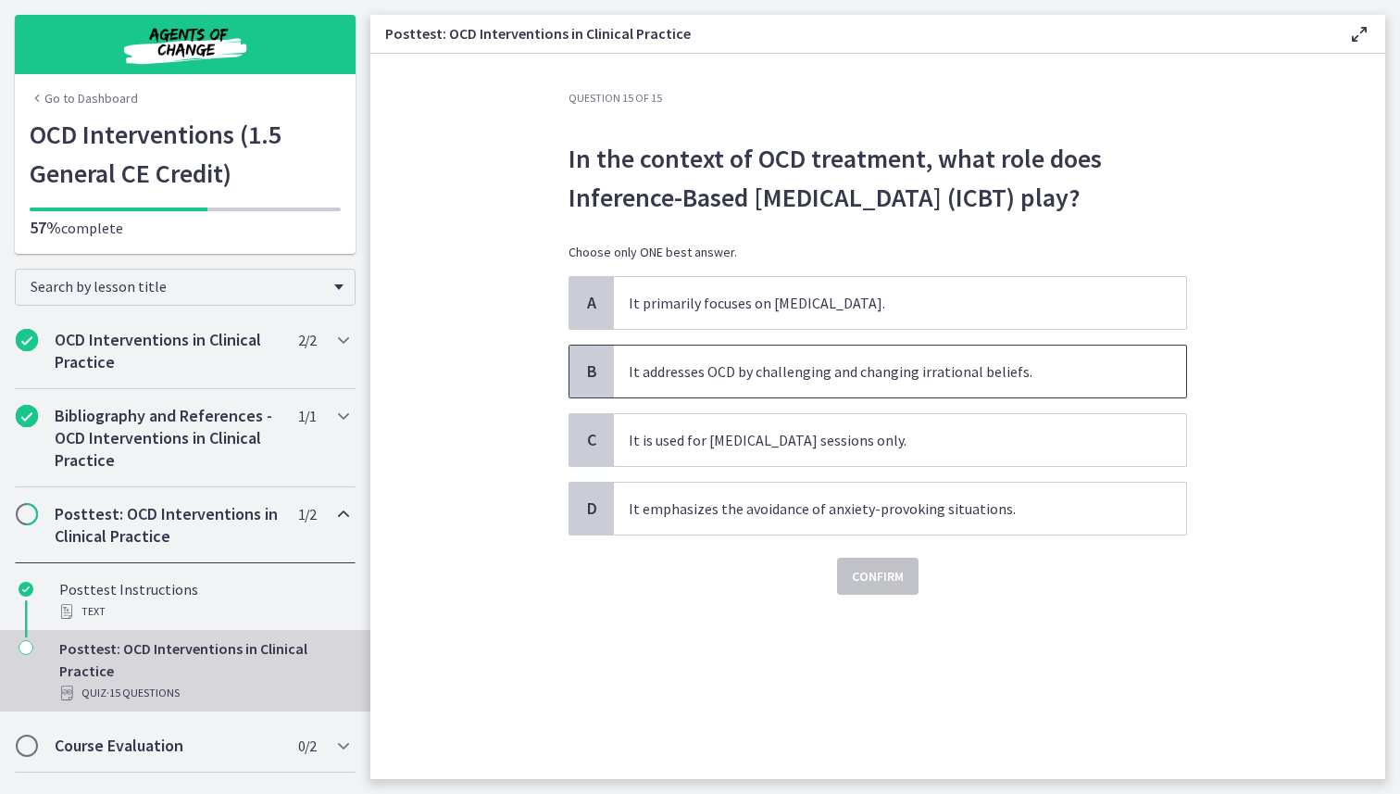
click at [935, 381] on p "It addresses OCD by challenging and changing irrational beliefs." at bounding box center [882, 371] width 506 height 22
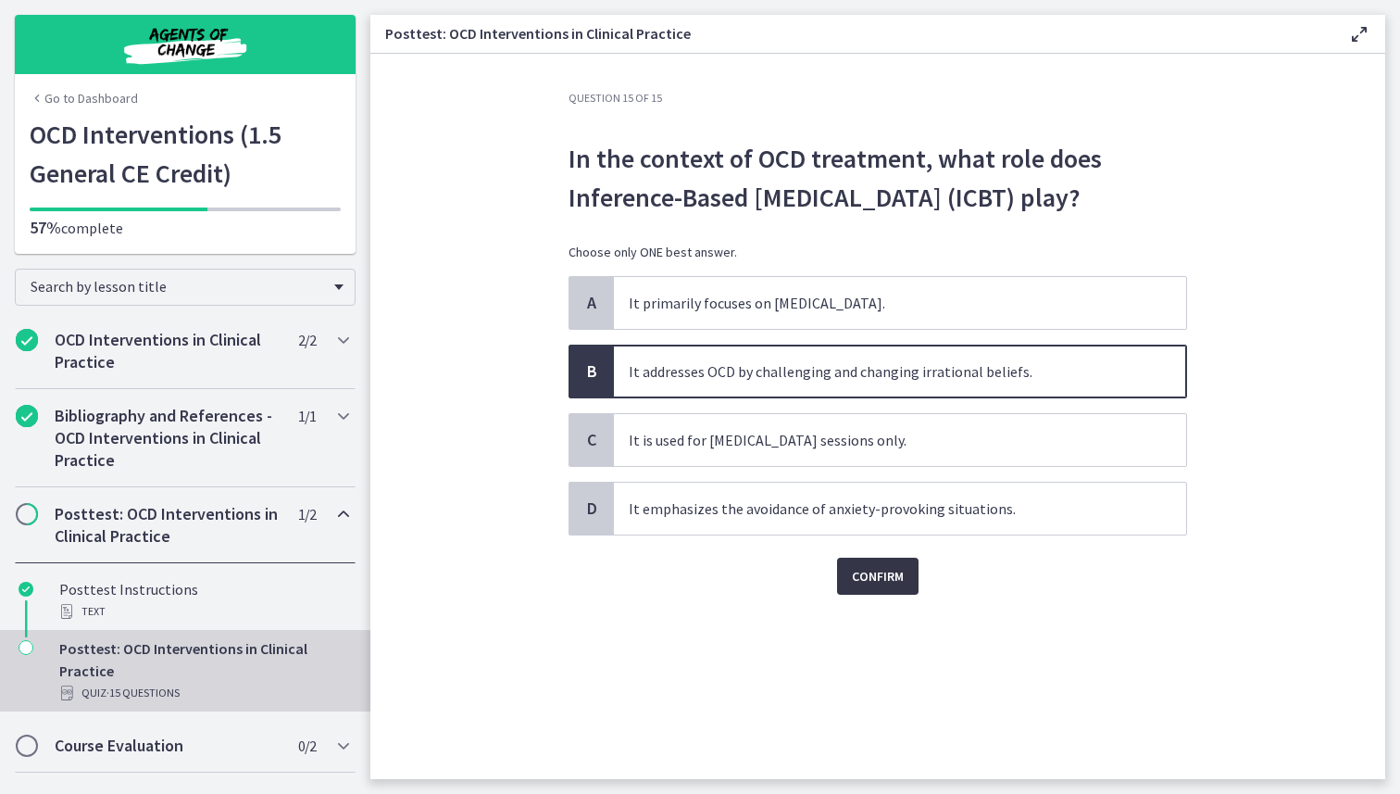
click at [885, 584] on span "Confirm" at bounding box center [878, 576] width 52 height 22
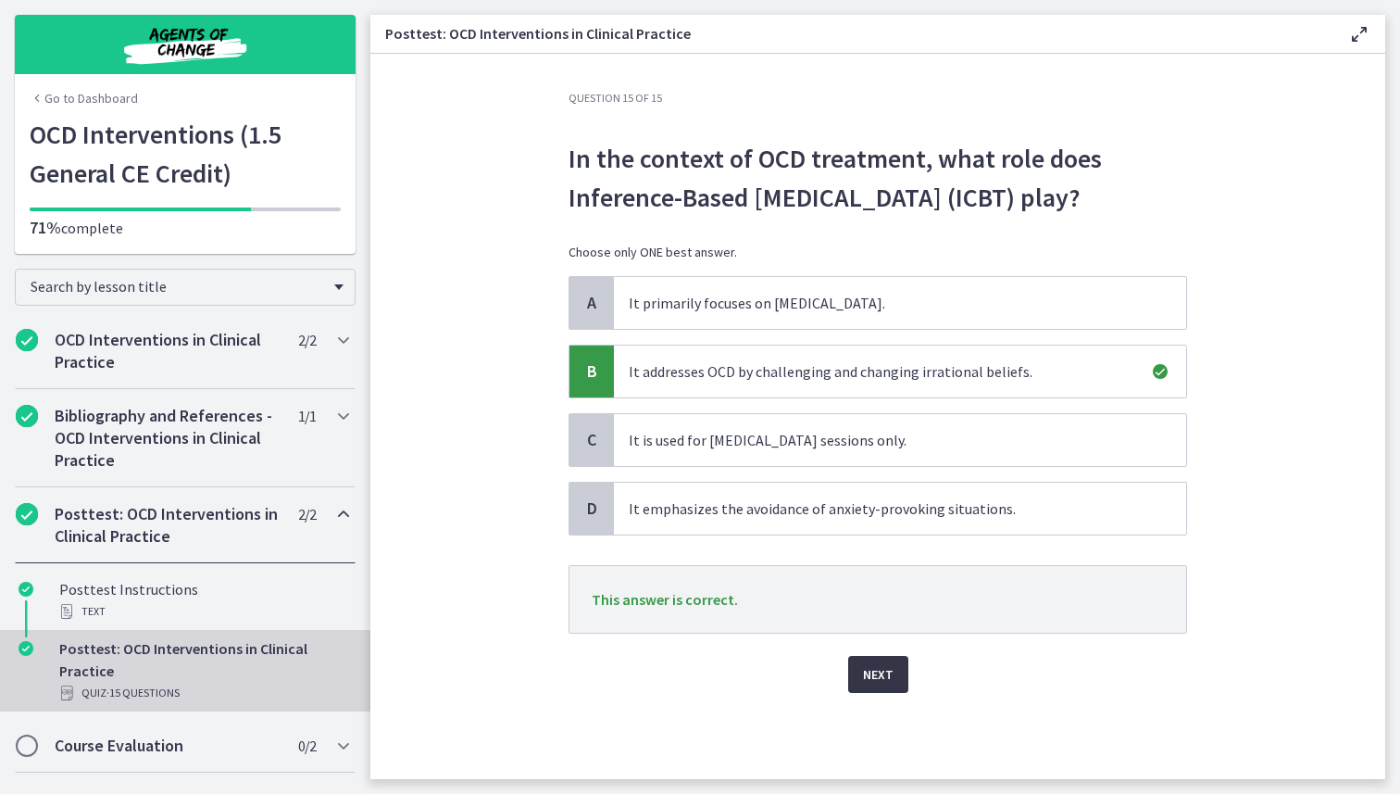
click at [882, 680] on span "Next" at bounding box center [878, 674] width 31 height 22
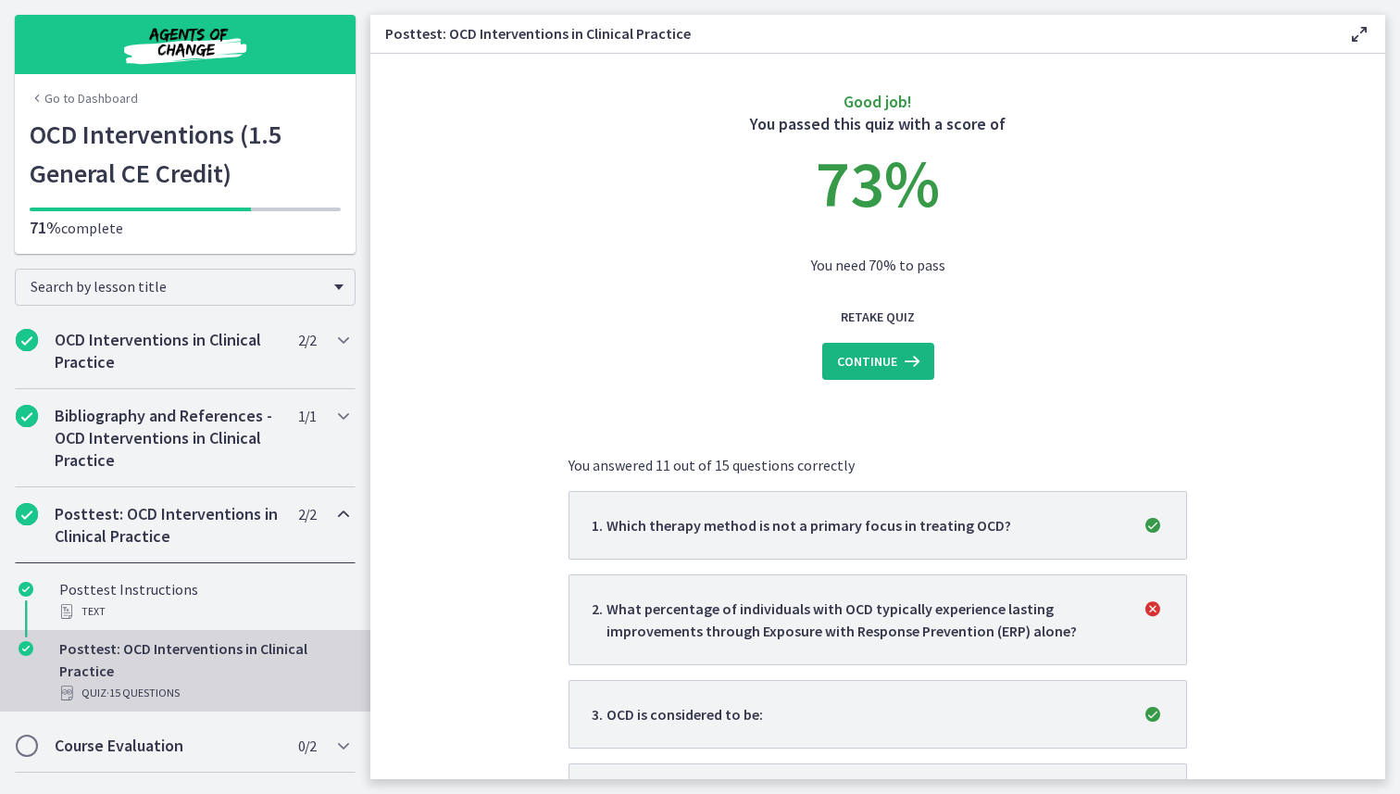
click at [855, 369] on span "Continue" at bounding box center [867, 361] width 60 height 22
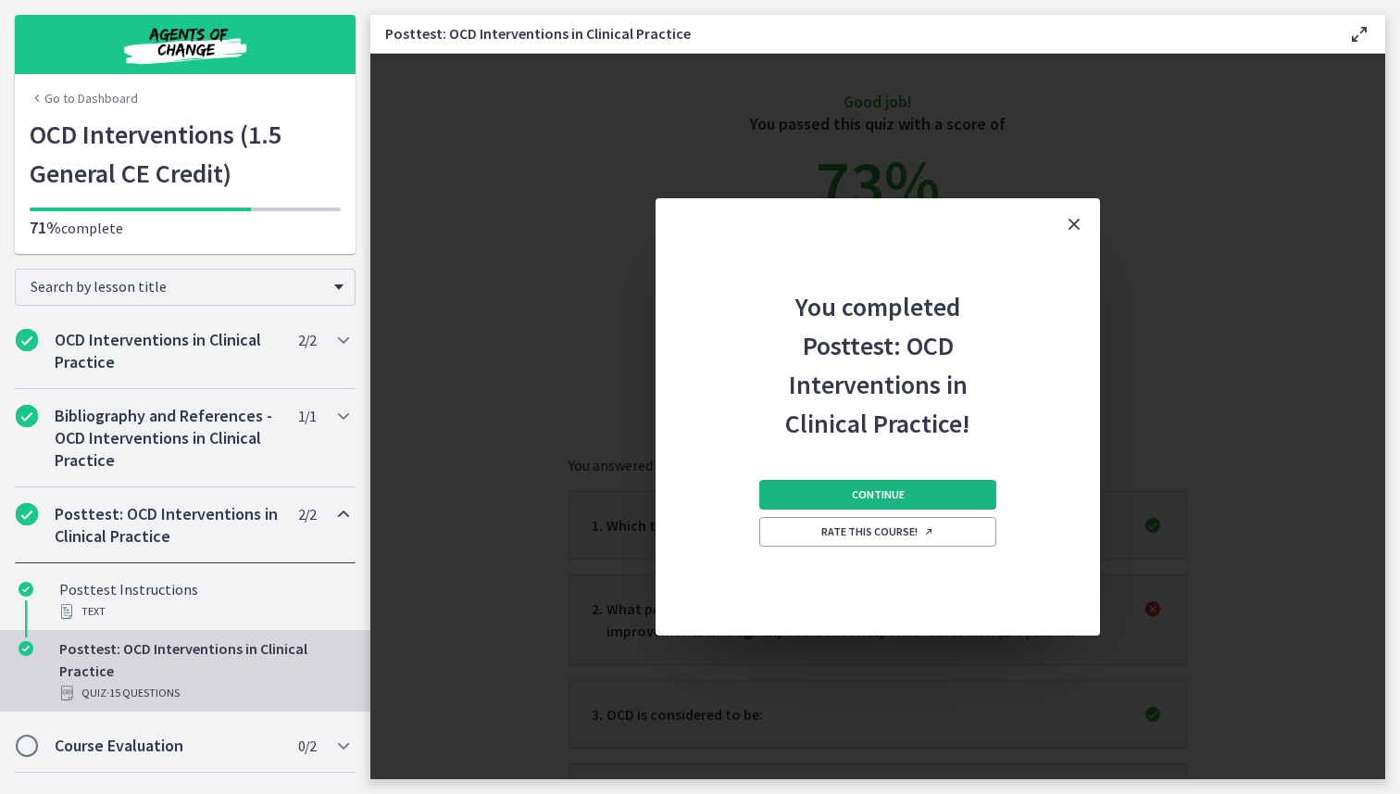
click at [927, 494] on button "Continue" at bounding box center [878, 495] width 237 height 30
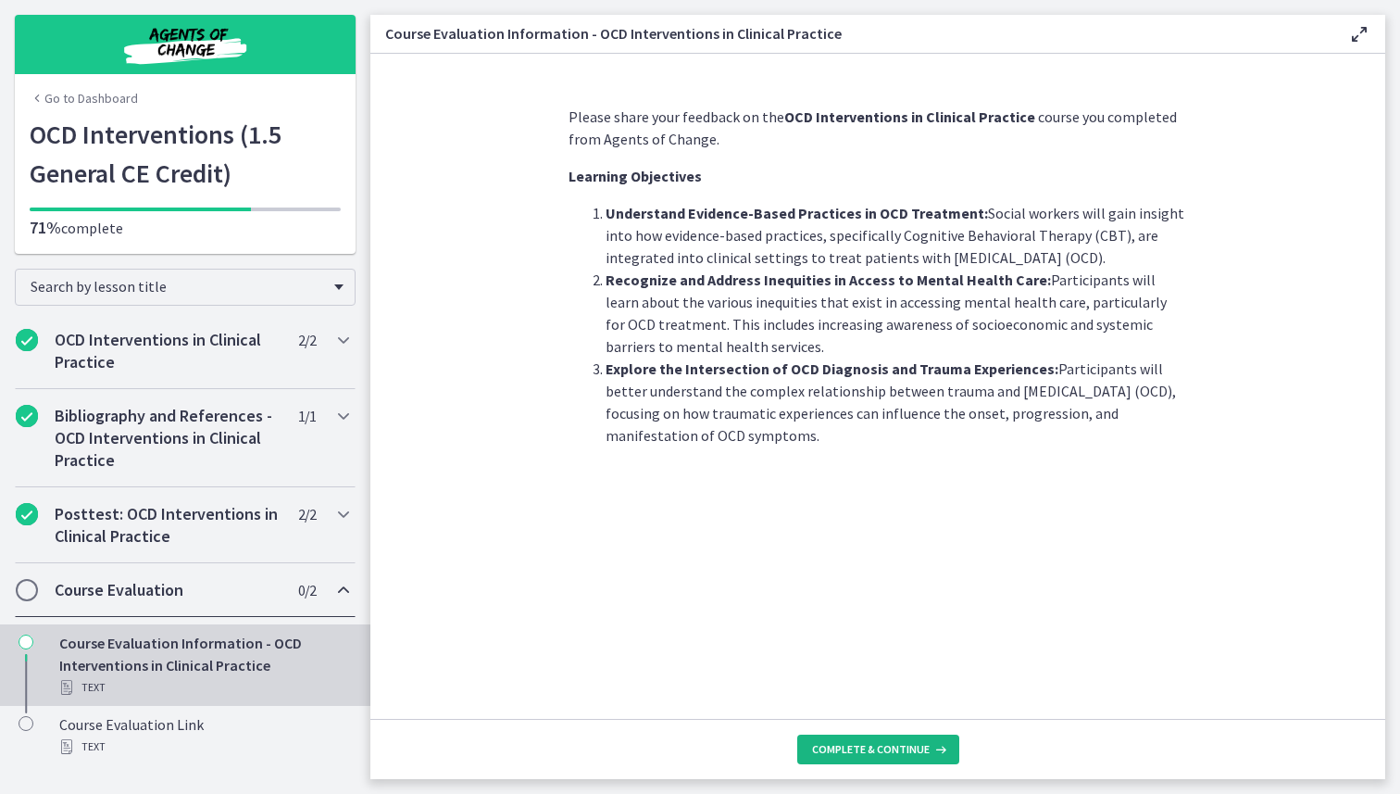
click at [916, 734] on button "Complete & continue" at bounding box center [878, 749] width 162 height 30
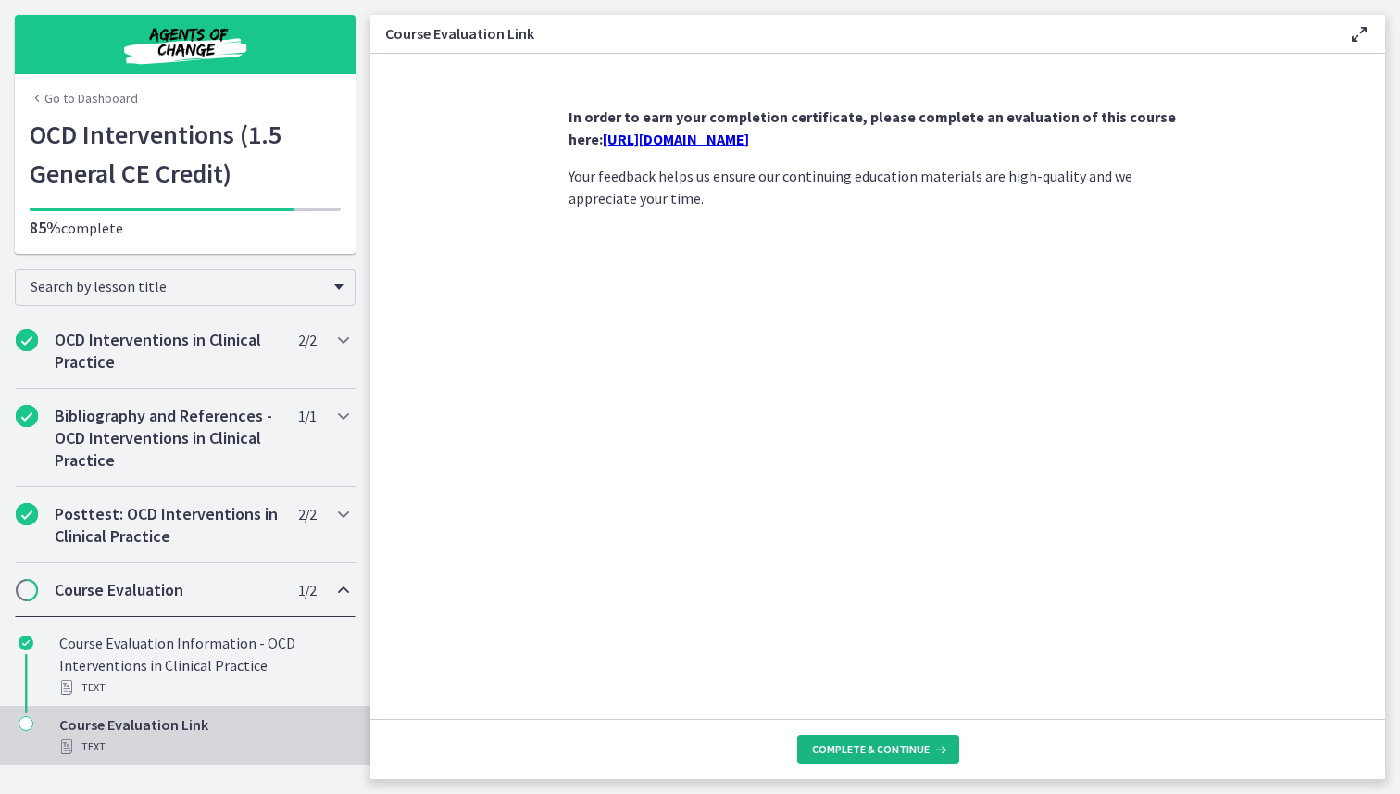
click at [913, 748] on span "Complete & continue" at bounding box center [871, 749] width 118 height 15
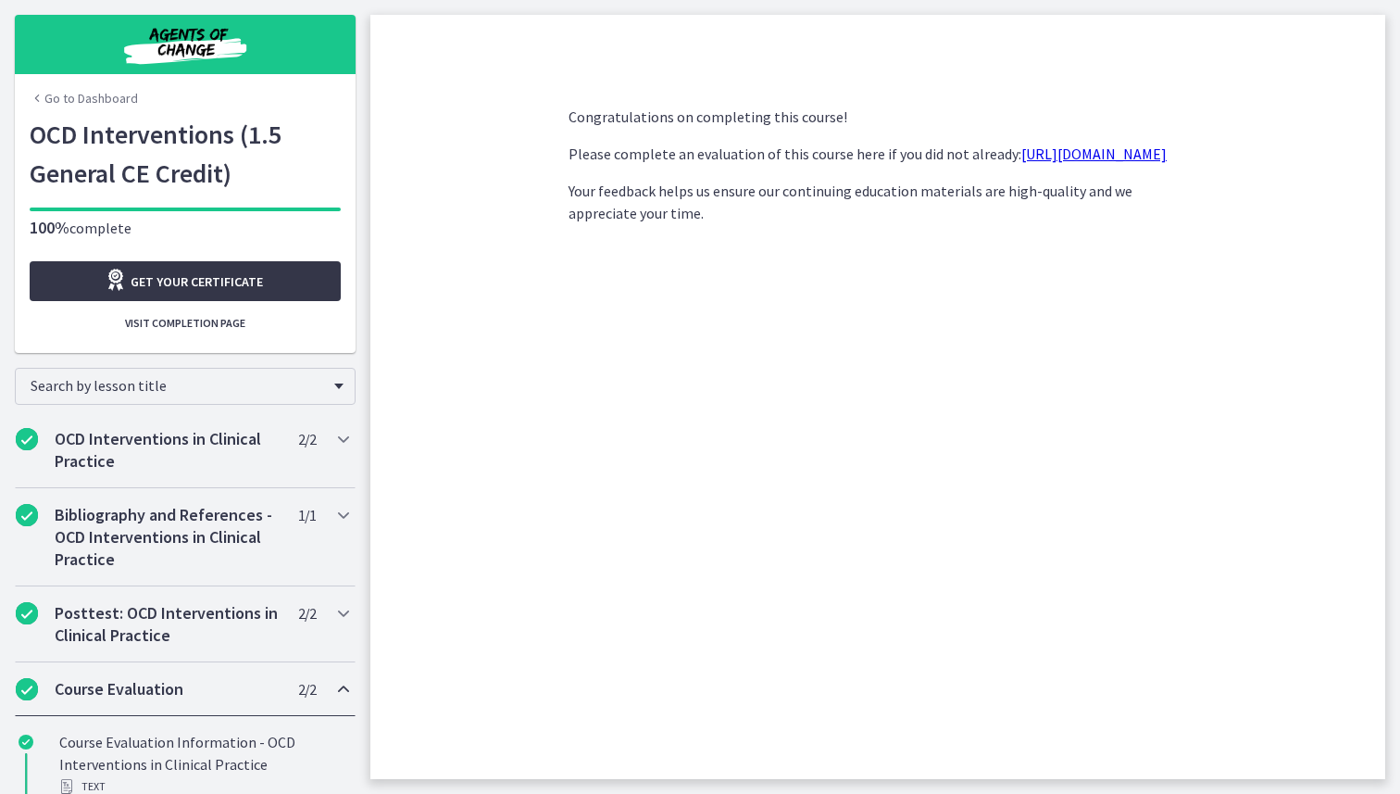
click at [242, 278] on span "Get your certificate" at bounding box center [197, 281] width 132 height 22
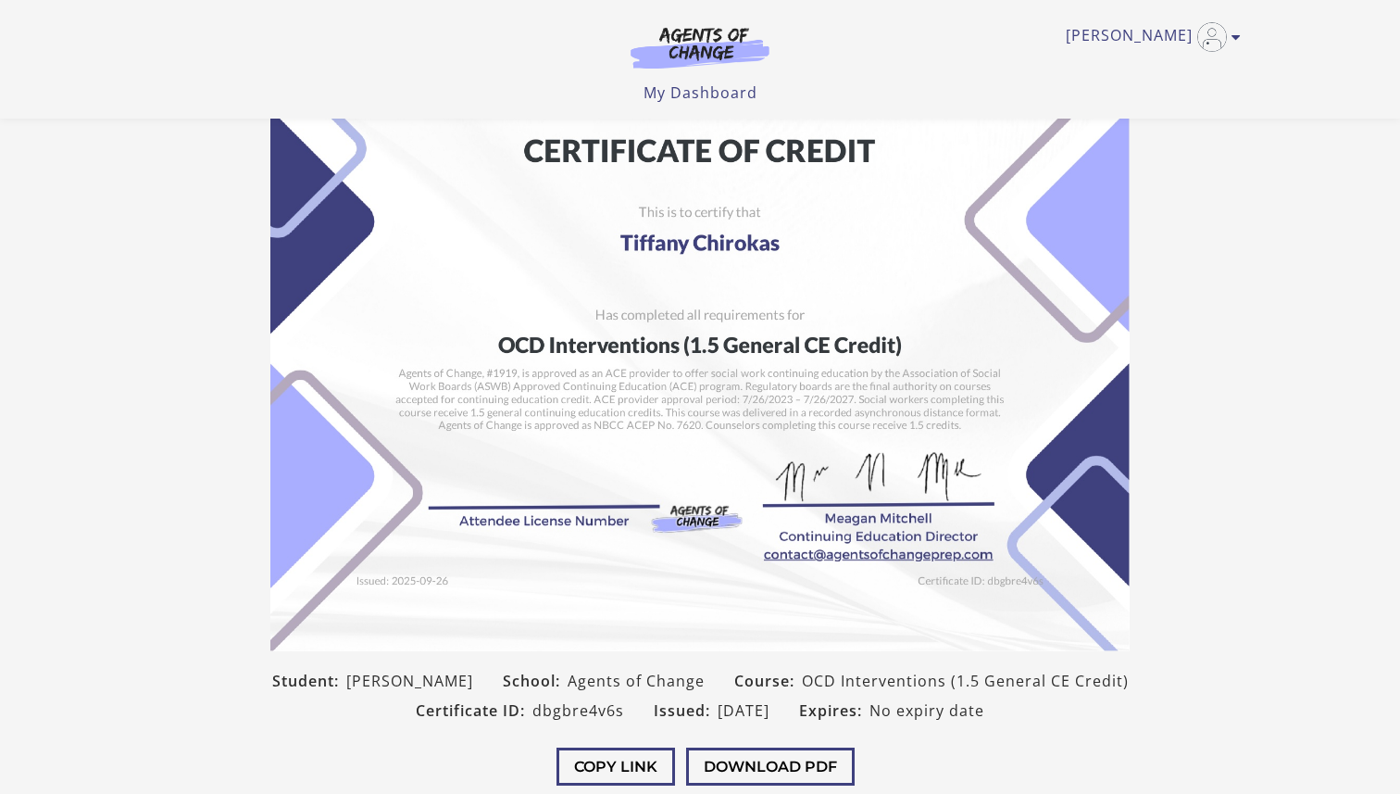
scroll to position [214, 0]
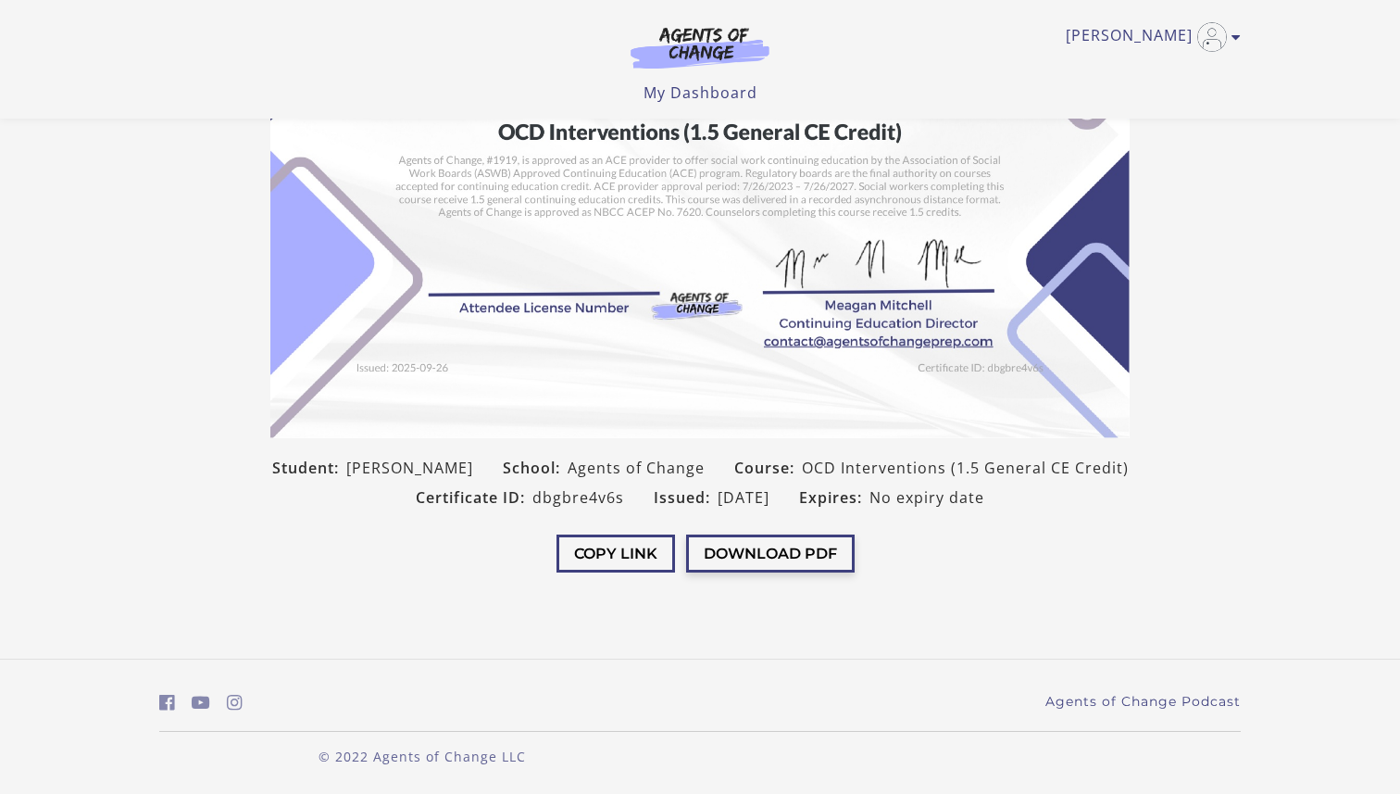
click at [760, 567] on button "Download PDF" at bounding box center [770, 553] width 169 height 38
